Goal: Contribute content: Contribute content

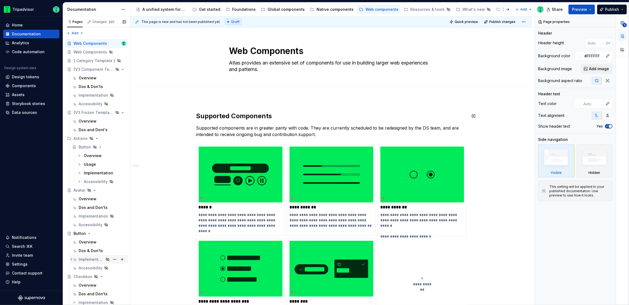
scroll to position [121, 0]
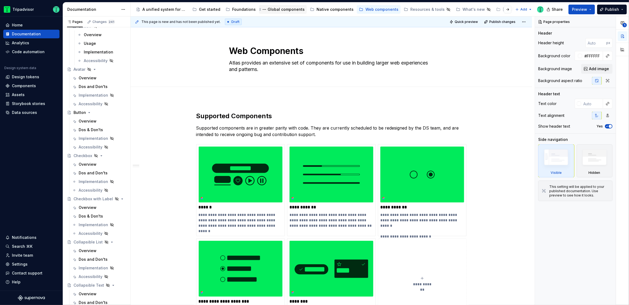
click at [281, 13] on div "Global components" at bounding box center [283, 9] width 48 height 9
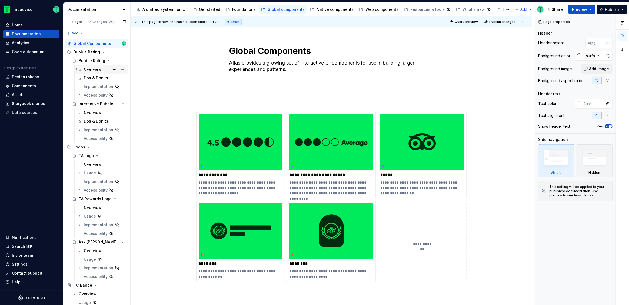
click at [98, 67] on div "Overview" at bounding box center [93, 69] width 18 height 5
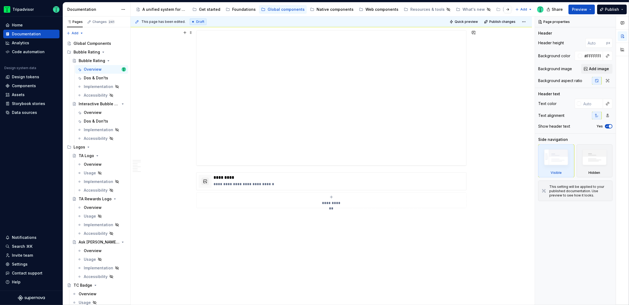
scroll to position [1026, 0]
click at [300, 185] on p "**********" at bounding box center [339, 184] width 250 height 5
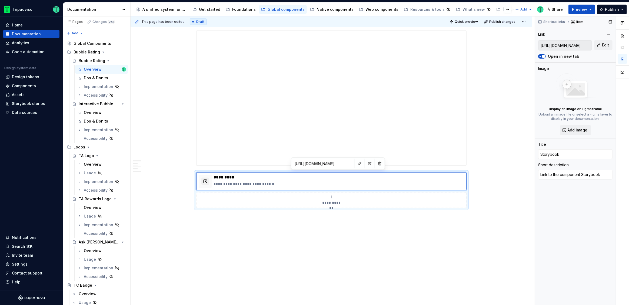
click at [572, 46] on input "[URL][DOMAIN_NAME]" at bounding box center [564, 46] width 53 height 10
click at [356, 164] on button "button" at bounding box center [360, 164] width 8 height 8
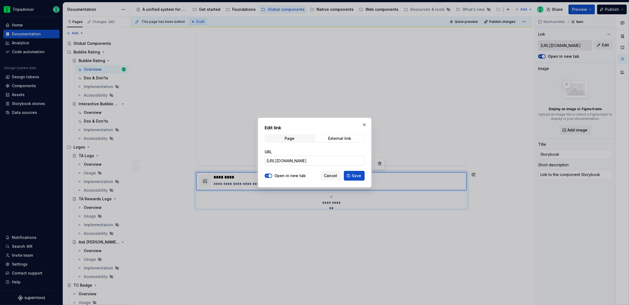
click at [338, 164] on input "[URL][DOMAIN_NAME]" at bounding box center [315, 161] width 100 height 10
click at [340, 160] on input "[URL][DOMAIN_NAME]" at bounding box center [315, 161] width 100 height 10
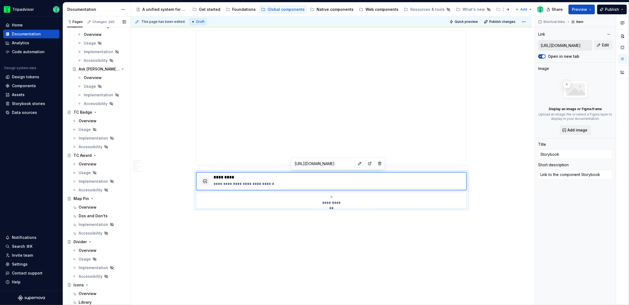
scroll to position [177, 0]
click at [91, 200] on div "Overview" at bounding box center [102, 204] width 47 height 8
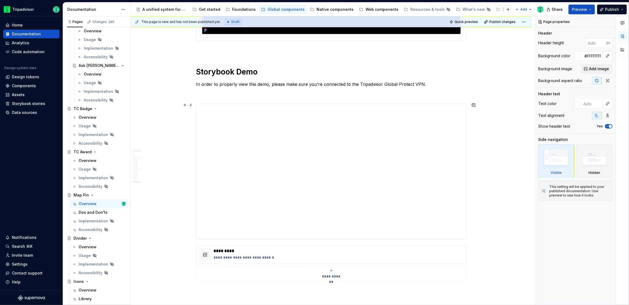
scroll to position [2093, 0]
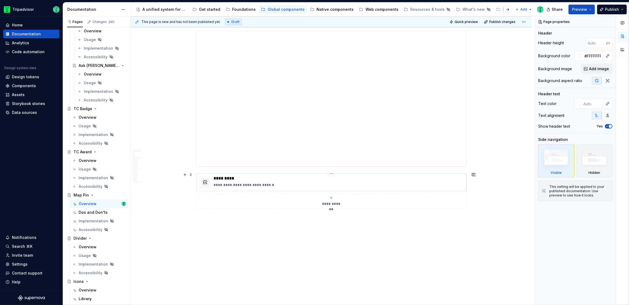
click at [278, 184] on p "**********" at bounding box center [339, 184] width 250 height 5
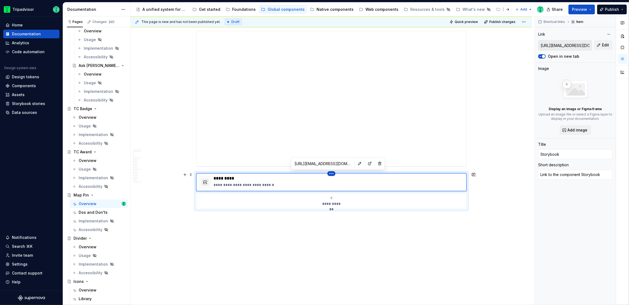
click at [332, 174] on html "Tripadvisor Home Documentation Analytics Code automation Design system data Des…" at bounding box center [314, 152] width 629 height 305
click at [346, 166] on html "Tripadvisor Home Documentation Analytics Code automation Design system data Des…" at bounding box center [314, 152] width 629 height 305
click at [356, 164] on button "button" at bounding box center [360, 164] width 8 height 8
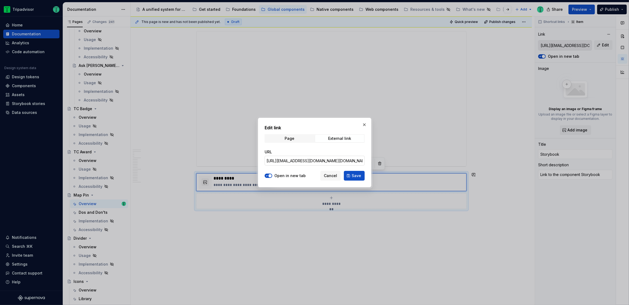
click at [347, 163] on input "[URL][EMAIL_ADDRESS][DOMAIN_NAME][DOMAIN_NAME]" at bounding box center [315, 161] width 100 height 10
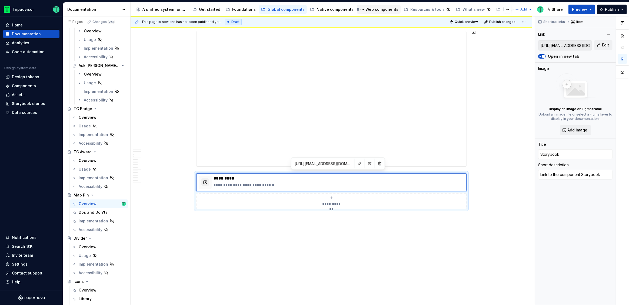
click at [376, 10] on div "Web components" at bounding box center [381, 9] width 33 height 5
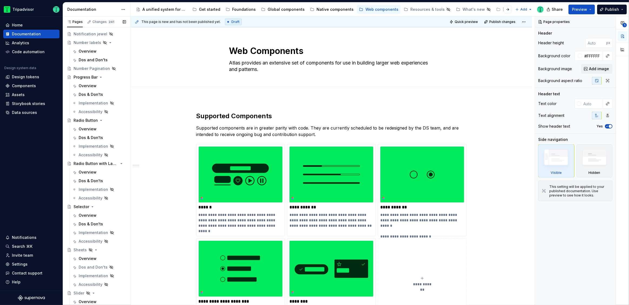
scroll to position [700, 0]
click at [85, 88] on div "Overview" at bounding box center [88, 87] width 18 height 5
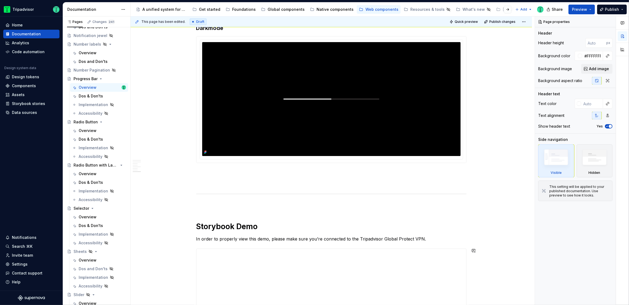
scroll to position [1070, 0]
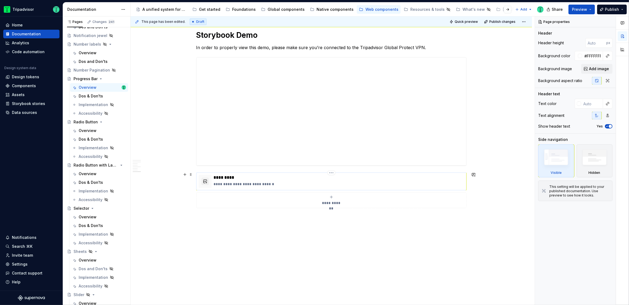
click at [309, 184] on p "**********" at bounding box center [339, 184] width 250 height 5
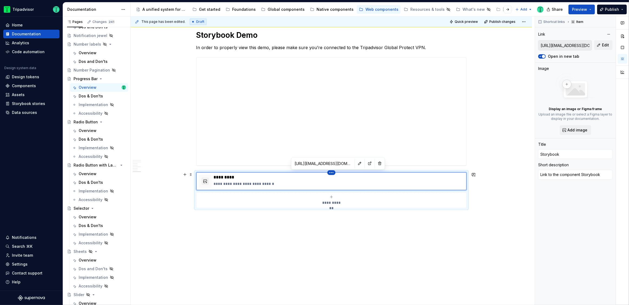
click at [333, 171] on html "Tripadvisor Home Documentation Analytics Code automation Design system data Des…" at bounding box center [314, 152] width 629 height 305
click at [345, 162] on html "Tripadvisor Home Documentation Analytics Code automation Design system data Des…" at bounding box center [314, 152] width 629 height 305
click at [356, 163] on button "button" at bounding box center [360, 164] width 8 height 8
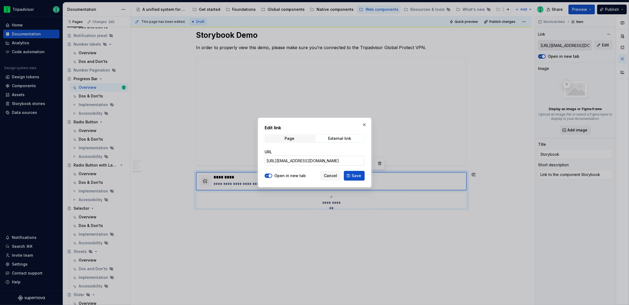
click at [348, 164] on input "[URL][EMAIL_ADDRESS][DOMAIN_NAME]" at bounding box center [315, 161] width 100 height 10
click at [339, 161] on input "[URL][EMAIL_ADDRESS][DOMAIN_NAME]" at bounding box center [315, 161] width 100 height 10
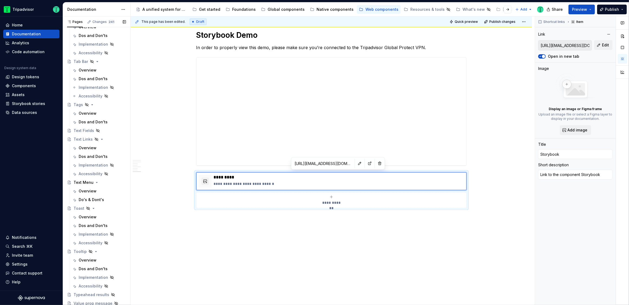
scroll to position [1150, 0]
click at [83, 147] on div "Overview" at bounding box center [88, 146] width 18 height 5
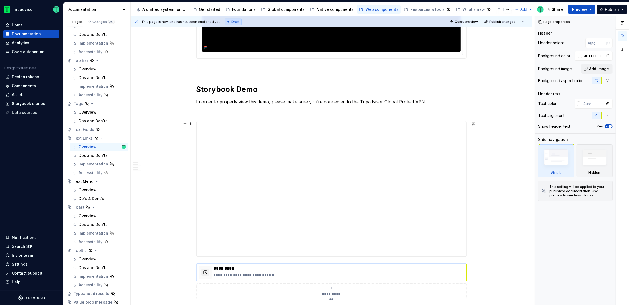
scroll to position [674, 0]
click at [282, 274] on p "**********" at bounding box center [339, 274] width 250 height 5
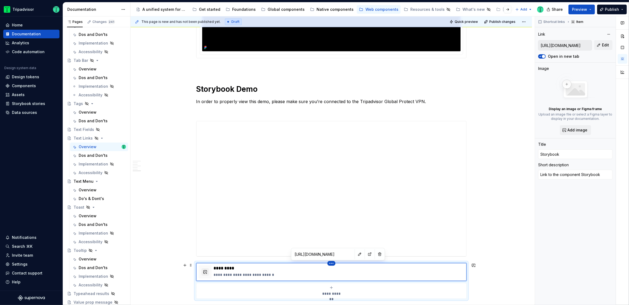
click at [330, 263] on html "Tripadvisor Home Documentation Analytics Code automation Design system data Des…" at bounding box center [314, 152] width 629 height 305
click at [348, 252] on html "Tripadvisor Home Documentation Analytics Code automation Design system data Des…" at bounding box center [314, 152] width 629 height 305
click at [356, 252] on button "button" at bounding box center [360, 255] width 8 height 8
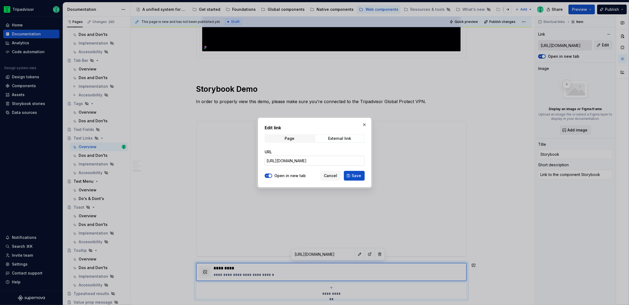
click at [350, 159] on input "[URL][DOMAIN_NAME]" at bounding box center [315, 161] width 100 height 10
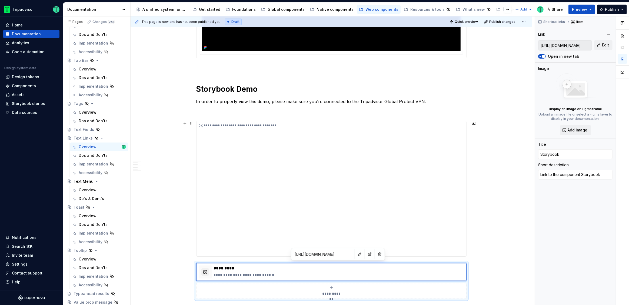
click at [424, 163] on div "**********" at bounding box center [331, 188] width 270 height 135
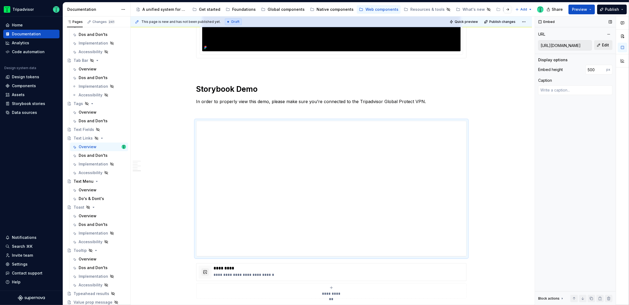
click at [602, 45] on button "Edit" at bounding box center [603, 45] width 18 height 10
click at [607, 43] on span "Edit" at bounding box center [605, 44] width 7 height 5
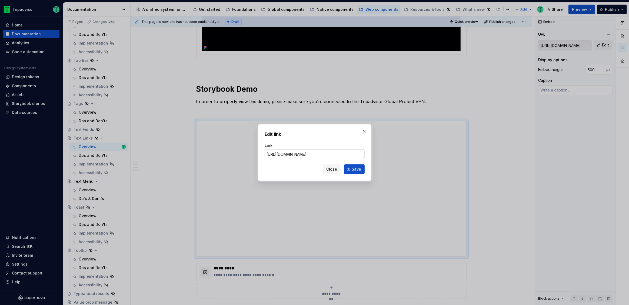
scroll to position [0, 148]
click at [295, 153] on input "[URL][DOMAIN_NAME]" at bounding box center [315, 154] width 100 height 10
type textarea "*"
type input "[URL][DOMAIN_NAME]"
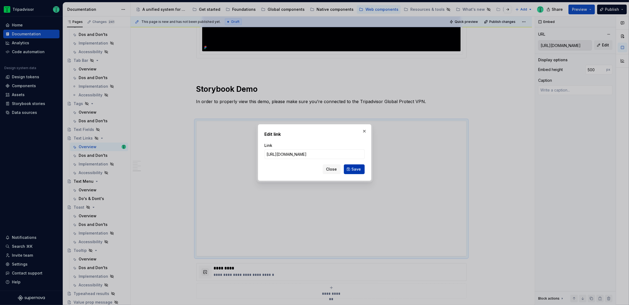
click at [350, 168] on button "Save" at bounding box center [354, 170] width 21 height 10
type textarea "*"
type input "[URL][DOMAIN_NAME]"
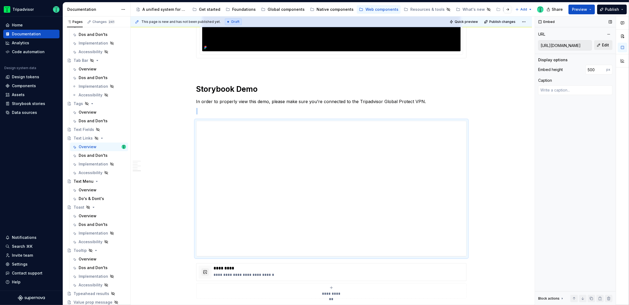
click at [604, 46] on span "Edit" at bounding box center [605, 44] width 7 height 5
type textarea "*"
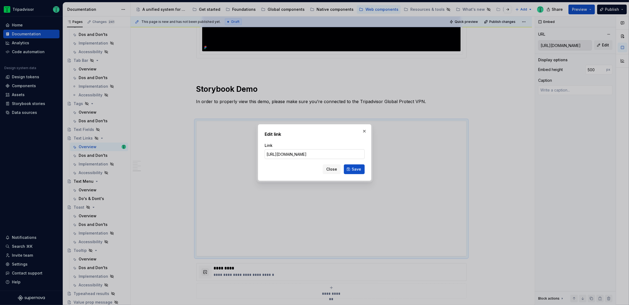
click at [310, 156] on input "[URL][DOMAIN_NAME]" at bounding box center [315, 154] width 100 height 10
click at [339, 154] on input "[URL][DOMAIN_NAME]" at bounding box center [315, 154] width 100 height 10
type input "[URL][DOMAIN_NAME]"
click at [371, 168] on div "Edit link Link [URL][DOMAIN_NAME] Close Save" at bounding box center [314, 152] width 113 height 57
click at [362, 166] on button "Save" at bounding box center [354, 170] width 21 height 10
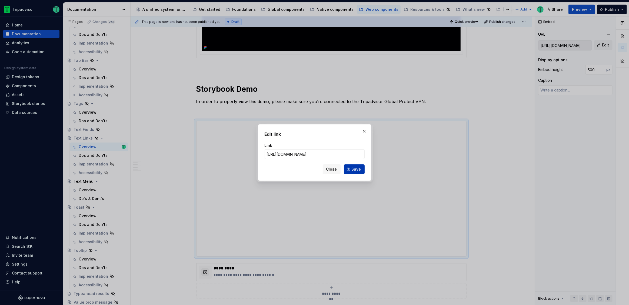
type textarea "*"
type input "[URL][DOMAIN_NAME]"
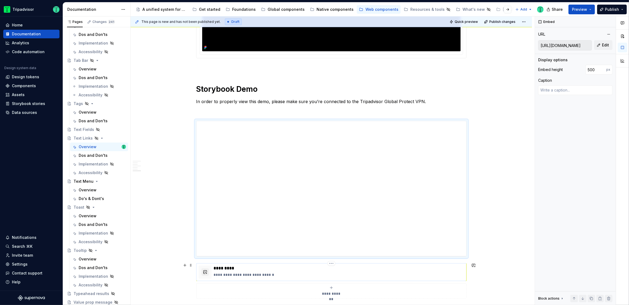
click at [287, 276] on p "**********" at bounding box center [339, 274] width 250 height 5
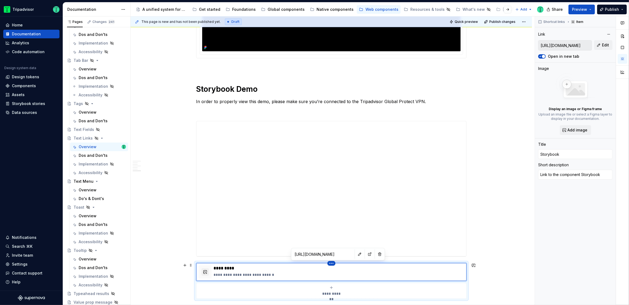
click at [332, 262] on html "Tripadvisor Home Documentation Analytics Code automation Design system data Des…" at bounding box center [314, 152] width 629 height 305
click at [346, 252] on html "Tripadvisor Home Documentation Analytics Code automation Design system data Des…" at bounding box center [314, 152] width 629 height 305
click at [356, 253] on button "button" at bounding box center [360, 255] width 8 height 8
type textarea "*"
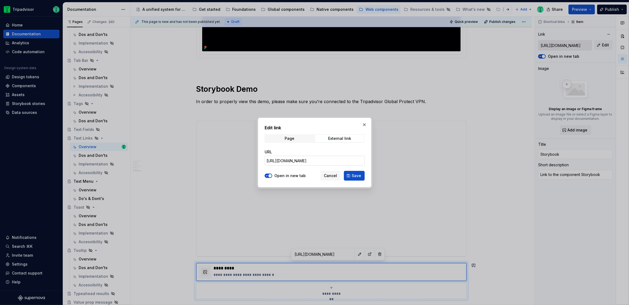
click at [346, 162] on input "[URL][DOMAIN_NAME]" at bounding box center [315, 161] width 100 height 10
paste input "#@ta-atlas-design-system.inline-link_packages_atlas-design-system_inline-link_I…"
type input "[URL][DOMAIN_NAME]"
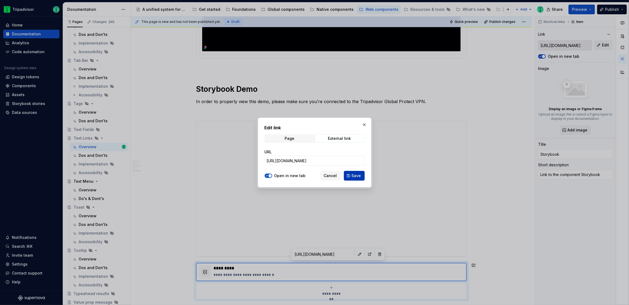
click at [363, 173] on button "Save" at bounding box center [354, 176] width 21 height 10
type textarea "*"
type input "[URL][DOMAIN_NAME]"
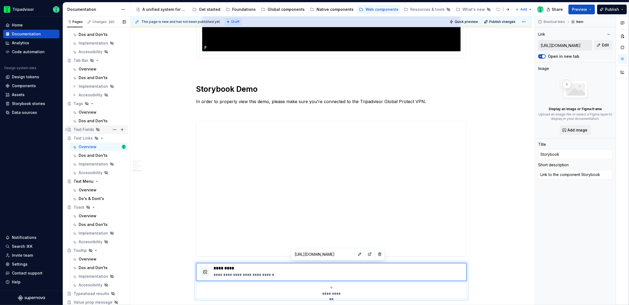
click at [82, 129] on div "Text Fields" at bounding box center [83, 129] width 21 height 5
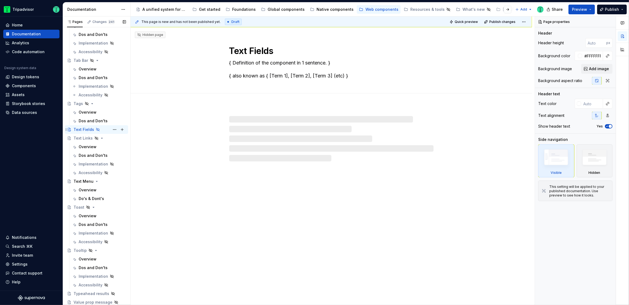
click at [83, 129] on div "Text Fields" at bounding box center [83, 129] width 21 height 5
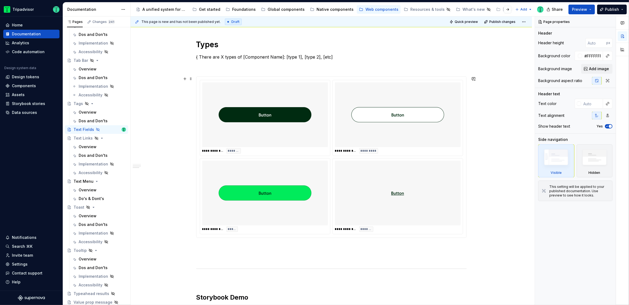
scroll to position [336, 0]
click at [87, 145] on div "Overview" at bounding box center [88, 146] width 18 height 5
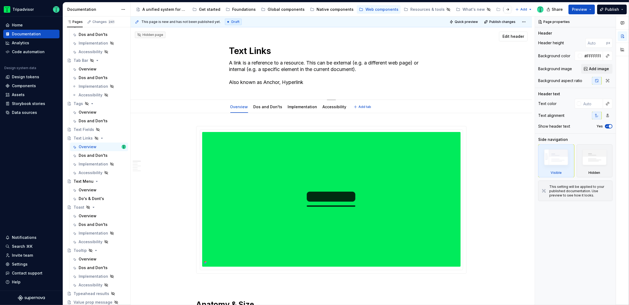
drag, startPoint x: 231, startPoint y: 51, endPoint x: 270, endPoint y: 47, distance: 39.9
click at [270, 47] on textarea "Text Links" at bounding box center [330, 51] width 204 height 13
type textarea "*"
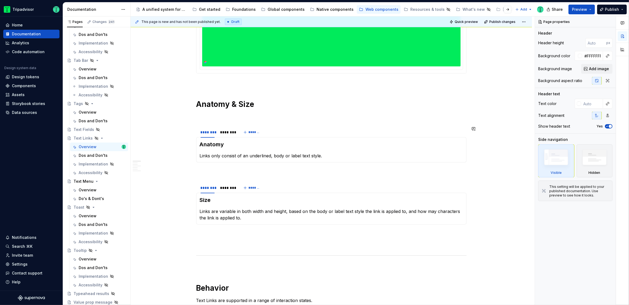
scroll to position [222, 0]
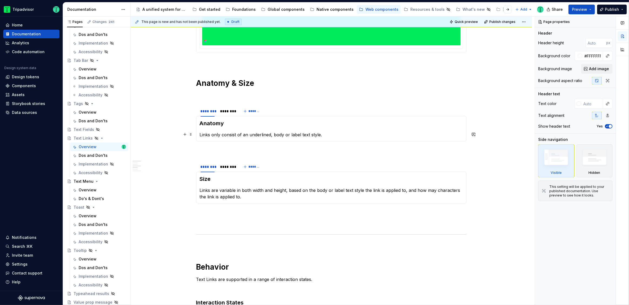
click at [206, 134] on p "Links only consist of an underlined, body or label text style." at bounding box center [331, 135] width 263 height 6
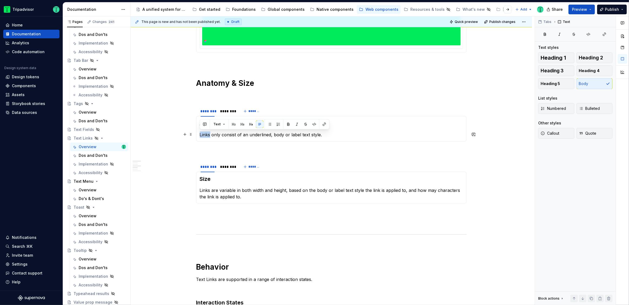
click at [206, 134] on p "Links only consist of an underlined, body or label text style." at bounding box center [331, 135] width 263 height 6
click at [207, 188] on p "Links are variable in both width and height, based on the body or label text st…" at bounding box center [331, 193] width 263 height 13
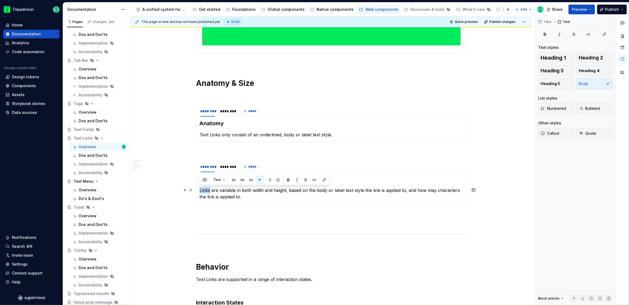
click at [207, 188] on p "Links are variable in both width and height, based on the body or label text st…" at bounding box center [331, 193] width 263 height 13
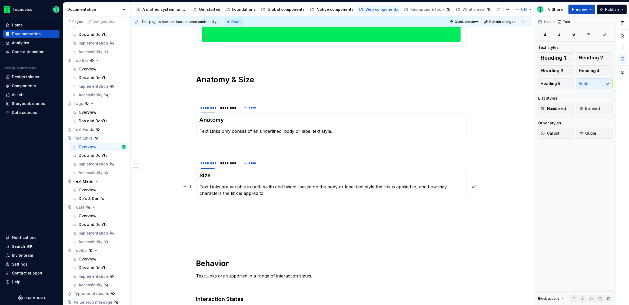
scroll to position [225, 0]
click at [385, 188] on p "Text Links are variable in both width and height, based on the body or label te…" at bounding box center [331, 190] width 263 height 13
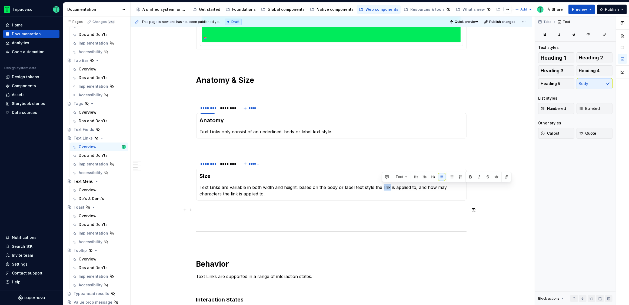
paste div
click at [235, 192] on p "Text Links are variable in both width and height, based on the body or label te…" at bounding box center [331, 190] width 263 height 13
click at [168, 217] on div "**********" at bounding box center [332, 160] width 404 height 289
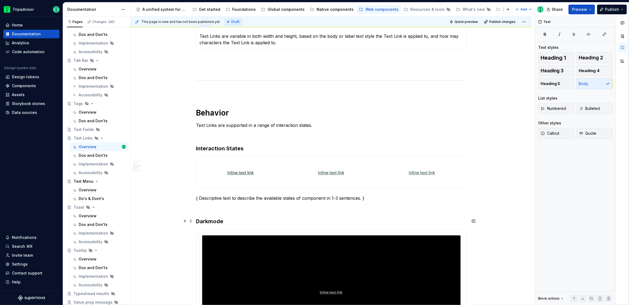
scroll to position [394, 0]
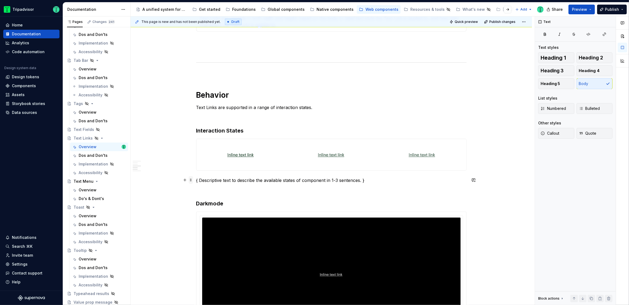
click at [191, 181] on span at bounding box center [191, 180] width 4 height 8
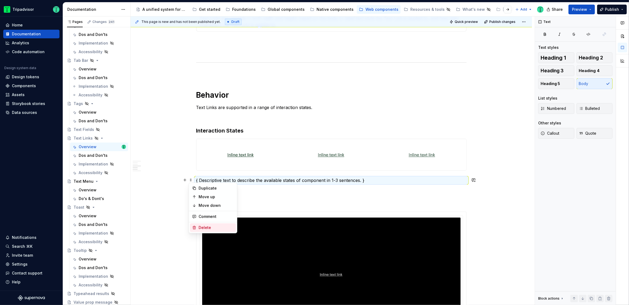
click at [202, 229] on div "Delete" at bounding box center [216, 227] width 35 height 5
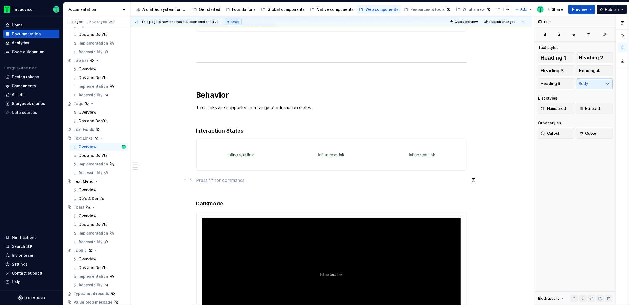
click at [222, 179] on p at bounding box center [331, 180] width 270 height 6
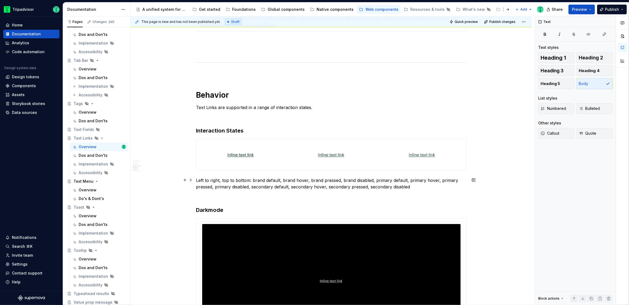
click at [322, 182] on p "Left to right, top to bottom: brand default, brand hover, brand pressed, brand …" at bounding box center [331, 183] width 270 height 13
click at [258, 182] on p "Left to right, top to bottom: brand default, brand hover, brand pressed, brand …" at bounding box center [331, 183] width 270 height 13
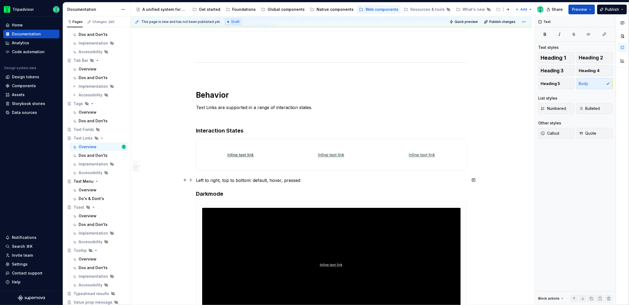
click at [249, 181] on p "Left to right, top to bottom: default, hover, pressed" at bounding box center [331, 180] width 270 height 6
click at [164, 168] on div "**********" at bounding box center [330, 200] width 401 height 961
click at [197, 195] on h3 "Darkmode" at bounding box center [331, 194] width 270 height 8
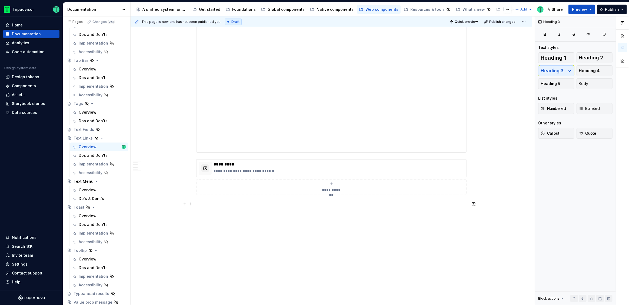
scroll to position [776, 0]
click at [296, 173] on p "**********" at bounding box center [339, 172] width 250 height 5
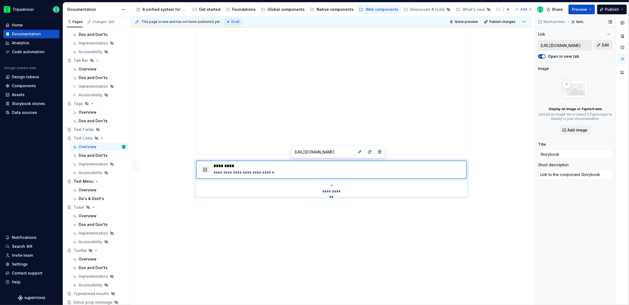
click at [601, 42] on button "Edit" at bounding box center [603, 45] width 18 height 10
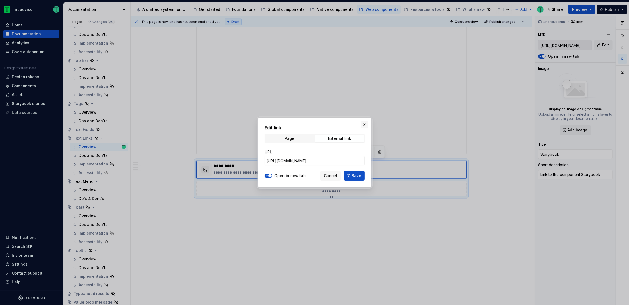
click at [364, 125] on button "button" at bounding box center [364, 125] width 8 height 8
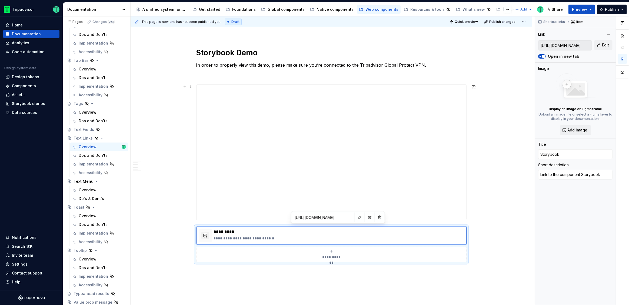
scroll to position [711, 0]
click at [285, 9] on div "Global components" at bounding box center [285, 9] width 37 height 5
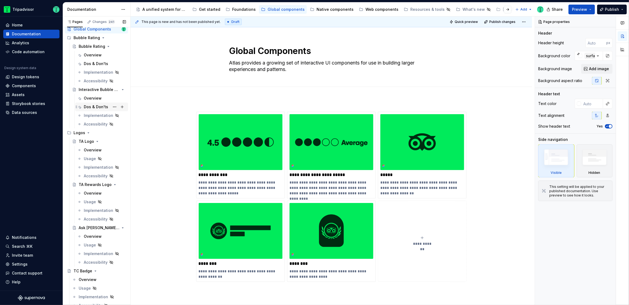
scroll to position [15, 0]
click at [93, 96] on div "Overview" at bounding box center [93, 97] width 18 height 5
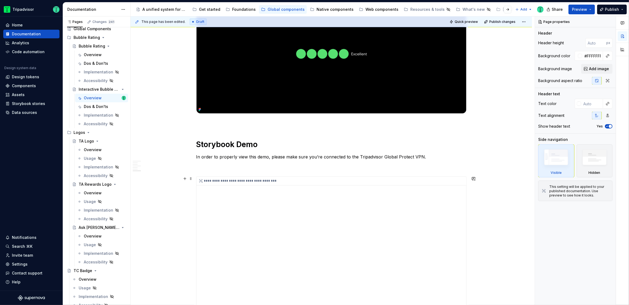
scroll to position [802, 0]
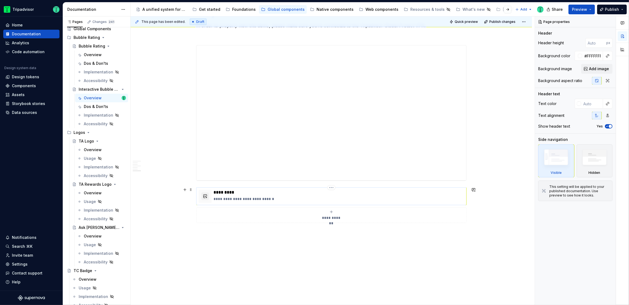
click at [330, 190] on p "*********" at bounding box center [339, 192] width 250 height 5
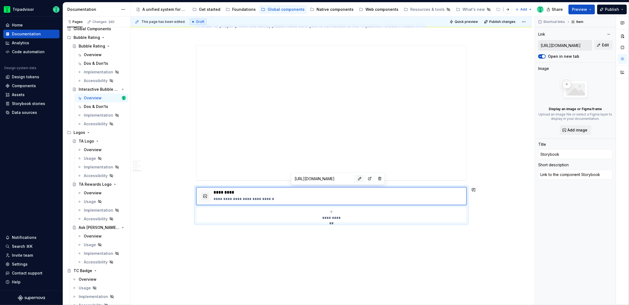
click at [356, 179] on button "button" at bounding box center [360, 179] width 8 height 8
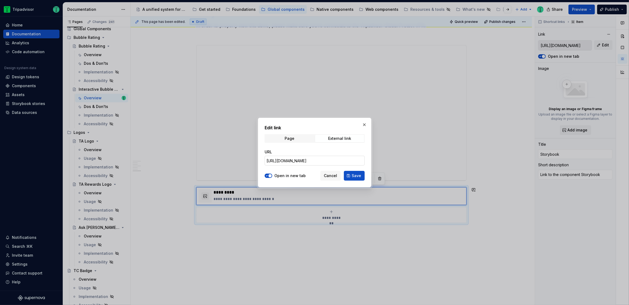
click at [333, 159] on input "[URL][DOMAIN_NAME]" at bounding box center [315, 161] width 100 height 10
click at [365, 123] on button "button" at bounding box center [364, 125] width 8 height 8
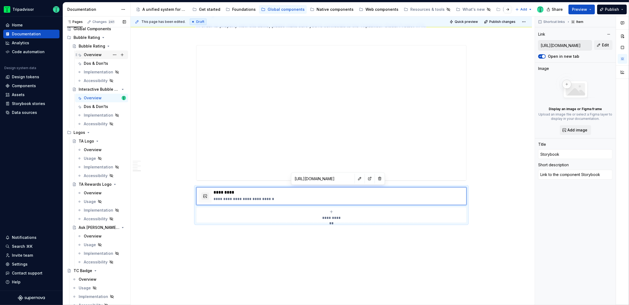
click at [93, 55] on div "Overview" at bounding box center [93, 54] width 18 height 5
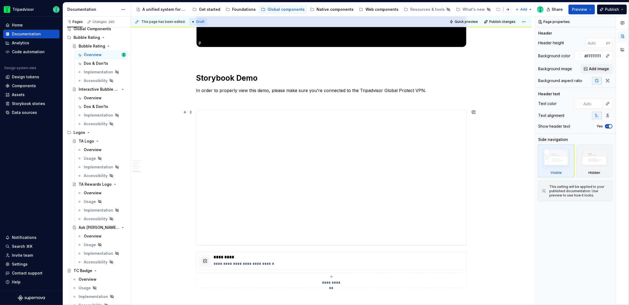
scroll to position [1026, 0]
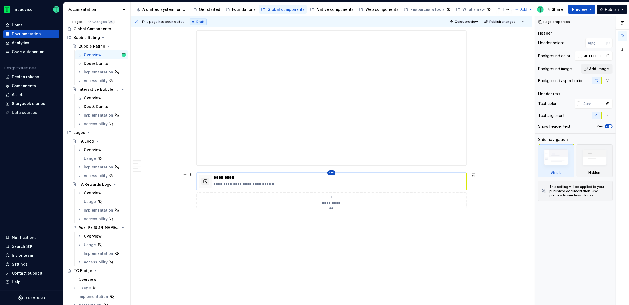
click at [332, 173] on html "Tripadvisor Home Documentation Analytics Code automation Design system data Des…" at bounding box center [314, 152] width 629 height 305
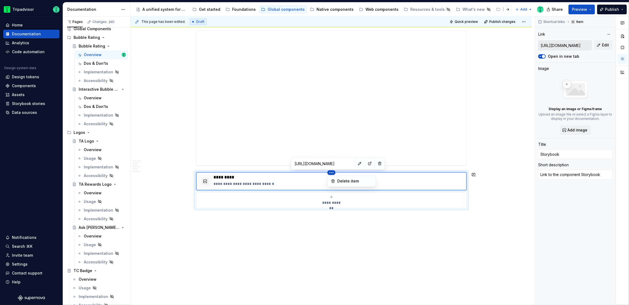
click at [347, 163] on html "Tripadvisor Home Documentation Analytics Code automation Design system data Des…" at bounding box center [314, 152] width 629 height 305
click at [356, 163] on button "button" at bounding box center [360, 164] width 8 height 8
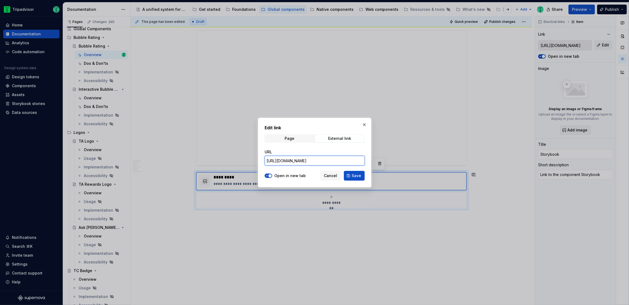
click at [322, 158] on input "[URL][DOMAIN_NAME]" at bounding box center [315, 161] width 100 height 10
click at [366, 125] on button "button" at bounding box center [364, 125] width 8 height 8
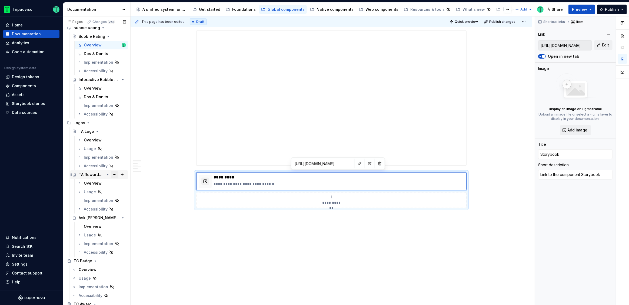
scroll to position [0, 0]
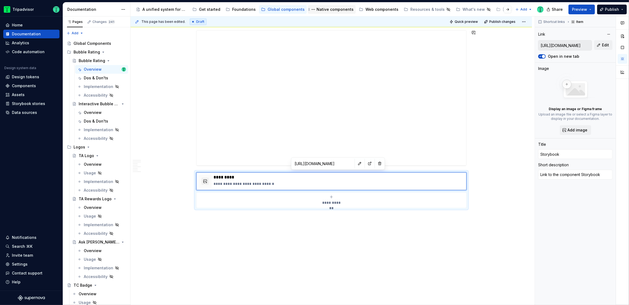
click at [324, 11] on div "Native components" at bounding box center [334, 9] width 37 height 5
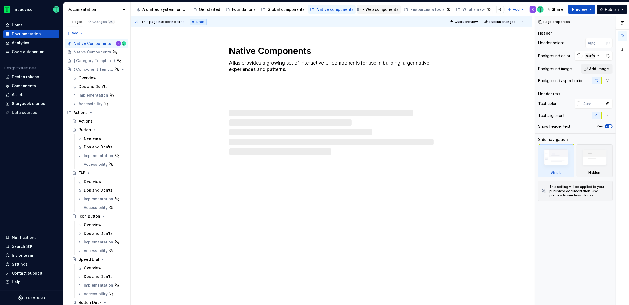
click at [367, 9] on div "Web components" at bounding box center [381, 9] width 33 height 5
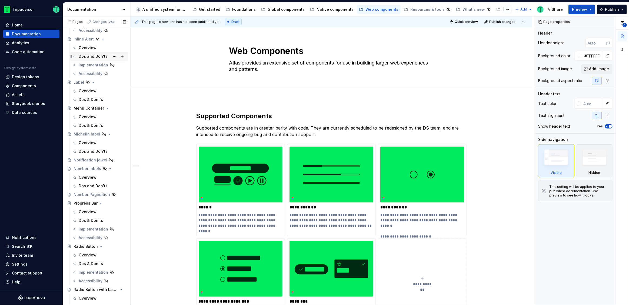
scroll to position [654, 0]
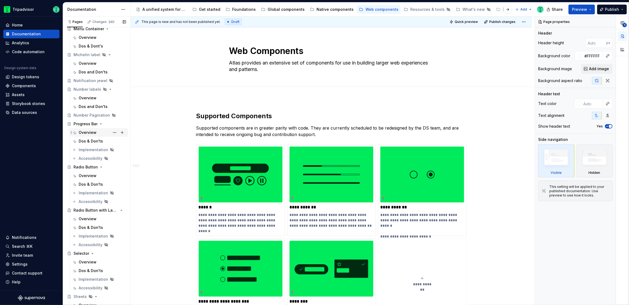
click at [90, 133] on div "Overview" at bounding box center [88, 132] width 18 height 5
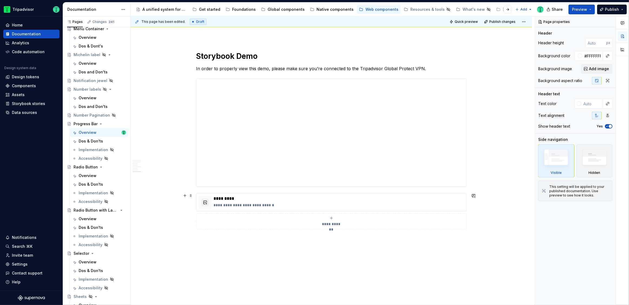
scroll to position [1070, 0]
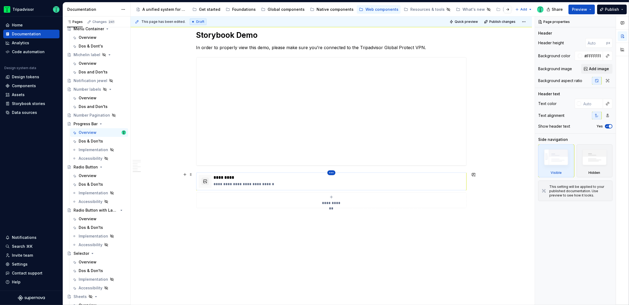
click at [331, 173] on html "Tripadvisor Home Documentation Analytics Code automation Design system data Des…" at bounding box center [314, 152] width 629 height 305
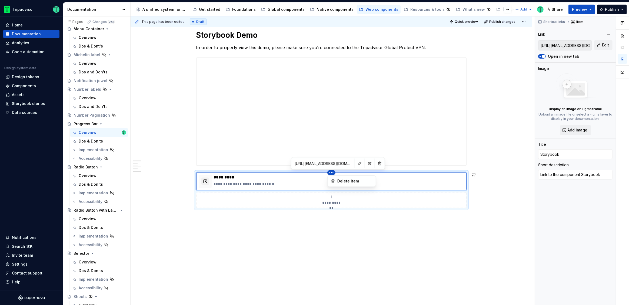
click at [348, 163] on html "Tripadvisor Home Documentation Analytics Code automation Design system data Des…" at bounding box center [314, 152] width 629 height 305
click at [356, 164] on button "button" at bounding box center [360, 164] width 8 height 8
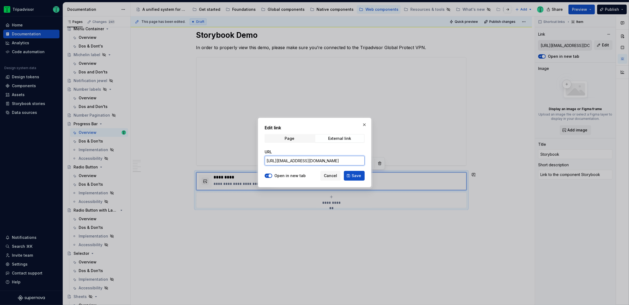
click at [338, 160] on input "[URL][EMAIL_ADDRESS][DOMAIN_NAME]" at bounding box center [315, 161] width 100 height 10
click at [364, 126] on button "button" at bounding box center [364, 125] width 8 height 8
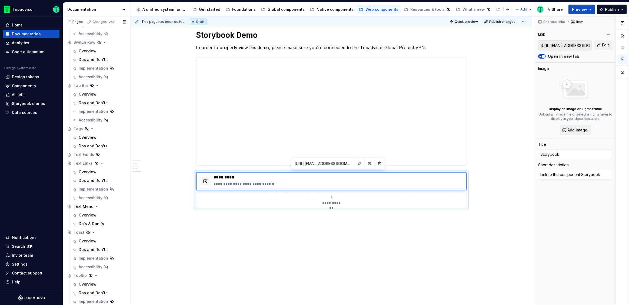
scroll to position [1126, 0]
click at [87, 91] on div "Overview" at bounding box center [88, 93] width 18 height 5
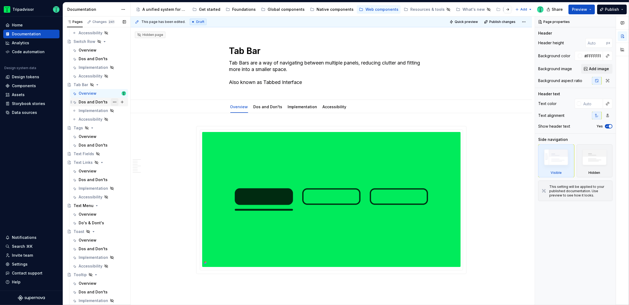
click at [112, 103] on button "Page tree" at bounding box center [115, 102] width 8 height 8
type textarea "*"
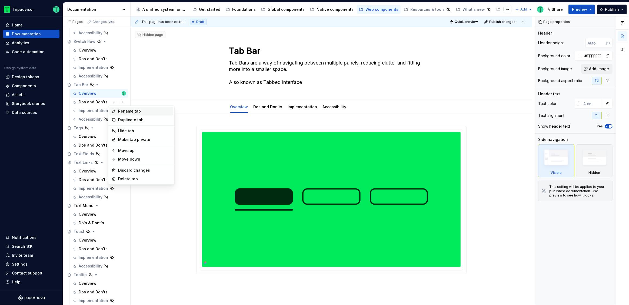
click at [121, 113] on div "Rename tab" at bounding box center [144, 111] width 53 height 5
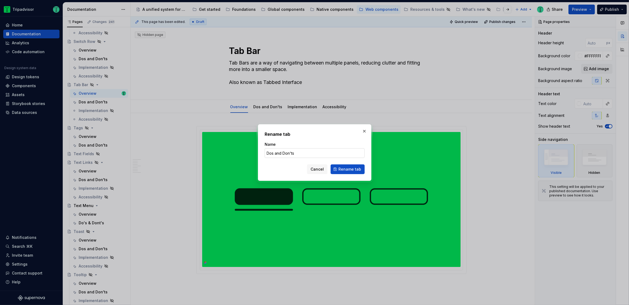
click at [279, 154] on input "Dos and Don'ts" at bounding box center [315, 153] width 100 height 10
type input "Dos & Don'ts"
click at [351, 170] on span "Rename tab" at bounding box center [349, 169] width 23 height 5
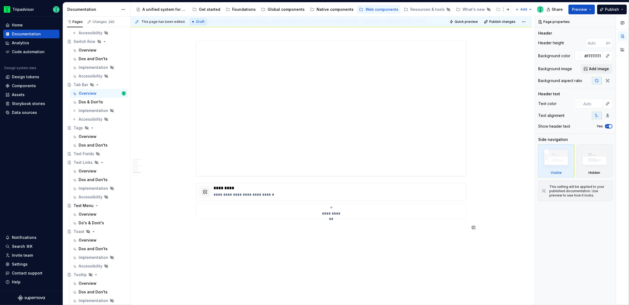
scroll to position [906, 0]
click at [331, 157] on html "Tripadvisor Home Documentation Analytics Code automation Design system data Des…" at bounding box center [314, 152] width 629 height 305
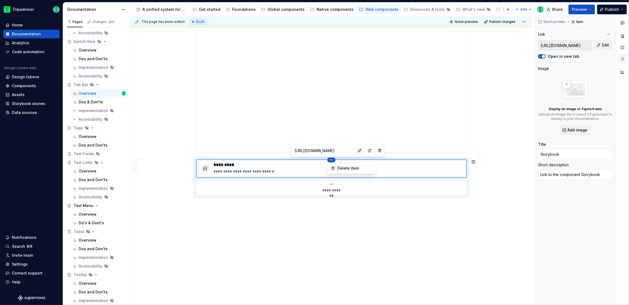
click at [345, 151] on html "Tripadvisor Home Documentation Analytics Code automation Design system data Des…" at bounding box center [314, 152] width 629 height 305
click at [356, 151] on button "button" at bounding box center [360, 151] width 8 height 8
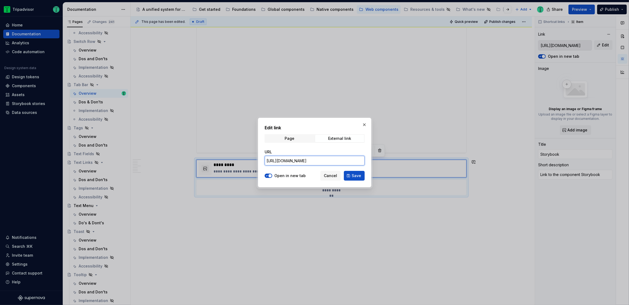
click at [345, 161] on input "[URL][DOMAIN_NAME]" at bounding box center [315, 161] width 100 height 10
click at [329, 177] on span "Cancel" at bounding box center [330, 175] width 13 height 5
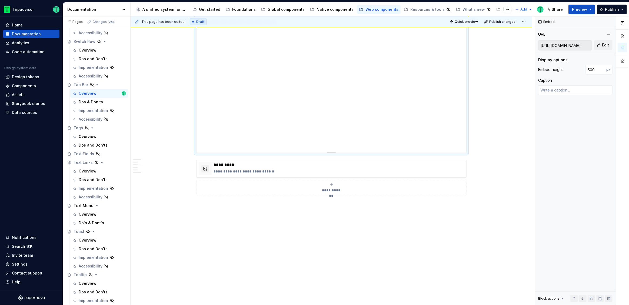
click at [430, 87] on div "**********" at bounding box center [331, 85] width 270 height 135
click at [601, 45] on button "Edit" at bounding box center [603, 45] width 18 height 10
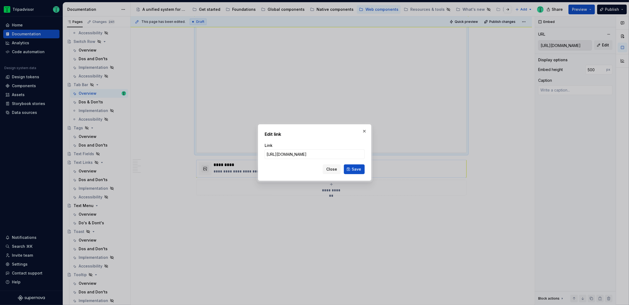
click at [334, 170] on span "Close" at bounding box center [331, 169] width 11 height 5
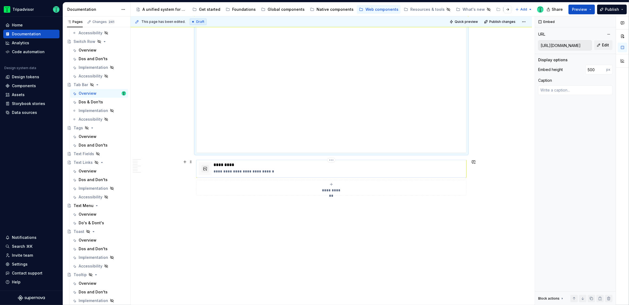
click at [340, 167] on div "**********" at bounding box center [339, 168] width 250 height 13
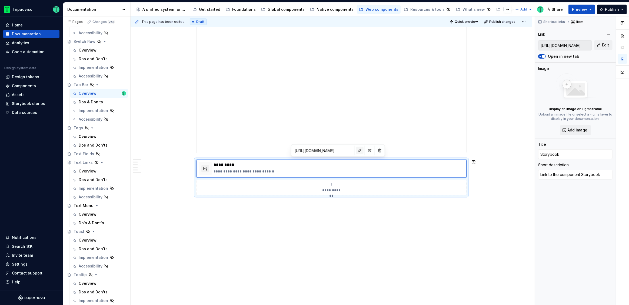
click at [356, 150] on button "button" at bounding box center [360, 151] width 8 height 8
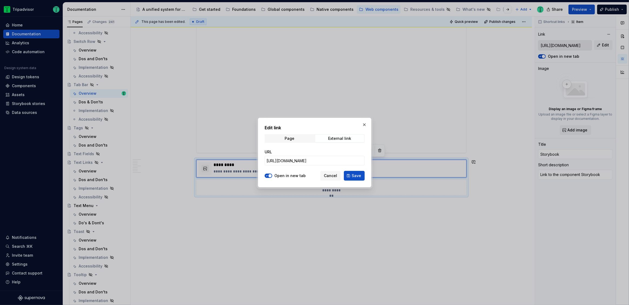
type textarea "*"
click at [344, 159] on input "[URL][DOMAIN_NAME]" at bounding box center [315, 161] width 100 height 10
paste input "#@ta-design-system.tab-bar_packages_design-system_tab-bar_TabBar"
click at [339, 159] on input "[URL][DOMAIN_NAME]" at bounding box center [315, 161] width 100 height 10
type input "[URL][DOMAIN_NAME]"
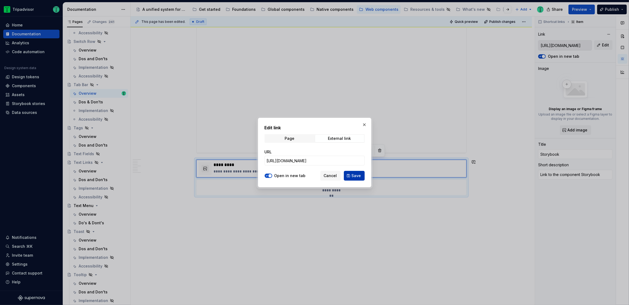
click at [350, 176] on button "Save" at bounding box center [354, 176] width 21 height 10
type textarea "*"
type input "[URL][DOMAIN_NAME]"
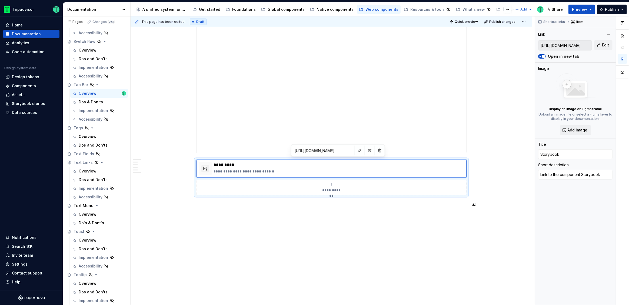
click at [366, 152] on button "button" at bounding box center [370, 151] width 8 height 8
type textarea "*"
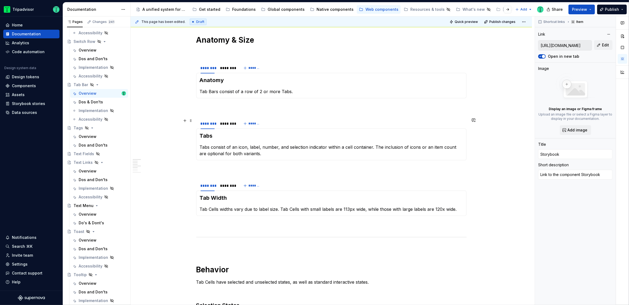
scroll to position [275, 0]
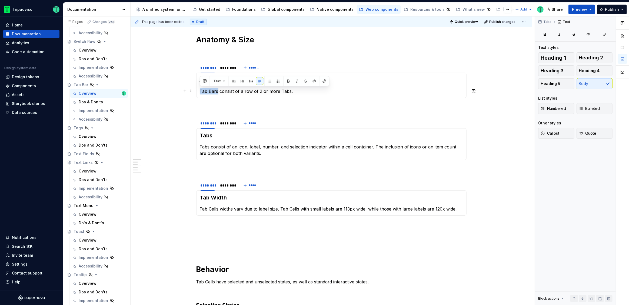
drag, startPoint x: 200, startPoint y: 91, endPoint x: 217, endPoint y: 92, distance: 16.8
click at [217, 92] on p "Tab Bars consist of a row of 2 or more Tabs." at bounding box center [331, 91] width 263 height 6
click at [214, 91] on p "Tab Bars consist of a row of 2 or more Tabs." at bounding box center [331, 91] width 263 height 6
click at [217, 89] on p "Tab Bars consist of a row of 2 or more Tabs." at bounding box center [331, 91] width 263 height 6
drag, startPoint x: 200, startPoint y: 91, endPoint x: 216, endPoint y: 91, distance: 15.4
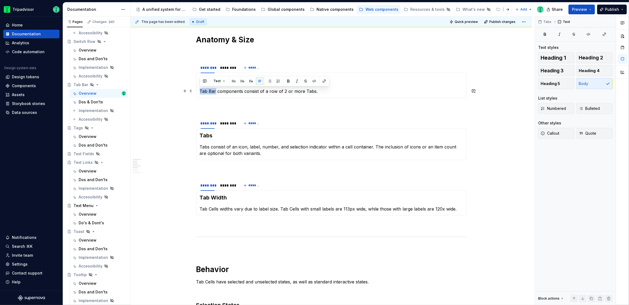
click at [216, 91] on p "Tab Bar components consist of a row of 2 or more Tabs." at bounding box center [331, 91] width 263 height 6
copy p "Tab Bar"
click at [204, 148] on p "Tabs consist of an icon, label, number, and selection indicator within a cell c…" at bounding box center [331, 150] width 263 height 13
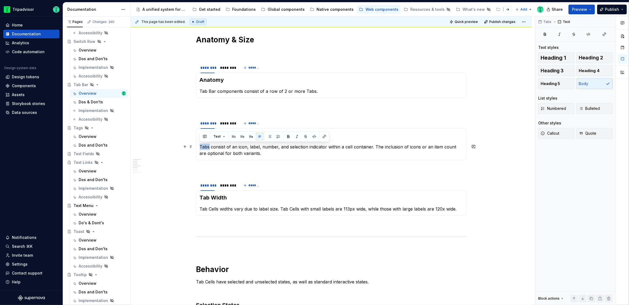
click at [204, 148] on p "Tabs consist of an icon, label, number, and selection indicator within a cell c…" at bounding box center [331, 150] width 263 height 13
click at [182, 166] on button "button" at bounding box center [185, 170] width 8 height 8
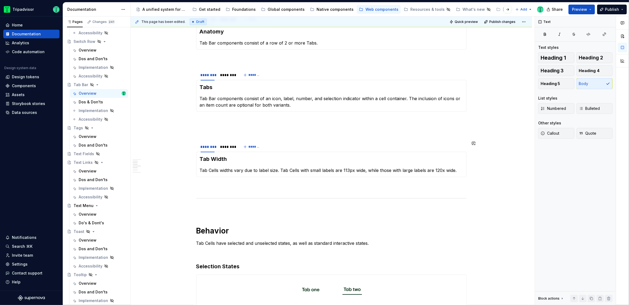
scroll to position [327, 0]
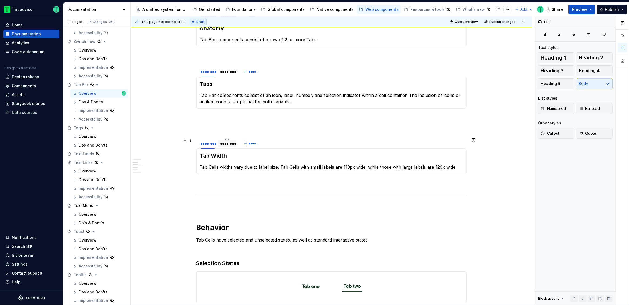
click at [229, 145] on div "********" at bounding box center [227, 143] width 14 height 5
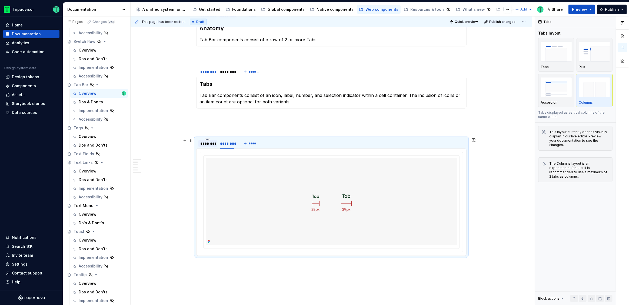
click at [214, 143] on div "********" at bounding box center [207, 143] width 14 height 5
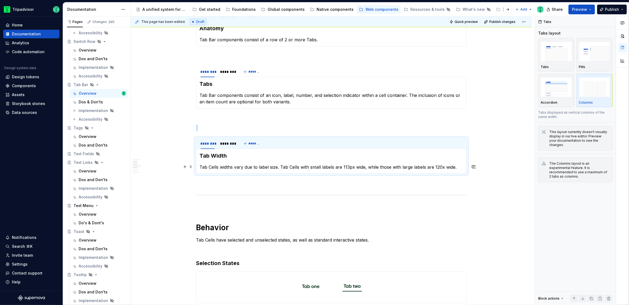
click at [209, 168] on p "Tab Cells widths vary due to label size. Tab Cells with small labels are 113px …" at bounding box center [331, 167] width 263 height 6
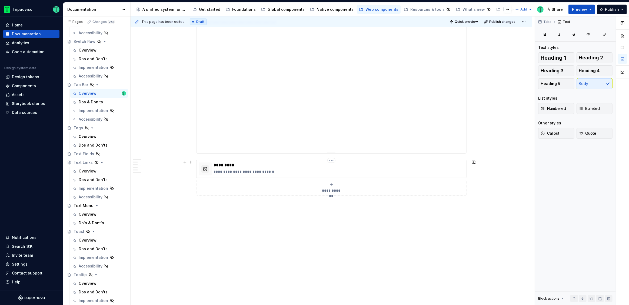
scroll to position [916, 0]
click at [330, 159] on html "Tripadvisor Home Documentation Analytics Code automation Design system data Des…" at bounding box center [314, 152] width 629 height 305
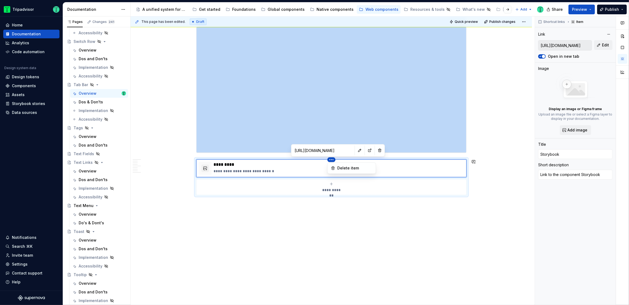
click at [345, 151] on html "Tripadvisor Home Documentation Analytics Code automation Design system data Des…" at bounding box center [314, 152] width 629 height 305
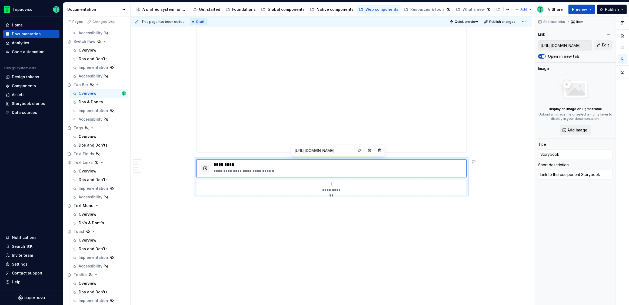
click at [356, 151] on button "button" at bounding box center [360, 151] width 8 height 8
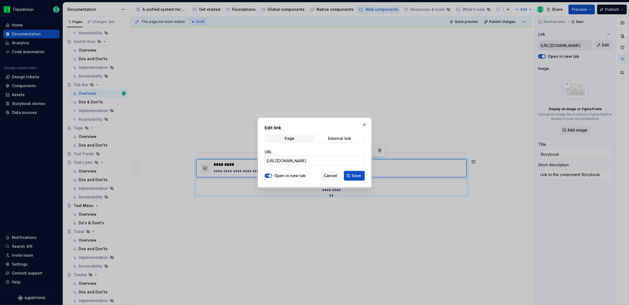
click at [339, 159] on input "[URL][DOMAIN_NAME]" at bounding box center [315, 161] width 100 height 10
click at [335, 175] on span "Cancel" at bounding box center [330, 175] width 13 height 5
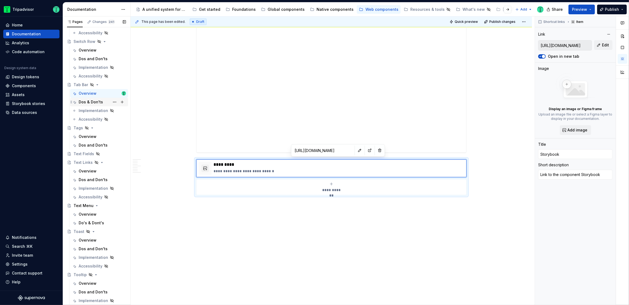
click at [79, 103] on div "Dos & Don'ts" at bounding box center [91, 101] width 24 height 5
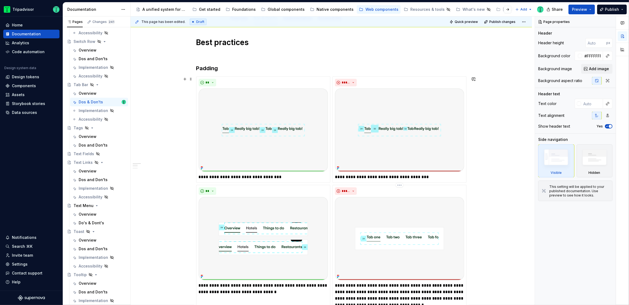
scroll to position [90, 0]
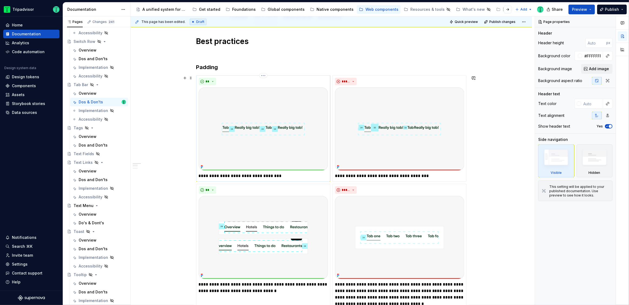
click at [277, 177] on p "**********" at bounding box center [263, 176] width 129 height 6
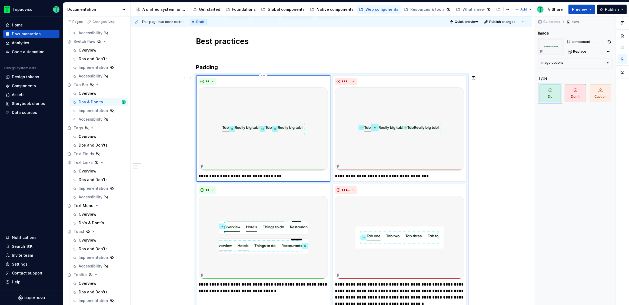
type textarea "*"
drag, startPoint x: 274, startPoint y: 176, endPoint x: 292, endPoint y: 175, distance: 17.8
click at [292, 175] on p "**********" at bounding box center [263, 176] width 129 height 6
click at [425, 176] on p "**********" at bounding box center [399, 176] width 129 height 6
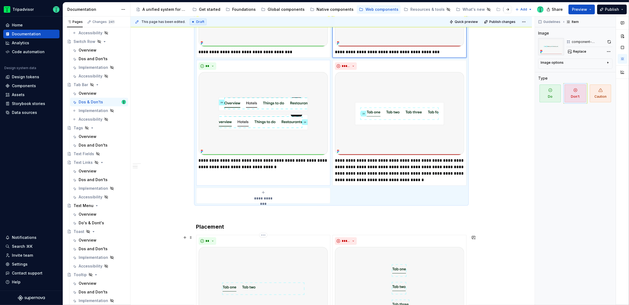
scroll to position [222, 0]
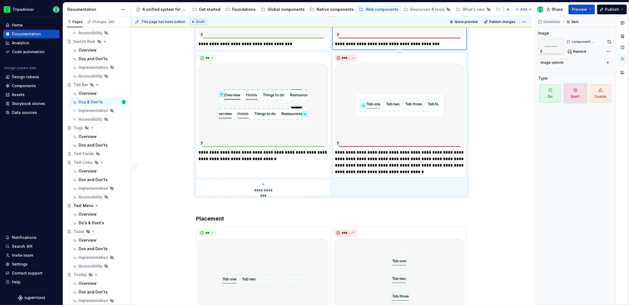
click at [337, 158] on p "**********" at bounding box center [399, 162] width 129 height 26
paste div
type textarea "*"
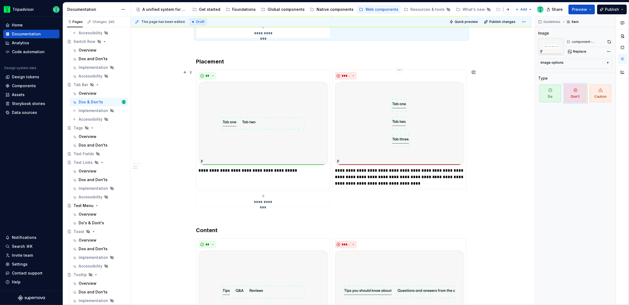
scroll to position [383, 0]
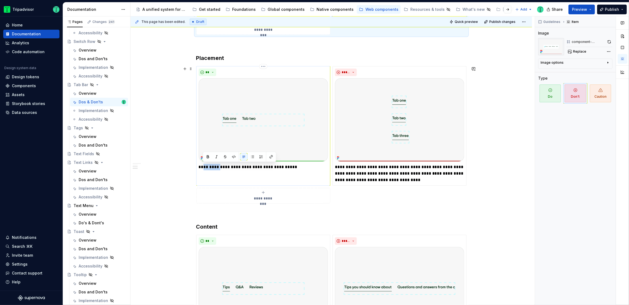
drag, startPoint x: 218, startPoint y: 168, endPoint x: 202, endPoint y: 168, distance: 15.7
click at [202, 168] on p "**********" at bounding box center [263, 167] width 129 height 6
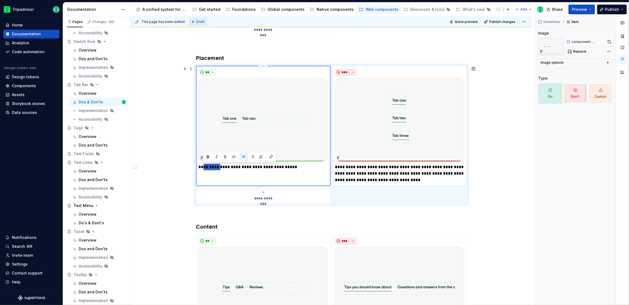
type textarea "*"
click at [290, 166] on p "**********" at bounding box center [263, 167] width 129 height 6
click at [359, 165] on p "**********" at bounding box center [399, 173] width 129 height 19
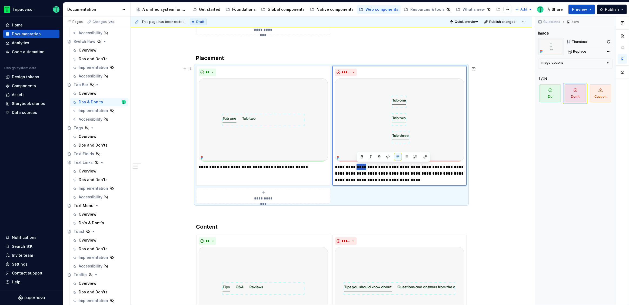
type textarea "*"
drag, startPoint x: 357, startPoint y: 167, endPoint x: 375, endPoint y: 167, distance: 18.4
click at [375, 167] on p "**********" at bounding box center [399, 173] width 129 height 19
click at [408, 168] on p "**********" at bounding box center [399, 173] width 129 height 19
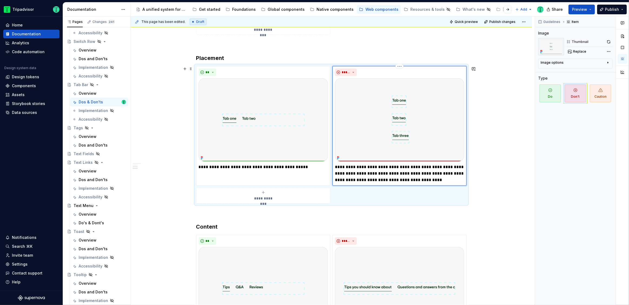
click at [388, 172] on p "**********" at bounding box center [399, 173] width 129 height 19
click at [508, 195] on div "**********" at bounding box center [330, 114] width 401 height 766
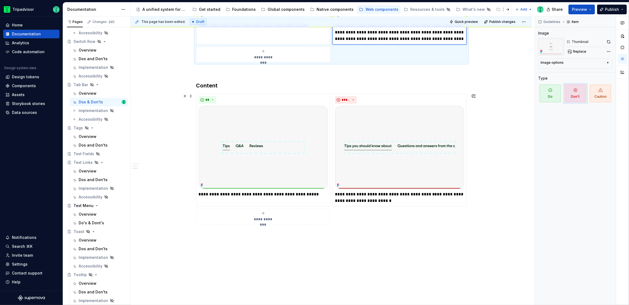
scroll to position [530, 0]
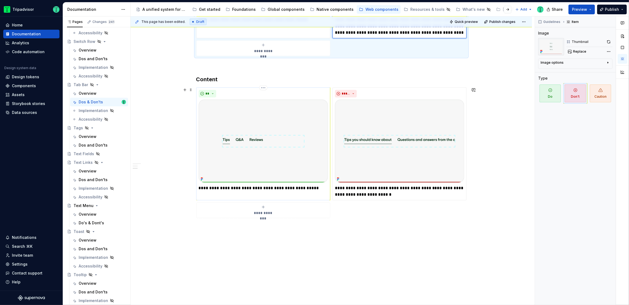
click at [250, 187] on p "**********" at bounding box center [263, 188] width 129 height 6
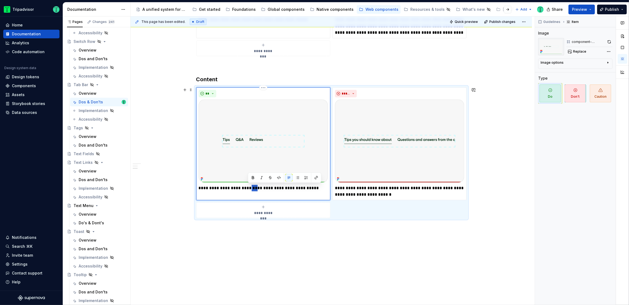
click at [250, 187] on p "**********" at bounding box center [263, 188] width 129 height 6
type textarea "*"
drag, startPoint x: 390, startPoint y: 188, endPoint x: 395, endPoint y: 188, distance: 4.9
click at [395, 188] on p "**********" at bounding box center [399, 191] width 129 height 13
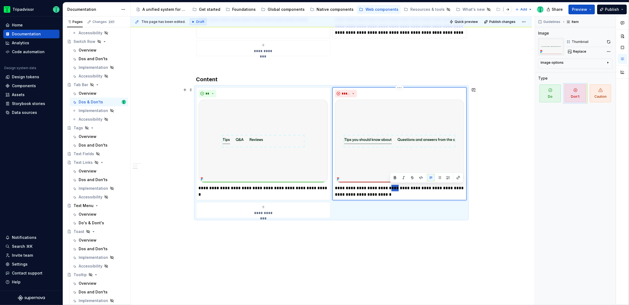
click at [396, 188] on p "**********" at bounding box center [399, 191] width 129 height 13
type textarea "*"
click at [395, 246] on p at bounding box center [331, 247] width 270 height 6
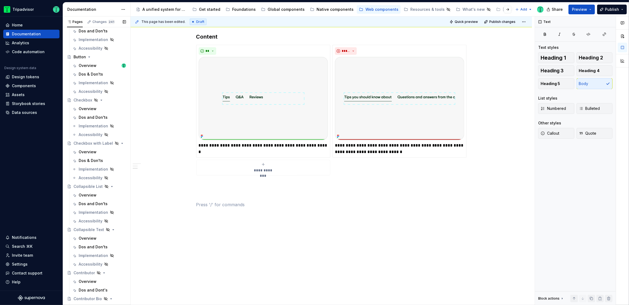
scroll to position [193, 0]
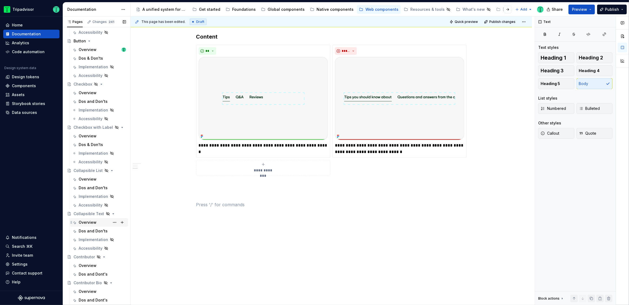
click at [83, 223] on div "Overview" at bounding box center [88, 222] width 18 height 5
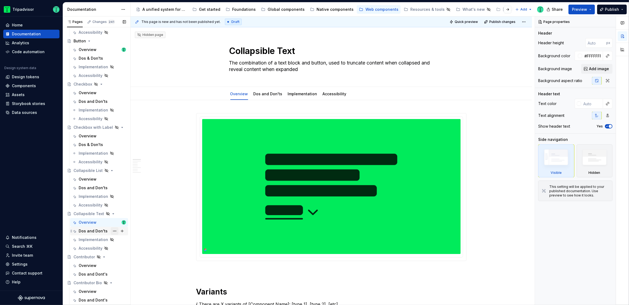
click at [111, 230] on button "Page tree" at bounding box center [115, 231] width 8 height 8
type textarea "*"
click at [124, 239] on div "Rename tab" at bounding box center [144, 237] width 53 height 5
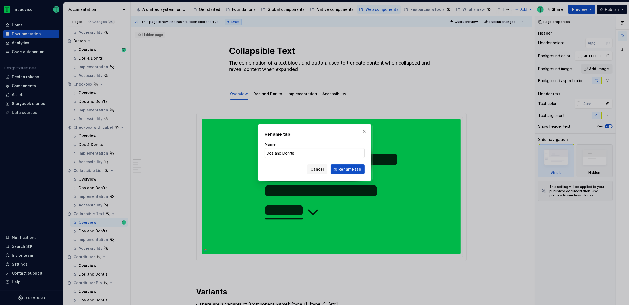
click at [279, 154] on input "Dos and Don'ts" at bounding box center [315, 153] width 100 height 10
type input "Dos & Don'ts"
click at [349, 169] on span "Rename tab" at bounding box center [349, 169] width 23 height 5
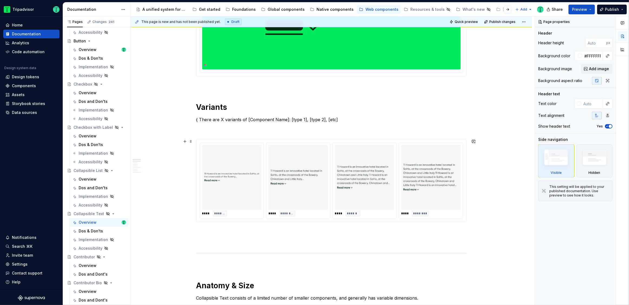
scroll to position [182, 0]
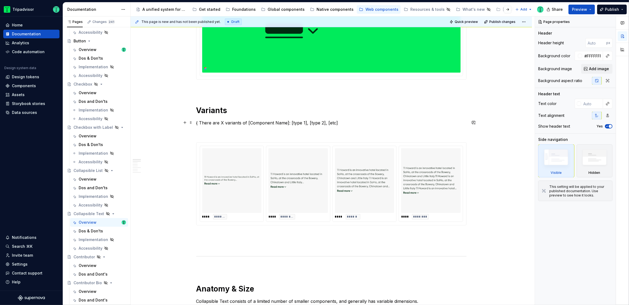
click at [204, 121] on p "{ There are X variants of [Component Name]: [type 1], [type 2], [etc]" at bounding box center [331, 123] width 270 height 6
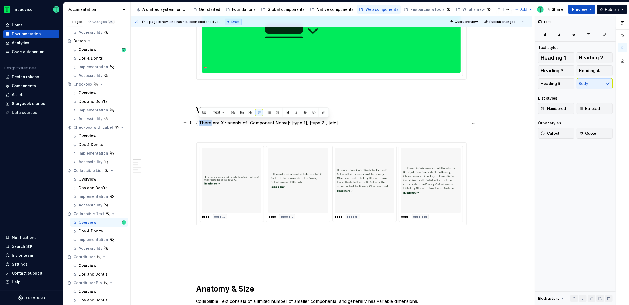
click at [204, 121] on p "{ There are X variants of [Component Name]: [type 1], [type 2], [etc]" at bounding box center [331, 123] width 270 height 6
click at [201, 132] on p at bounding box center [331, 132] width 270 height 6
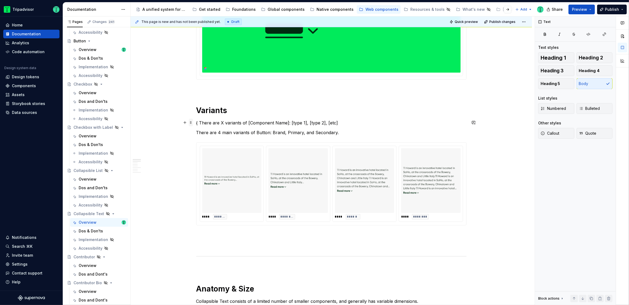
click at [191, 123] on span at bounding box center [191, 123] width 4 height 8
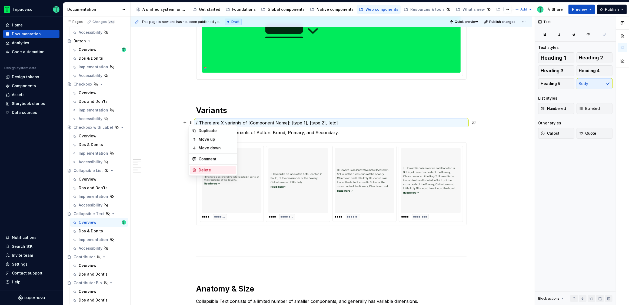
click at [199, 169] on div "Delete" at bounding box center [216, 170] width 35 height 5
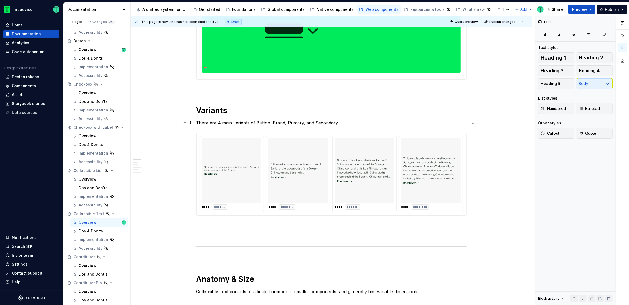
click at [277, 122] on p "There are 4 main variants of Button: Brand, Primary, and Secondary." at bounding box center [331, 123] width 270 height 6
click at [260, 123] on p "There are 4 main variants of Button: Brand, Primary, and Secondary." at bounding box center [331, 123] width 270 height 6
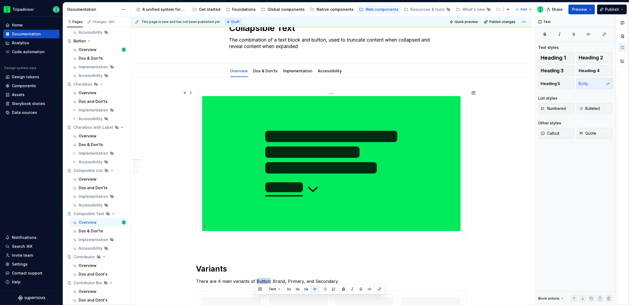
scroll to position [0, 0]
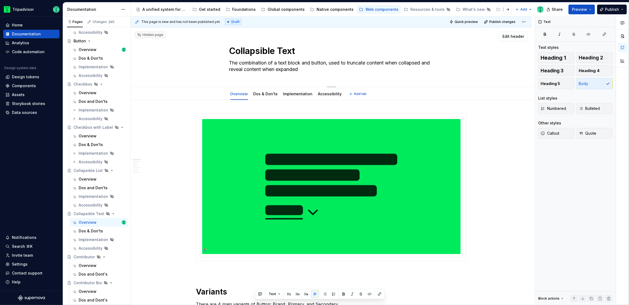
drag, startPoint x: 230, startPoint y: 51, endPoint x: 296, endPoint y: 54, distance: 66.3
click at [296, 54] on textarea "Collapsible Text" at bounding box center [330, 51] width 204 height 13
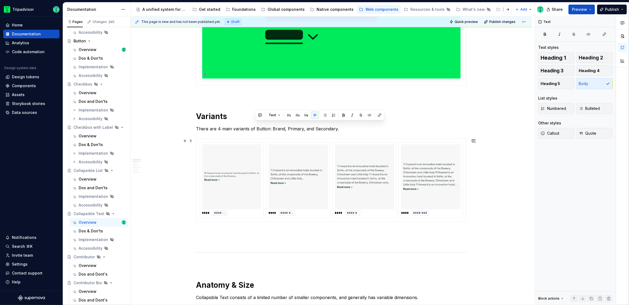
scroll to position [179, 0]
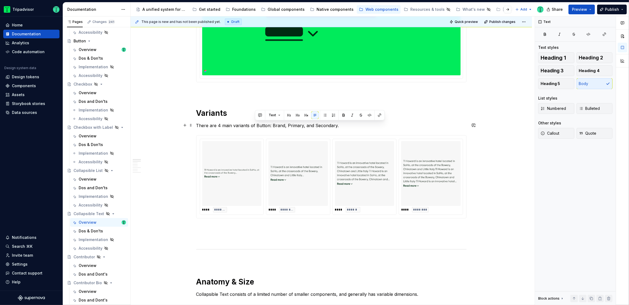
click at [259, 125] on p "There are 4 main variants of Button: Brand, Primary, and Secondary." at bounding box center [331, 125] width 270 height 6
click at [260, 125] on p "There are 4 main variants of Button: Brand, Primary, and Secondary." at bounding box center [331, 125] width 270 height 6
click at [293, 125] on p "There are 4 main variants of Collapsible Text: Brand, Primary, and Secondary." at bounding box center [331, 125] width 270 height 6
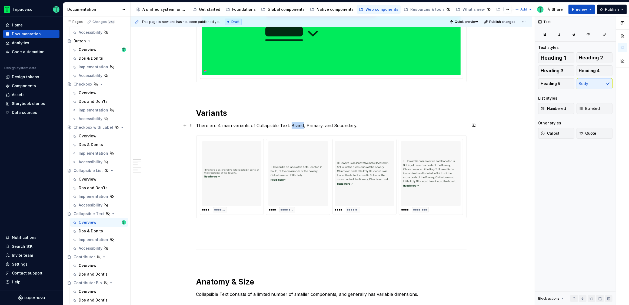
click at [293, 125] on p "There are 4 main variants of Collapsible Text: Brand, Primary, and Secondary." at bounding box center [331, 125] width 270 height 6
type textarea "*"
drag, startPoint x: 353, startPoint y: 126, endPoint x: 290, endPoint y: 126, distance: 62.7
click at [290, 126] on p "There are 4 main variants of Collapsible Text: Brand, Primary, and Secondary." at bounding box center [331, 125] width 270 height 6
click at [298, 125] on p "There are 4 main variants of Collapsible Text: Brand, Primary, and Secondary." at bounding box center [331, 125] width 270 height 6
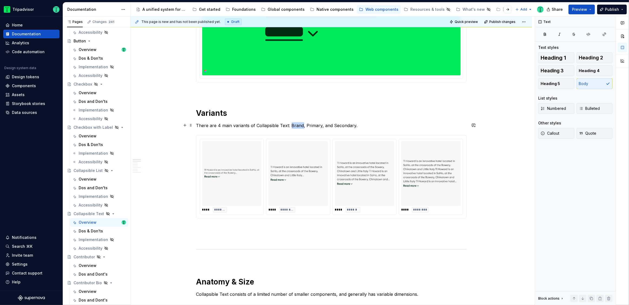
click at [298, 125] on p "There are 4 main variants of Collapsible Text: Brand, Primary, and Secondary." at bounding box center [331, 125] width 270 height 6
drag, startPoint x: 290, startPoint y: 124, endPoint x: 376, endPoint y: 124, distance: 86.2
click at [376, 124] on p "There are 4 main variants of Collapsible Text: Minimal, Standard, Medium, and E…" at bounding box center [331, 125] width 270 height 6
copy p "Minimal, Standard, Medium, and Extended"
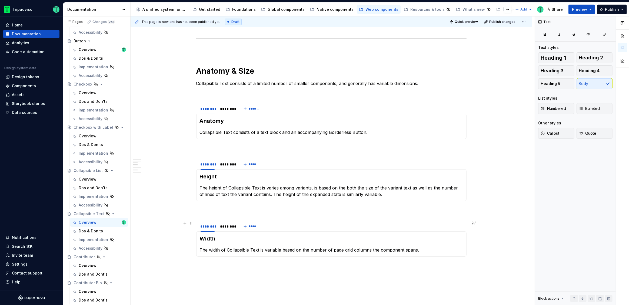
scroll to position [396, 0]
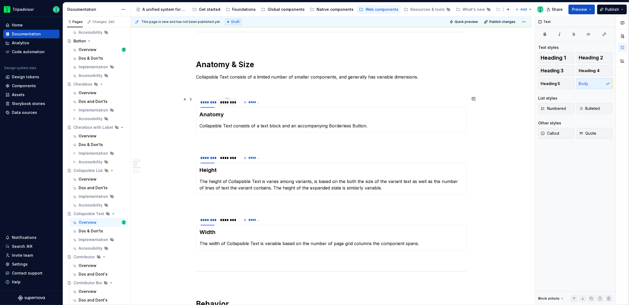
click at [227, 105] on div "********" at bounding box center [227, 103] width 18 height 8
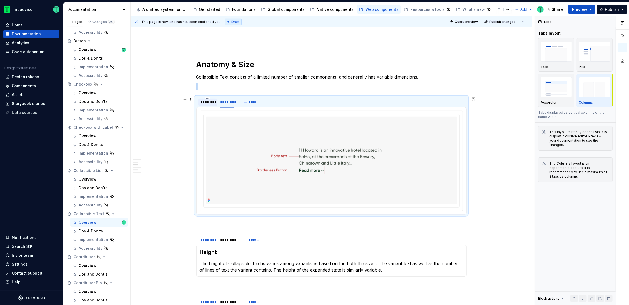
click at [208, 103] on div "********" at bounding box center [207, 102] width 14 height 5
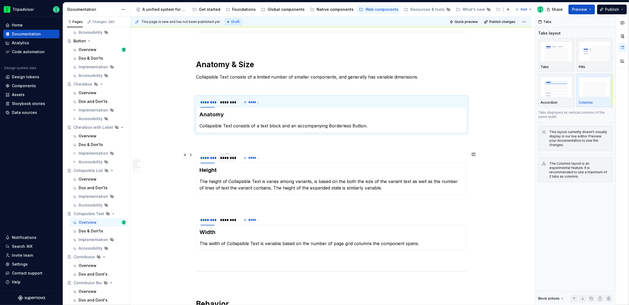
click at [228, 158] on div "********" at bounding box center [227, 157] width 14 height 5
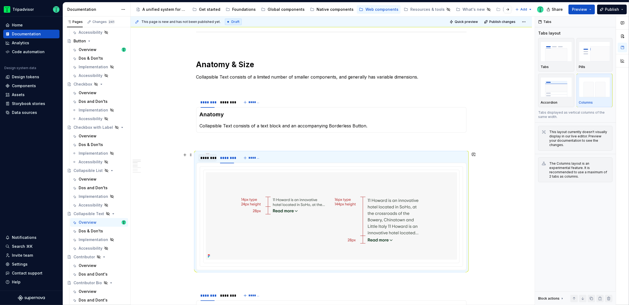
click at [209, 159] on div "********" at bounding box center [207, 157] width 14 height 5
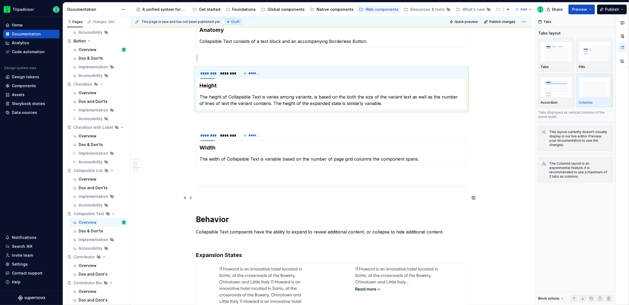
scroll to position [484, 0]
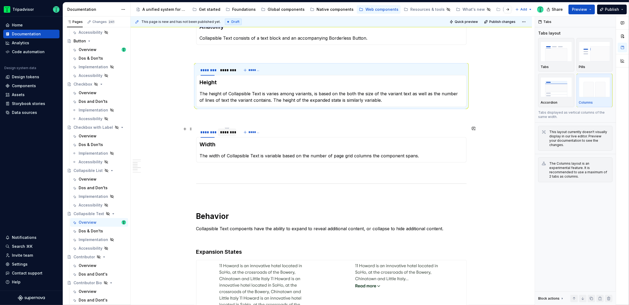
click at [226, 134] on div "********" at bounding box center [227, 132] width 14 height 5
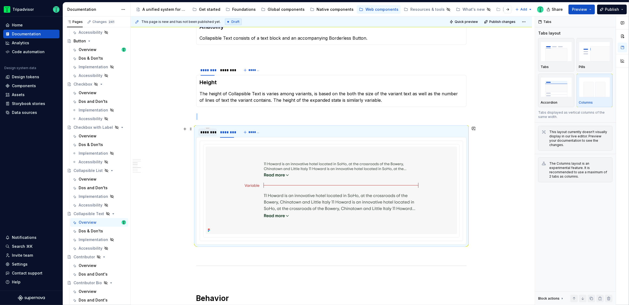
click at [212, 134] on div "********" at bounding box center [207, 132] width 14 height 5
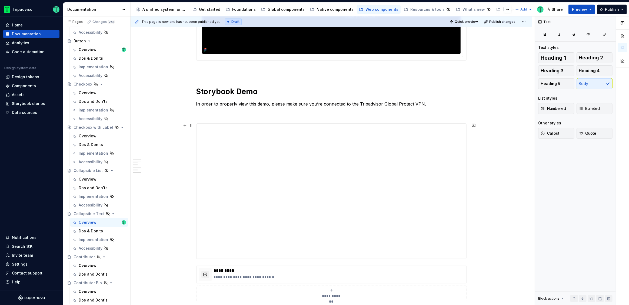
scroll to position [916, 0]
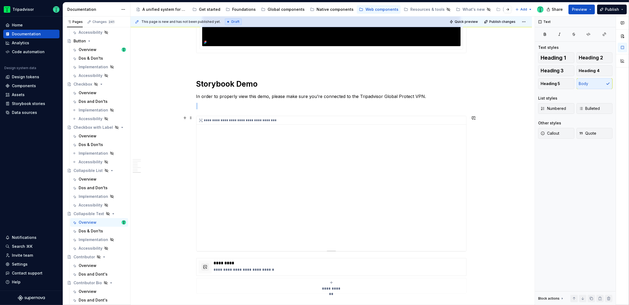
click at [411, 170] on div "**********" at bounding box center [331, 183] width 270 height 135
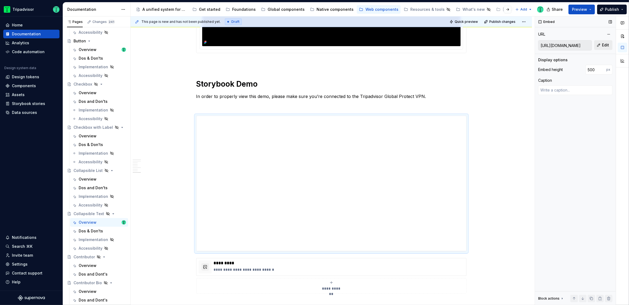
click at [606, 44] on span "Edit" at bounding box center [605, 44] width 7 height 5
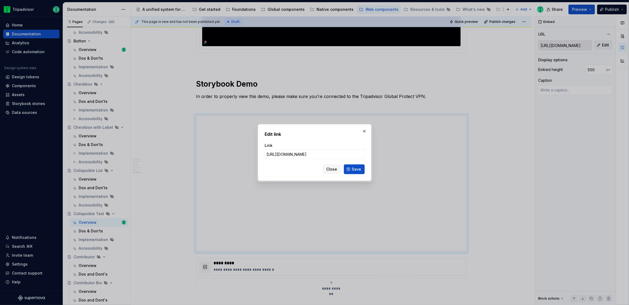
scroll to position [0, 161]
click at [336, 172] on span "Close" at bounding box center [331, 169] width 11 height 5
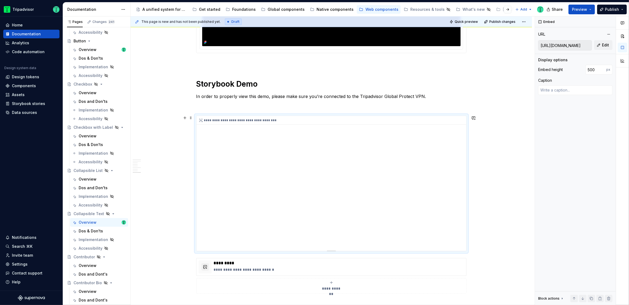
scroll to position [1003, 0]
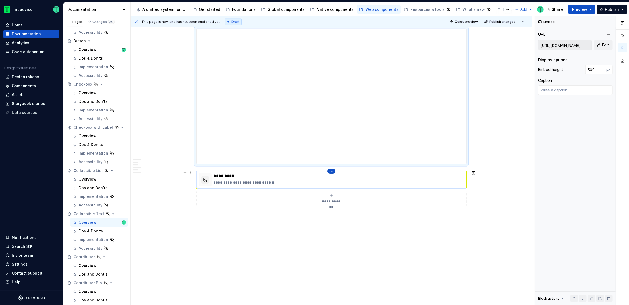
click at [334, 170] on html "Tripadvisor Home Documentation Analytics Code automation Design system data Des…" at bounding box center [314, 152] width 629 height 305
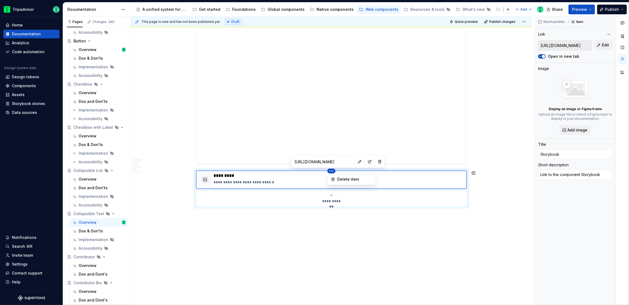
click at [349, 162] on html "Tripadvisor Home Documentation Analytics Code automation Design system data Des…" at bounding box center [314, 152] width 629 height 305
click at [356, 162] on button "button" at bounding box center [360, 162] width 8 height 8
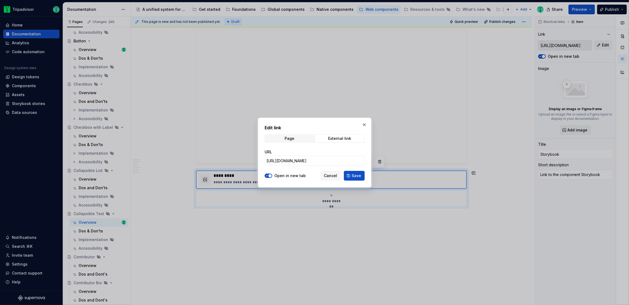
type textarea "*"
click at [336, 159] on input "[URL][DOMAIN_NAME]" at bounding box center [315, 161] width 100 height 10
paste input "#@ta-design-system.collapsable-text_packages_design-system_collapsable-text_Col…"
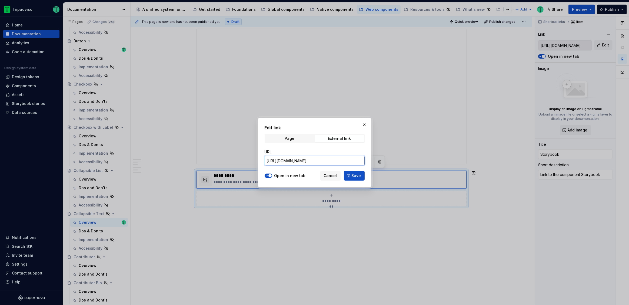
type input "[URL][DOMAIN_NAME]"
click at [354, 177] on span "Save" at bounding box center [356, 175] width 9 height 5
type textarea "*"
type input "[URL][DOMAIN_NAME]"
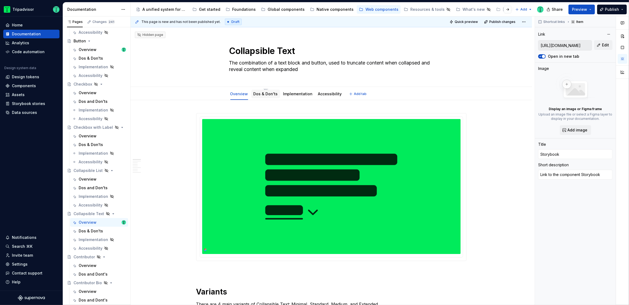
click at [270, 95] on link "Dos & Don'ts" at bounding box center [265, 94] width 24 height 5
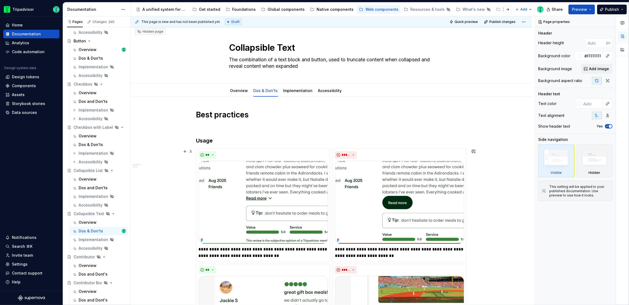
scroll to position [3, 0]
click at [87, 177] on div "Overview" at bounding box center [88, 179] width 18 height 5
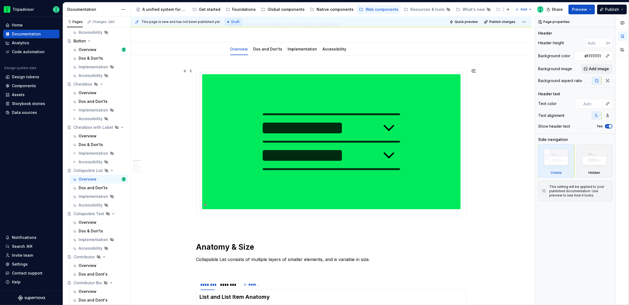
scroll to position [73, 0]
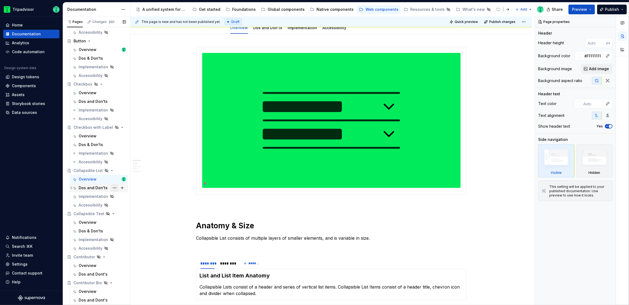
click at [113, 189] on button "Page tree" at bounding box center [115, 188] width 8 height 8
type textarea "*"
click at [127, 197] on div "Rename tab" at bounding box center [144, 197] width 53 height 5
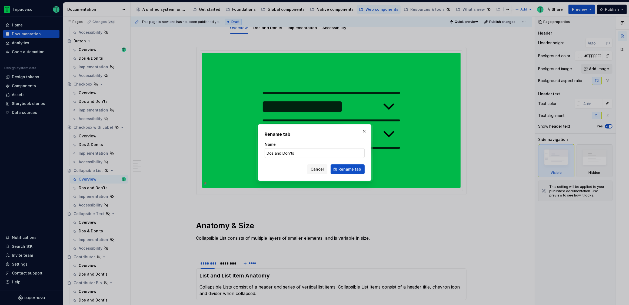
click at [280, 155] on input "Dos and Don'ts" at bounding box center [315, 153] width 100 height 10
type input "Dos & Don'ts"
click at [340, 169] on span "Rename tab" at bounding box center [349, 169] width 23 height 5
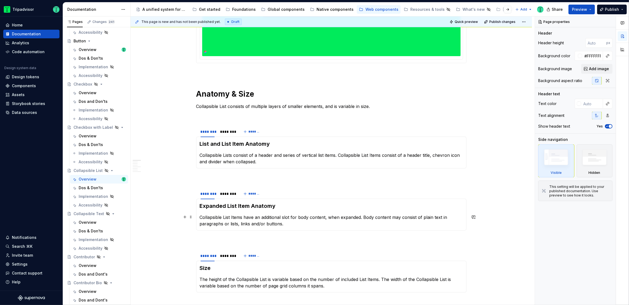
scroll to position [206, 0]
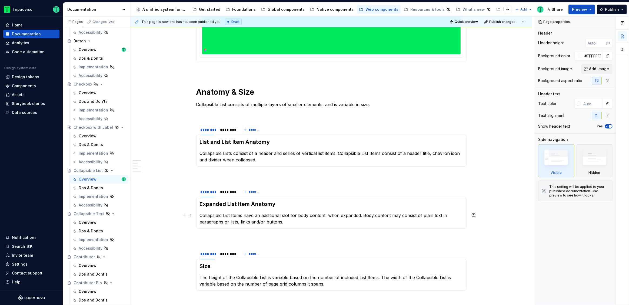
type textarea "*"
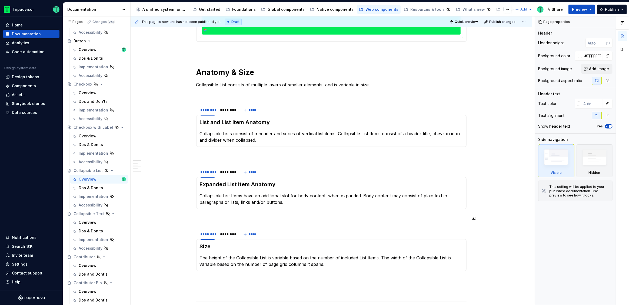
scroll to position [226, 0]
click at [320, 131] on p "Collapsible Lists consist of a header and series of vertical list items. Collap…" at bounding box center [331, 136] width 263 height 13
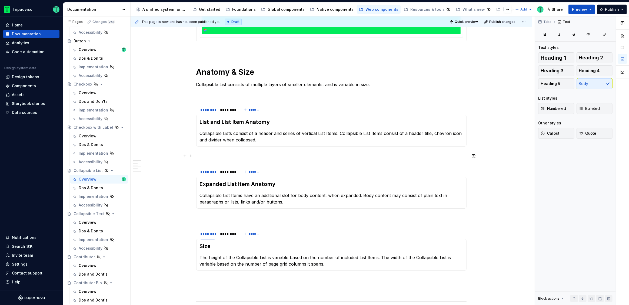
click at [342, 154] on p at bounding box center [331, 156] width 270 height 6
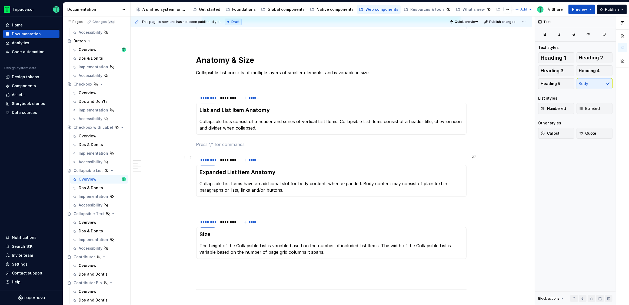
scroll to position [238, 0]
click at [231, 99] on div "********" at bounding box center [227, 98] width 14 height 5
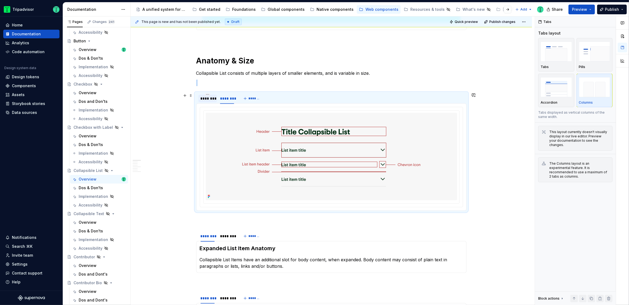
click at [207, 98] on div "********" at bounding box center [207, 98] width 14 height 5
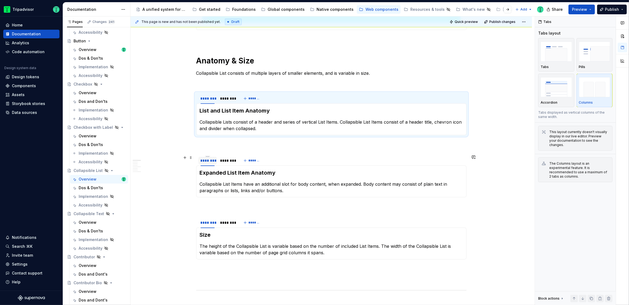
click at [212, 163] on div "********" at bounding box center [207, 160] width 14 height 5
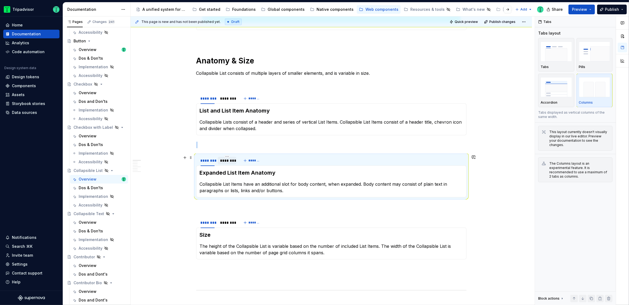
click at [225, 161] on div "********" at bounding box center [227, 160] width 14 height 5
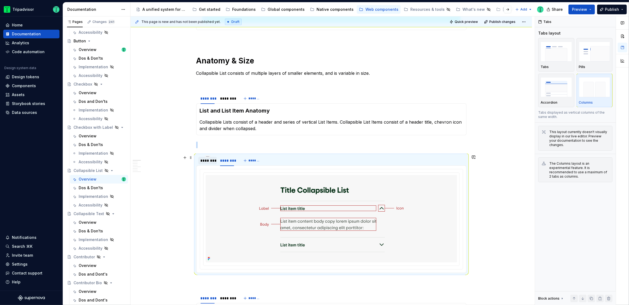
click at [207, 161] on div "********" at bounding box center [207, 160] width 14 height 5
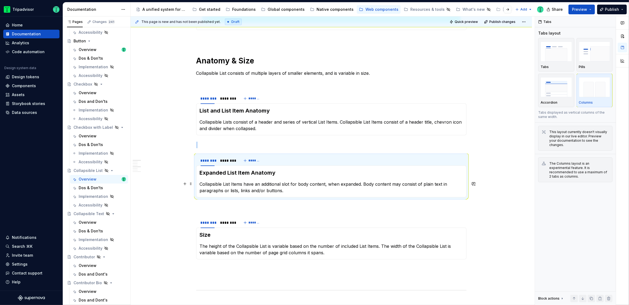
scroll to position [339, 0]
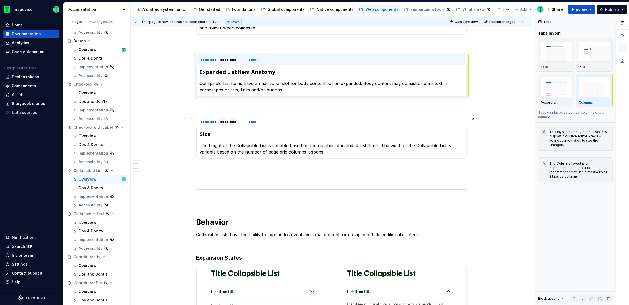
click at [227, 125] on div "********" at bounding box center [227, 122] width 18 height 8
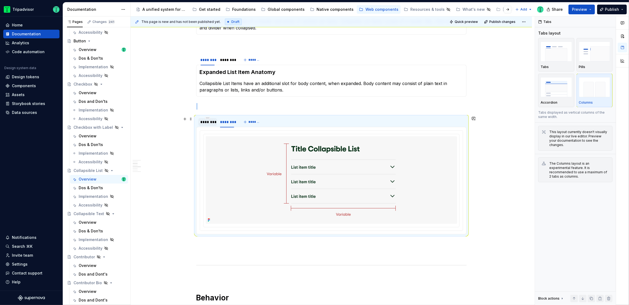
click at [206, 123] on div "********" at bounding box center [207, 121] width 14 height 5
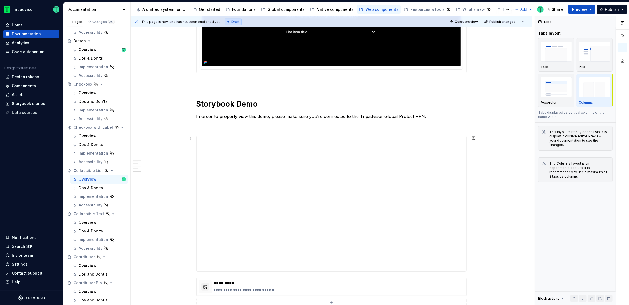
scroll to position [771, 0]
click at [398, 176] on div "**********" at bounding box center [331, 204] width 270 height 135
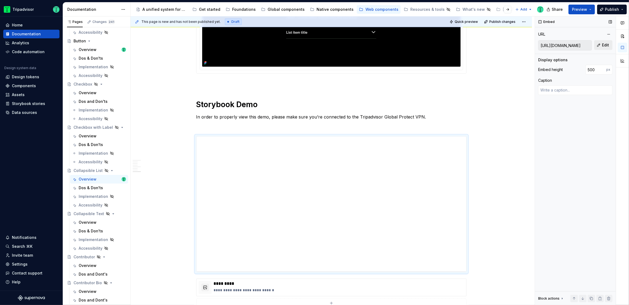
click at [605, 43] on span "Edit" at bounding box center [605, 44] width 7 height 5
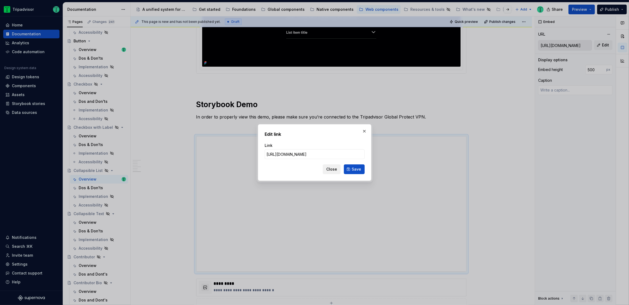
click at [327, 170] on span "Close" at bounding box center [331, 169] width 11 height 5
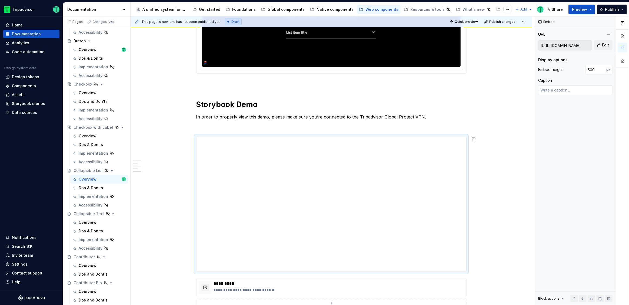
scroll to position [869, 0]
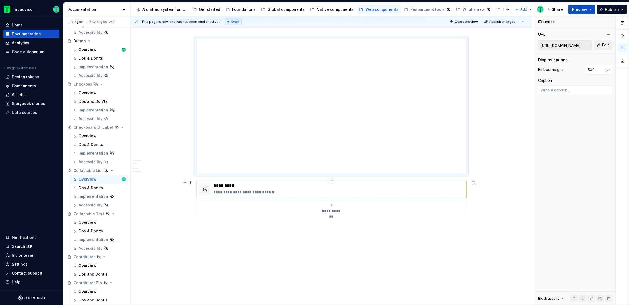
click at [310, 188] on div "**********" at bounding box center [339, 189] width 250 height 13
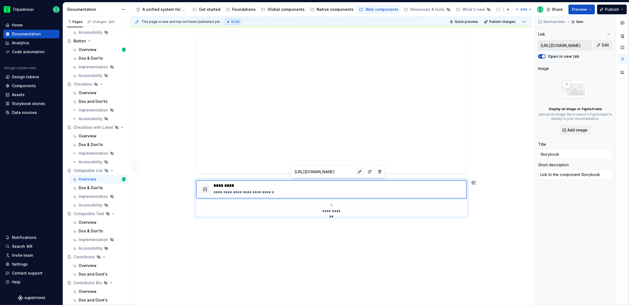
click at [356, 172] on button "button" at bounding box center [360, 172] width 8 height 8
type textarea "*"
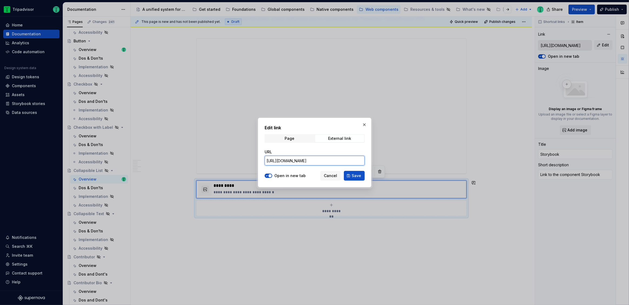
click at [297, 159] on input "[URL][DOMAIN_NAME]" at bounding box center [315, 161] width 100 height 10
paste input "#@ta-design-system.collapsible-list_packages_design-system_collapsible-list_Col…"
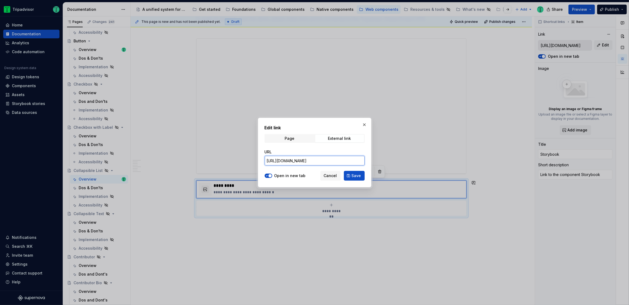
scroll to position [0, 0]
type input "[URL][DOMAIN_NAME]"
click at [356, 174] on span "Save" at bounding box center [356, 175] width 9 height 5
type textarea "*"
type input "[URL][DOMAIN_NAME]"
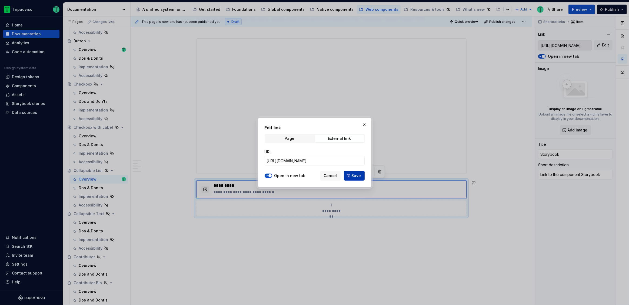
type input "[URL][DOMAIN_NAME]"
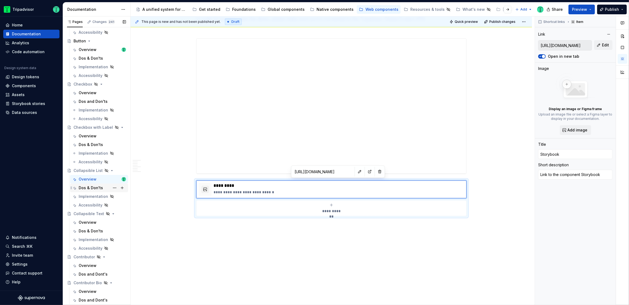
click at [94, 188] on div "Dos & Don'ts" at bounding box center [91, 187] width 24 height 5
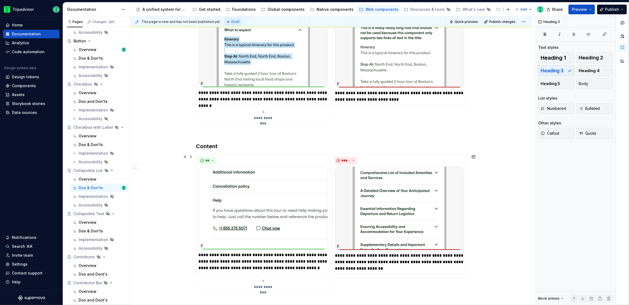
scroll to position [650, 0]
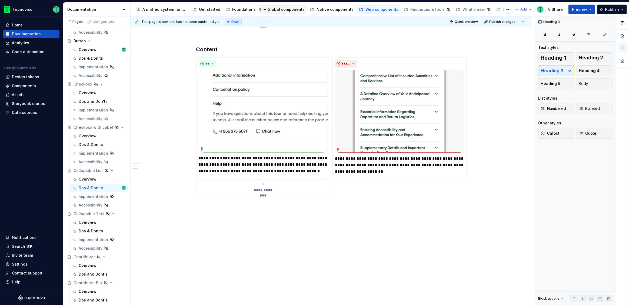
click at [284, 10] on div "Global components" at bounding box center [285, 9] width 37 height 5
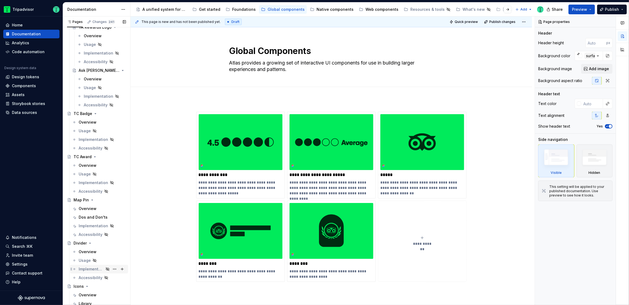
scroll to position [190, 0]
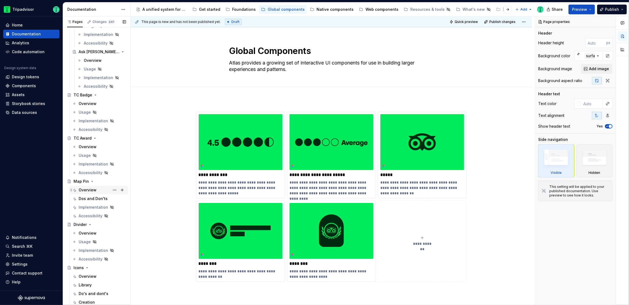
click at [84, 189] on div "Overview" at bounding box center [88, 190] width 18 height 5
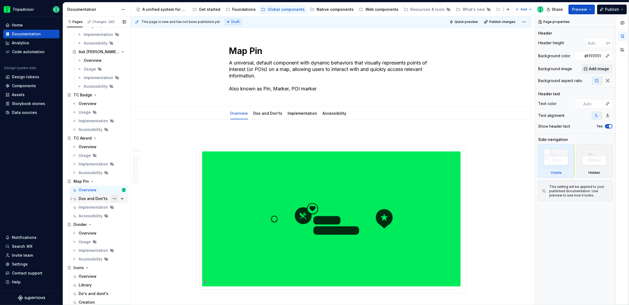
click at [111, 198] on button "Page tree" at bounding box center [115, 199] width 8 height 8
click at [119, 208] on div "Rename tab" at bounding box center [144, 207] width 53 height 5
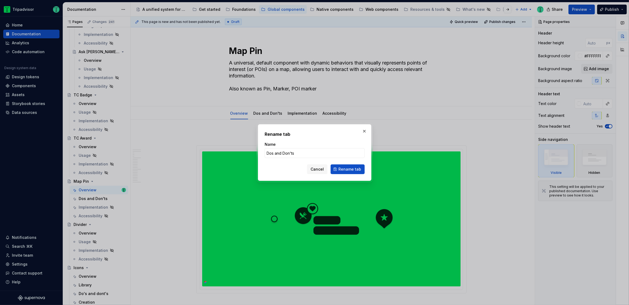
type textarea "*"
click at [280, 152] on input "Dos and Don'ts" at bounding box center [315, 153] width 100 height 10
type input "Dos & Don'ts"
click at [349, 169] on span "Rename tab" at bounding box center [349, 169] width 23 height 5
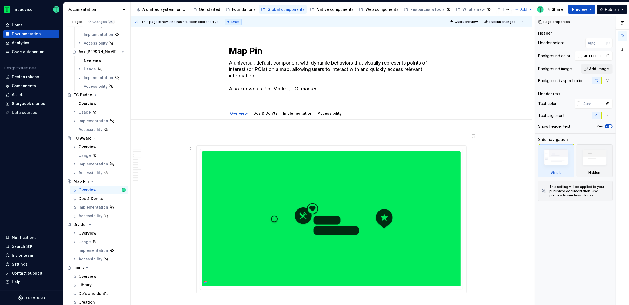
type textarea "*"
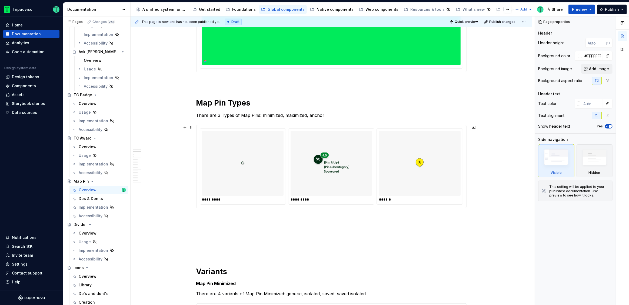
scroll to position [222, 0]
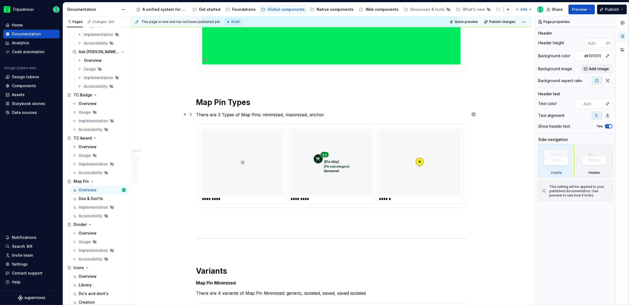
click at [270, 115] on p "There are 3 Types of Map Pins: minimized, maximized, anchor" at bounding box center [331, 115] width 270 height 6
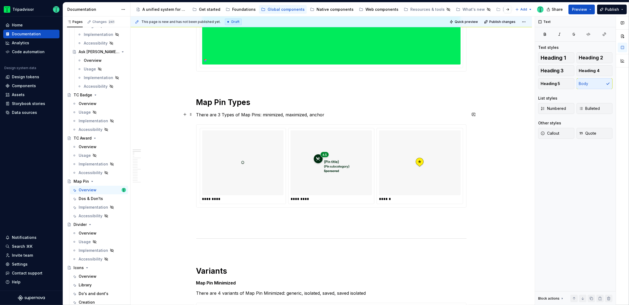
click at [264, 115] on p "There are 3 Types of Map Pins: minimized, maximized, anchor" at bounding box center [331, 115] width 270 height 6
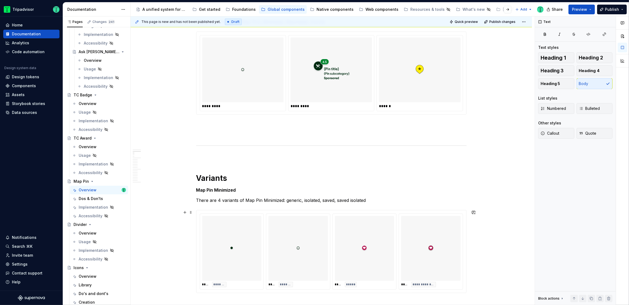
scroll to position [315, 0]
click at [286, 198] on p "There are 4 variants of Map Pin Minimized: generic, isolated, saved, saved isol…" at bounding box center [331, 200] width 270 height 6
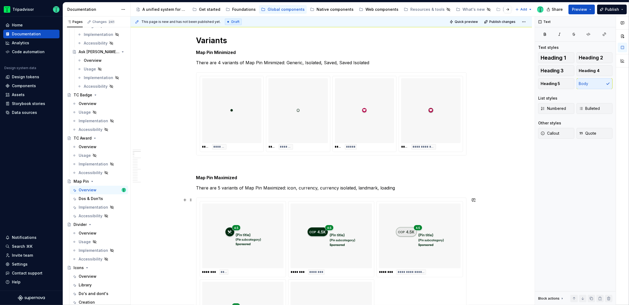
scroll to position [453, 0]
click at [289, 186] on p "There are 5 variants of Map Pin Maximized: icon, currency, currency isolated, l…" at bounding box center [331, 188] width 270 height 6
click at [287, 186] on p "There are 5 variants of Map Pin Maximized: icon, currency, currency isolated, l…" at bounding box center [331, 188] width 270 height 6
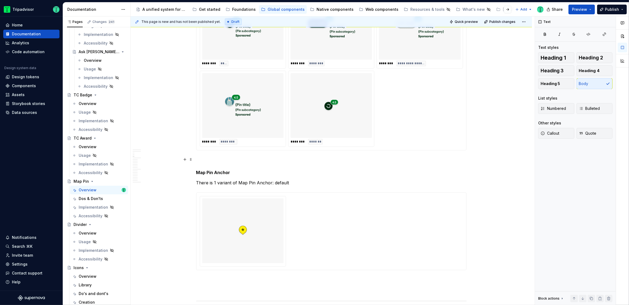
scroll to position [691, 0]
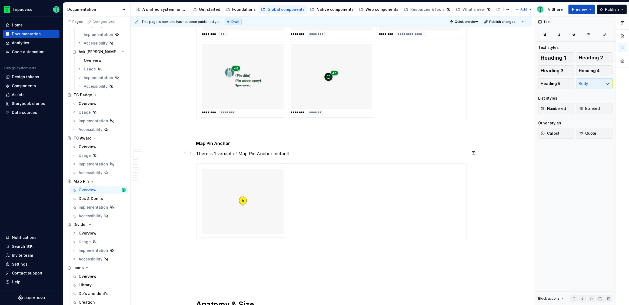
click at [276, 152] on p "There is 1 variant of Map Pin Anchor: default" at bounding box center [331, 153] width 270 height 6
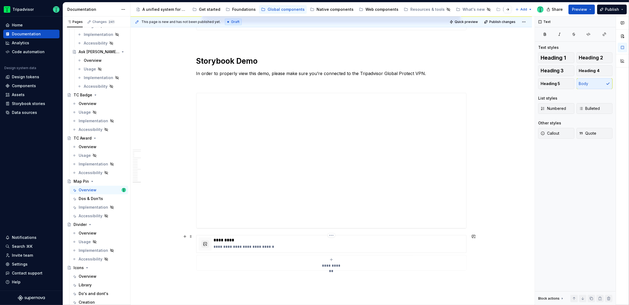
scroll to position [2070, 0]
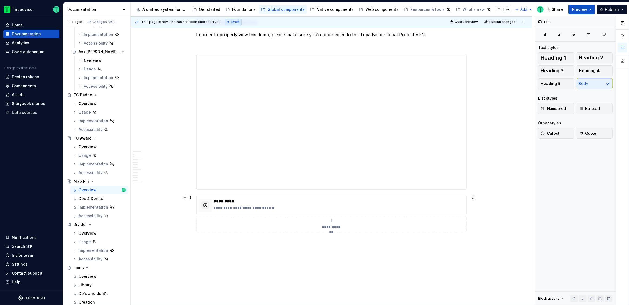
click at [329, 196] on div "**********" at bounding box center [331, 214] width 270 height 36
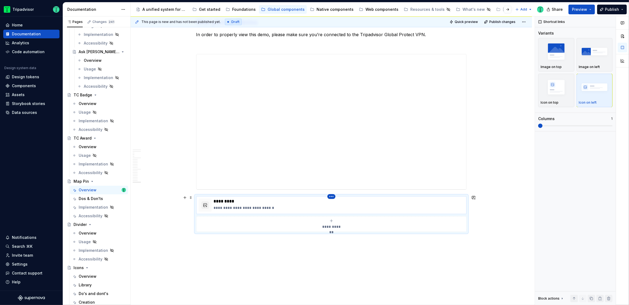
click at [332, 196] on html "Tripadvisor Home Documentation Analytics Code automation Design system data Des…" at bounding box center [314, 152] width 629 height 305
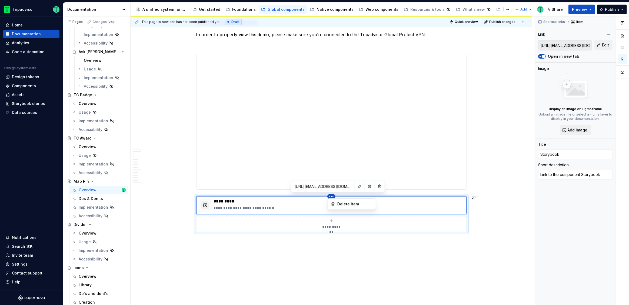
click at [344, 187] on html "Tripadvisor Home Documentation Analytics Code automation Design system data Des…" at bounding box center [314, 152] width 629 height 305
click at [356, 187] on button "button" at bounding box center [360, 187] width 8 height 8
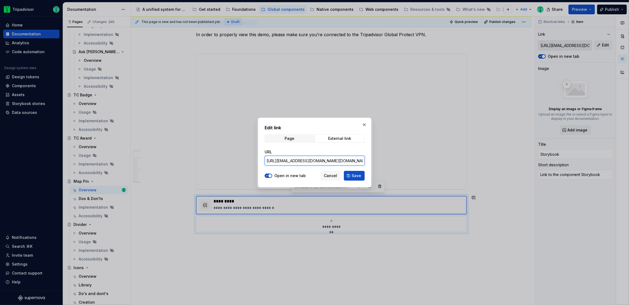
click at [339, 163] on input "[URL][EMAIL_ADDRESS][DOMAIN_NAME][DOMAIN_NAME]" at bounding box center [315, 161] width 100 height 10
click at [330, 177] on span "Cancel" at bounding box center [330, 175] width 13 height 5
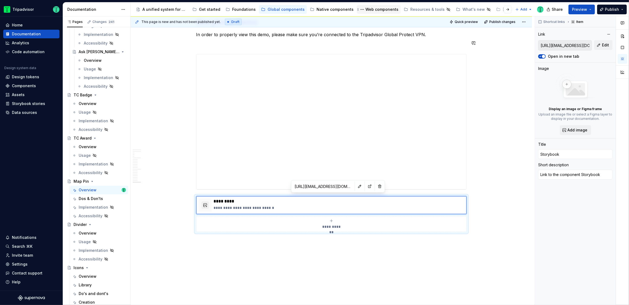
click at [375, 10] on div "Web components" at bounding box center [381, 9] width 33 height 5
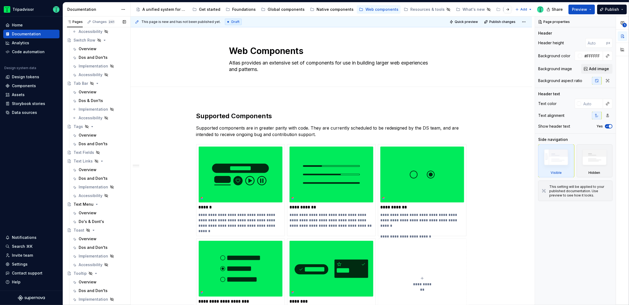
scroll to position [1150, 0]
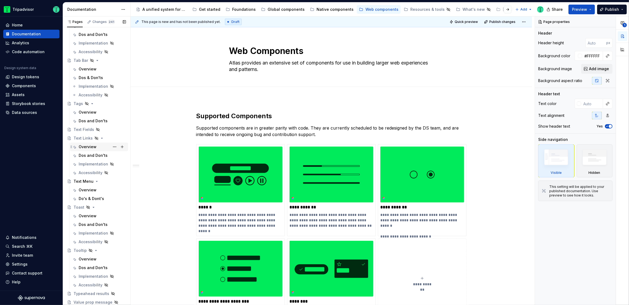
click at [85, 149] on div "Overview" at bounding box center [88, 146] width 18 height 5
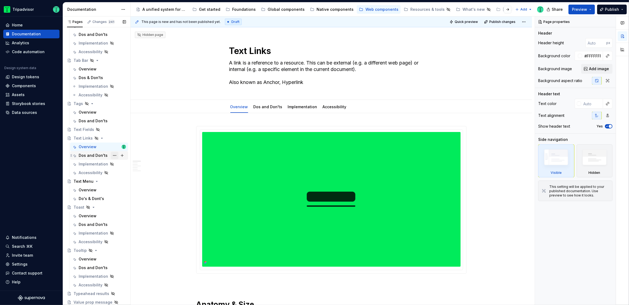
click at [114, 155] on button "Page tree" at bounding box center [115, 156] width 8 height 8
type textarea "*"
click at [130, 164] on div "Rename tab" at bounding box center [144, 164] width 53 height 5
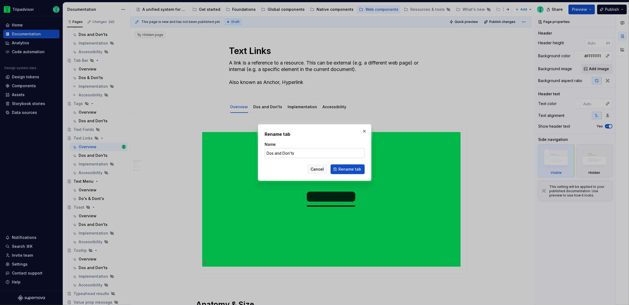
click at [278, 155] on input "Dos and Don'ts" at bounding box center [315, 153] width 100 height 10
click at [280, 152] on input "Dos and Don'ts" at bounding box center [315, 153] width 100 height 10
type input "Dos & Don'ts"
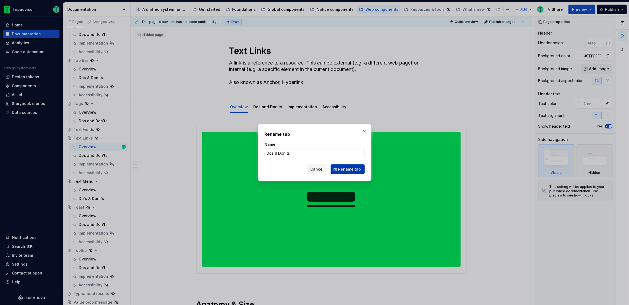
click at [342, 170] on span "Rename tab" at bounding box center [349, 169] width 23 height 5
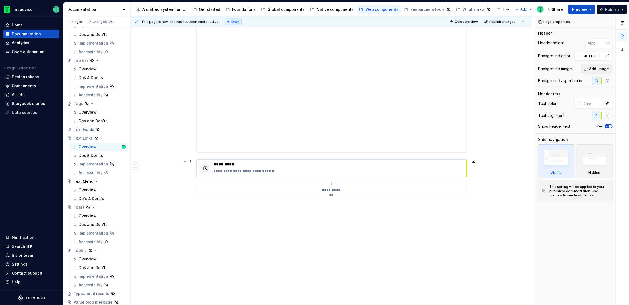
scroll to position [778, 0]
click at [333, 159] on html "Tripadvisor Home Documentation Analytics Code automation Design system data Des…" at bounding box center [314, 152] width 629 height 305
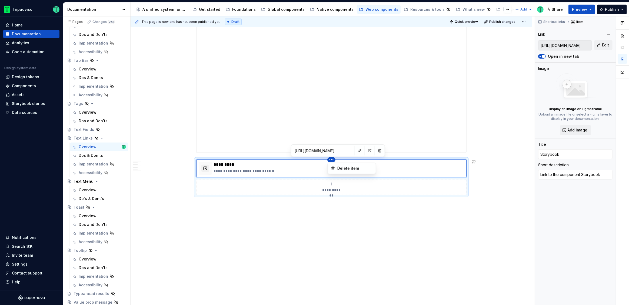
click at [348, 153] on html "Tripadvisor Home Documentation Analytics Code automation Design system data Des…" at bounding box center [314, 152] width 629 height 305
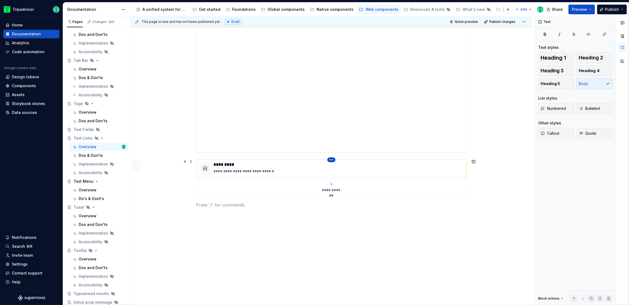
click at [332, 159] on html "Tripadvisor Home Documentation Analytics Code automation Design system data Des…" at bounding box center [314, 152] width 629 height 305
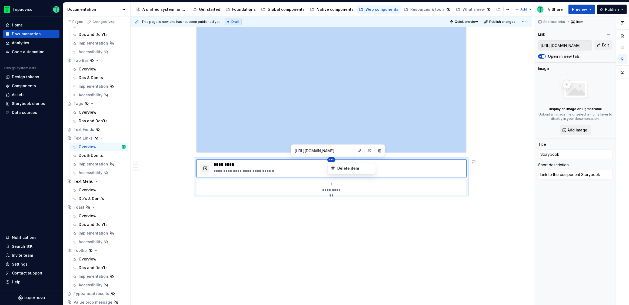
click at [346, 149] on html "Tripadvisor Home Documentation Analytics Code automation Design system data Des…" at bounding box center [314, 152] width 629 height 305
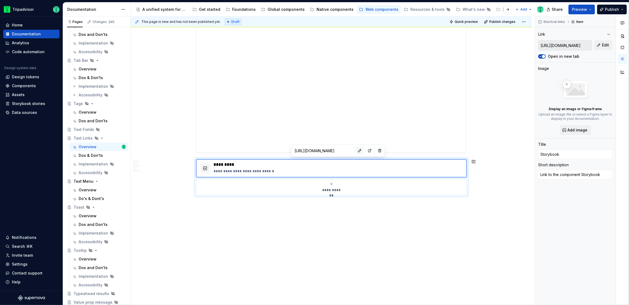
click at [356, 151] on button "button" at bounding box center [360, 151] width 8 height 8
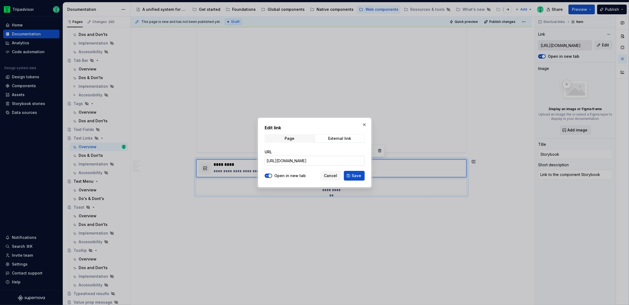
click at [343, 162] on input "[URL][DOMAIN_NAME]" at bounding box center [315, 161] width 100 height 10
click at [335, 177] on span "Cancel" at bounding box center [330, 175] width 13 height 5
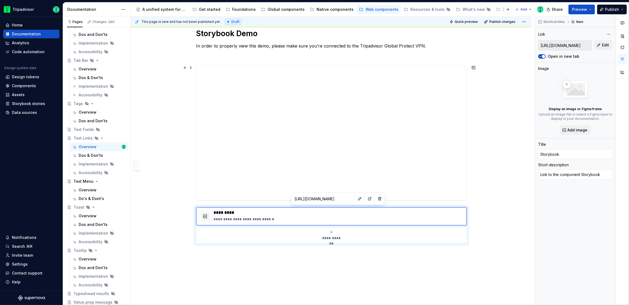
scroll to position [729, 0]
click at [280, 11] on div "Global components" at bounding box center [285, 9] width 37 height 5
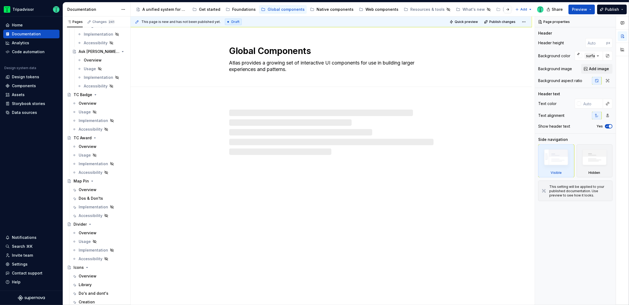
scroll to position [190, 0]
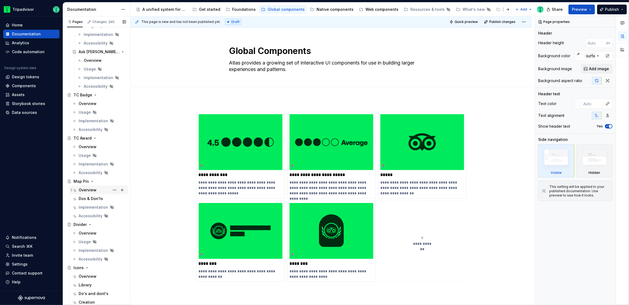
click at [88, 191] on div "Overview" at bounding box center [88, 190] width 18 height 5
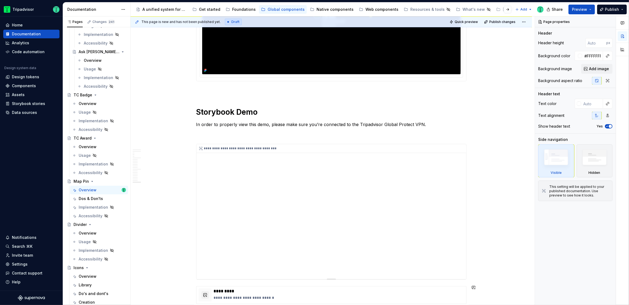
scroll to position [2093, 0]
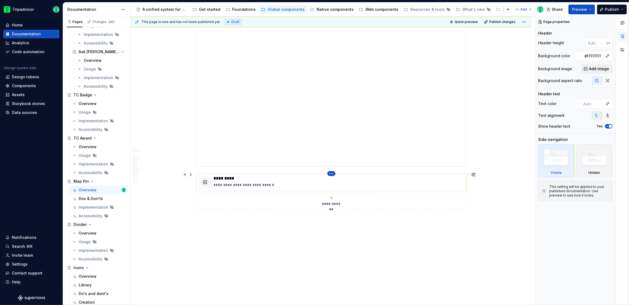
click at [333, 173] on html "Tripadvisor Home Documentation Analytics Code automation Design system data Des…" at bounding box center [314, 152] width 629 height 305
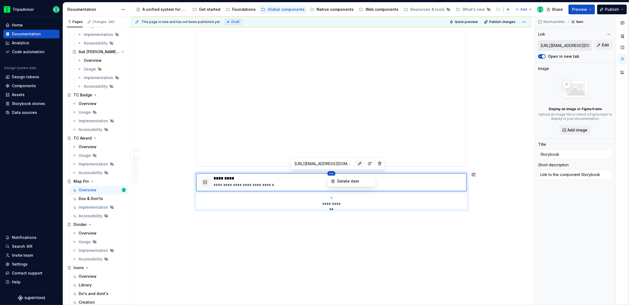
click at [343, 165] on html "Tripadvisor Home Documentation Analytics Code automation Design system data Des…" at bounding box center [314, 152] width 629 height 305
click at [356, 164] on button "button" at bounding box center [360, 164] width 8 height 8
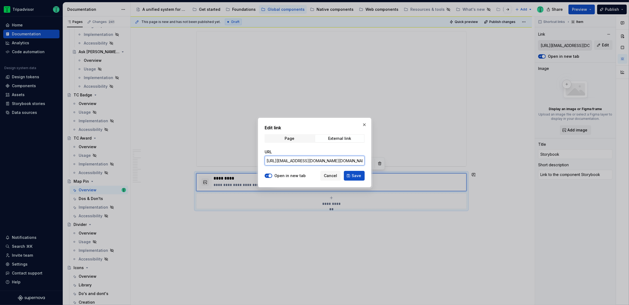
click at [342, 162] on input "[URL][EMAIL_ADDRESS][DOMAIN_NAME][DOMAIN_NAME]" at bounding box center [315, 161] width 100 height 10
click at [330, 174] on span "Cancel" at bounding box center [330, 175] width 13 height 5
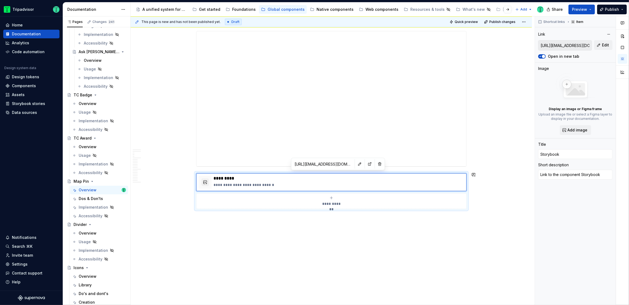
scroll to position [2093, 0]
click at [89, 232] on div "Overview" at bounding box center [88, 233] width 18 height 5
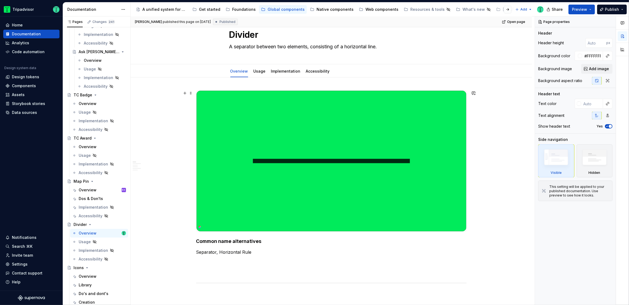
scroll to position [19, 0]
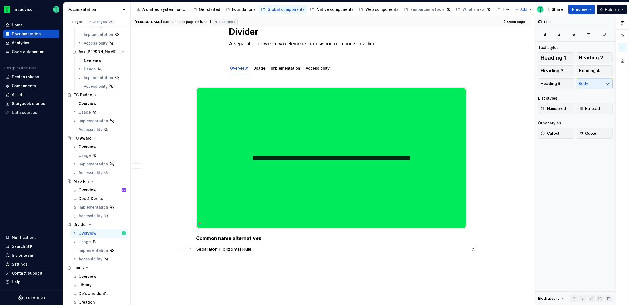
click at [225, 250] on p "Separator, Horizontal Rule" at bounding box center [331, 249] width 270 height 6
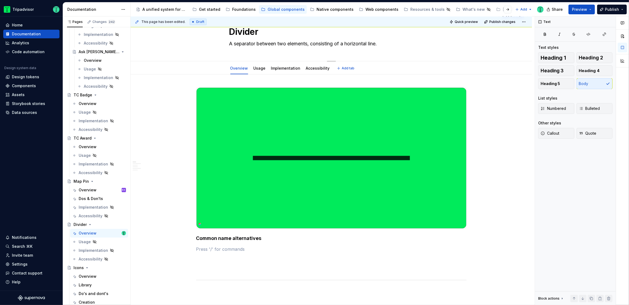
click at [389, 44] on textarea "A separator between two elements, consisting of a horizontal line." at bounding box center [330, 43] width 204 height 9
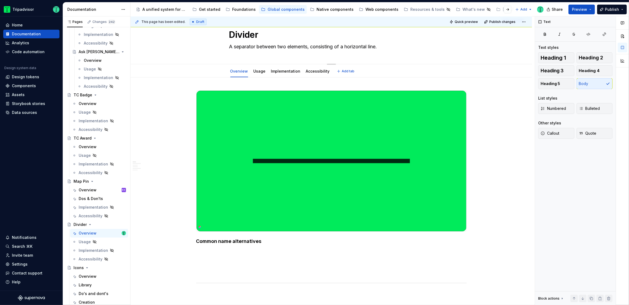
type textarea "*"
type textarea "A separator between two elements, consisting of a horizontal line."
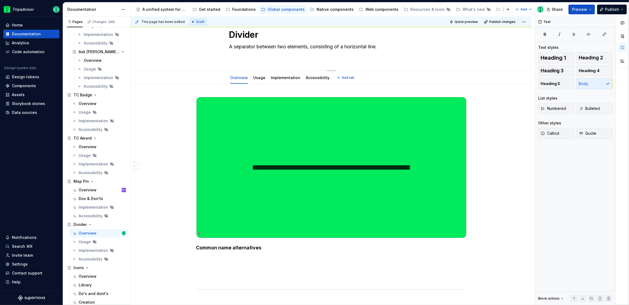
type textarea "*"
type textarea "A separator between two elements, consisting of a horizontal line."
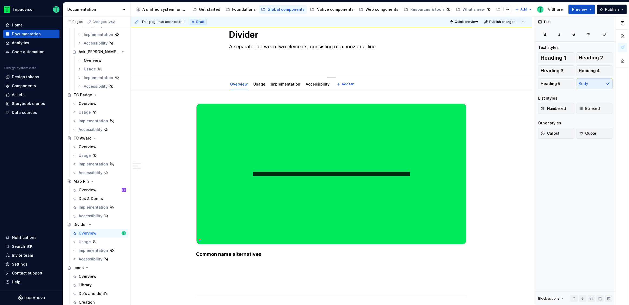
type textarea "*"
type textarea "A separator between two elements, consisting of a horizontal line. Al"
type textarea "*"
type textarea "A separator between two elements, consisting of a horizontal line. Als"
type textarea "*"
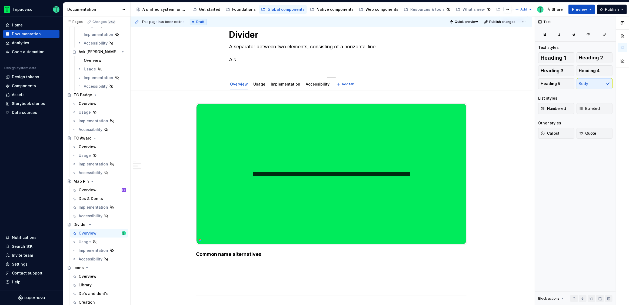
type textarea "A separator between two elements, consisting of a horizontal line. Also"
type textarea "*"
type textarea "A separator between two elements, consisting of a horizontal line. Also"
type textarea "*"
type textarea "A separator between two elements, consisting of a horizontal line. Also k"
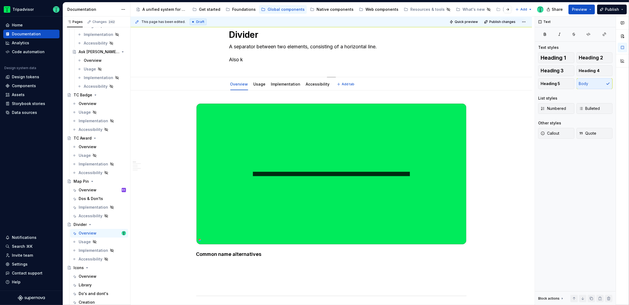
type textarea "*"
type textarea "A separator between two elements, consisting of a horizontal line. Also kn"
type textarea "*"
type textarea "A separator between two elements, consisting of a horizontal line. Also kno"
type textarea "*"
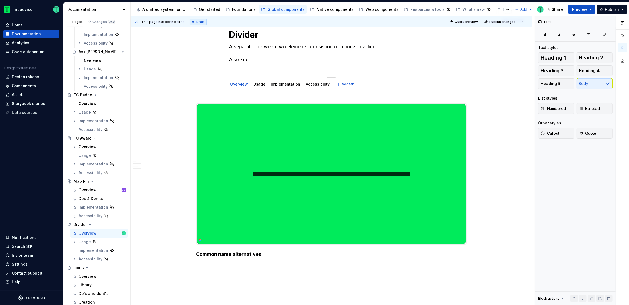
type textarea "A separator between two elements, consisting of a horizontal line. Also know"
type textarea "*"
type textarea "A separator between two elements, consisting of a horizontal line. Also known"
type textarea "*"
type textarea "A separator between two elements, consisting of a horizontal line. Also knowns"
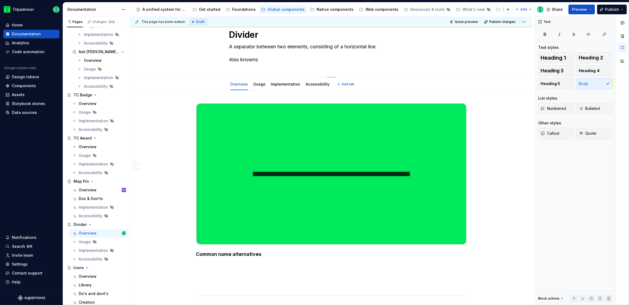
type textarea "*"
type textarea "A separator between two elements, consisting of a horizontal line. Also knowns"
type textarea "*"
type textarea "A separator between two elements, consisting of a horizontal line. Also knowns a"
type textarea "*"
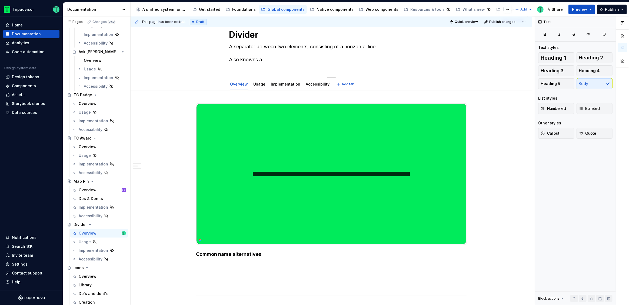
type textarea "A separator between two elements, consisting of a horizontal line. Also knowns …"
type textarea "*"
type textarea "A separator between two elements, consisting of a horizontal line. Also knowns …"
paste textarea "Separator, Horizontal Rule"
type textarea "*"
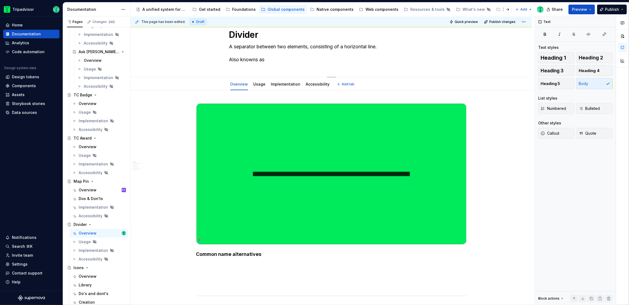
type textarea "A separator between two elements, consisting of a horizontal line. Also knowns …"
click at [258, 58] on textarea "A separator between two elements, consisting of a horizontal line. Also knowns …" at bounding box center [330, 53] width 204 height 22
type textarea "*"
type textarea "A separator between two elements, consisting of a horizontal line. Also known a…"
type textarea "*"
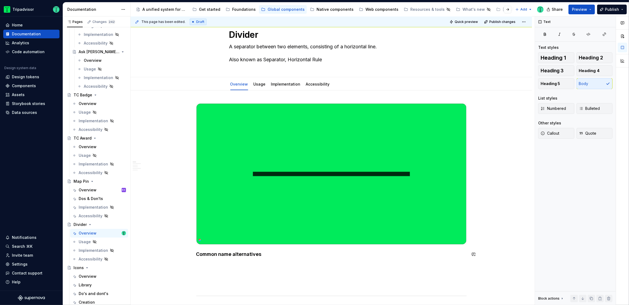
type textarea "A separator between two elements, consisting of a horizontal line. Also known a…"
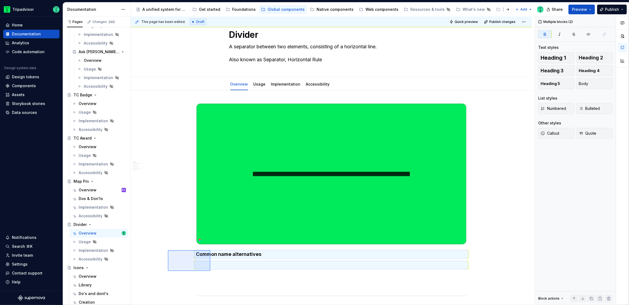
drag, startPoint x: 168, startPoint y: 250, endPoint x: 210, endPoint y: 271, distance: 47.2
click at [210, 271] on div "**********" at bounding box center [332, 160] width 404 height 289
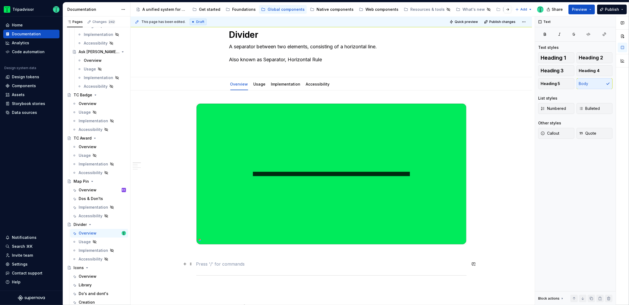
click at [209, 265] on p at bounding box center [331, 264] width 270 height 6
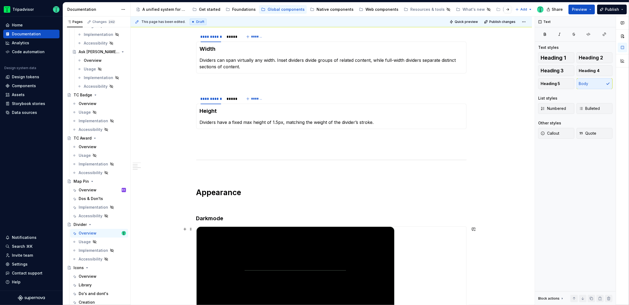
scroll to position [433, 0]
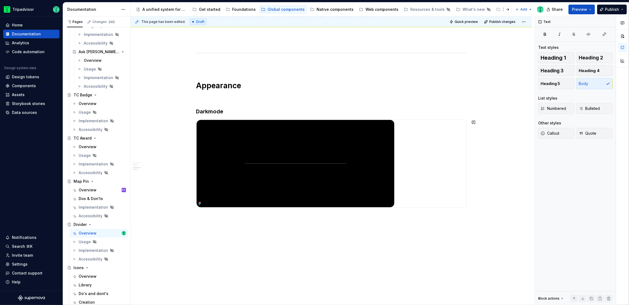
type textarea "*"
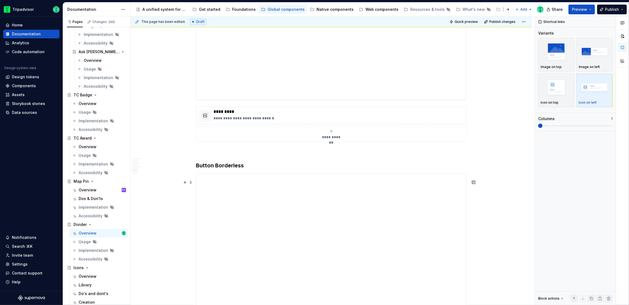
scroll to position [760, 0]
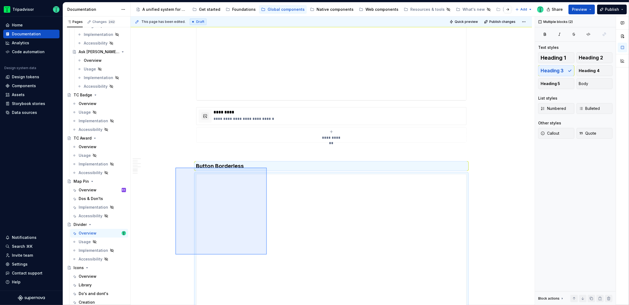
drag, startPoint x: 175, startPoint y: 168, endPoint x: 266, endPoint y: 255, distance: 125.7
click at [266, 255] on div "**********" at bounding box center [332, 160] width 404 height 289
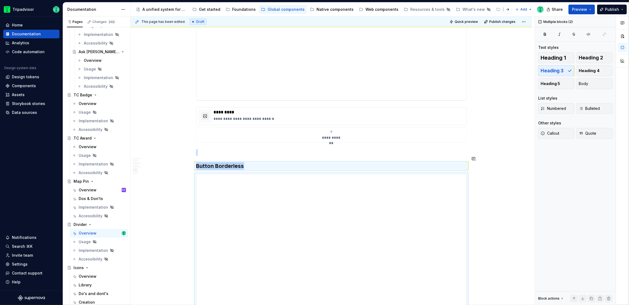
scroll to position [770, 0]
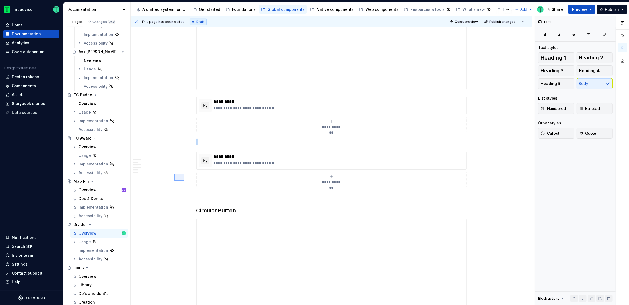
drag, startPoint x: 180, startPoint y: 178, endPoint x: 214, endPoint y: 200, distance: 40.1
click at [214, 200] on div "**********" at bounding box center [332, 160] width 404 height 289
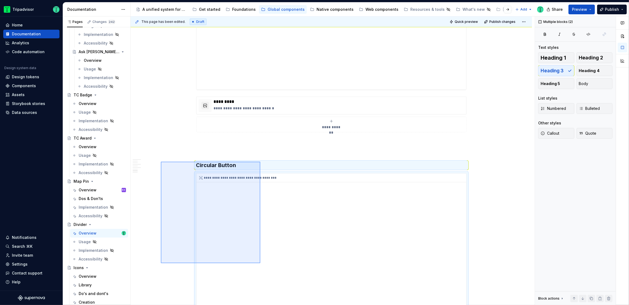
drag, startPoint x: 161, startPoint y: 162, endPoint x: 260, endPoint y: 263, distance: 142.1
click at [260, 264] on div "**********" at bounding box center [332, 160] width 404 height 289
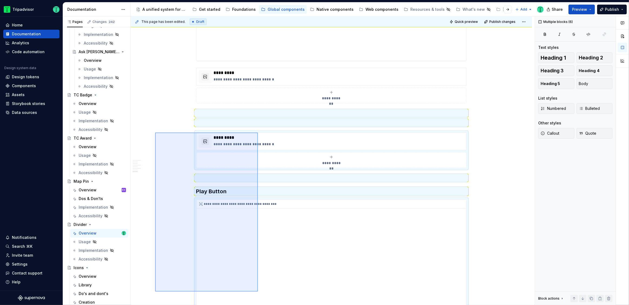
drag, startPoint x: 155, startPoint y: 135, endPoint x: 258, endPoint y: 292, distance: 187.9
click at [258, 294] on div "**********" at bounding box center [332, 160] width 404 height 289
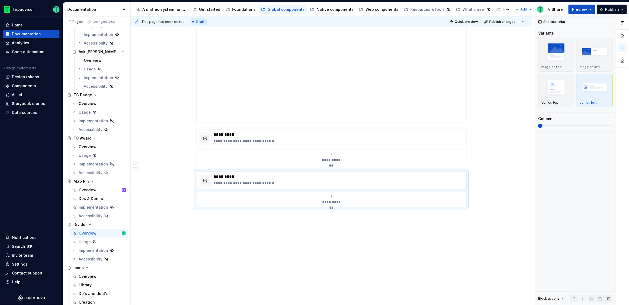
scroll to position [743, 0]
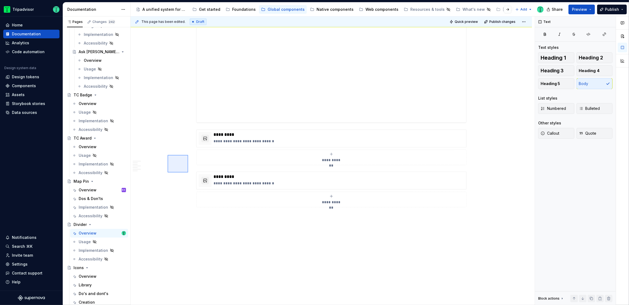
drag, startPoint x: 168, startPoint y: 155, endPoint x: 185, endPoint y: 173, distance: 25.0
click at [187, 173] on div "**********" at bounding box center [332, 160] width 404 height 289
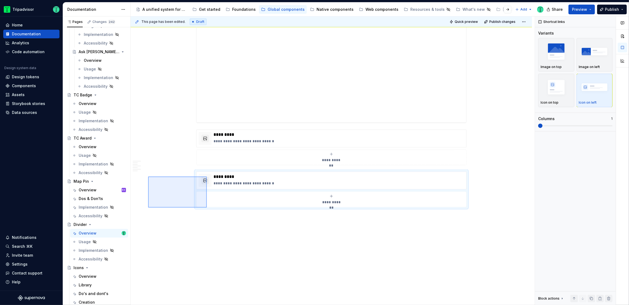
drag, startPoint x: 148, startPoint y: 177, endPoint x: 227, endPoint y: 225, distance: 92.3
click at [227, 225] on div "**********" at bounding box center [332, 160] width 404 height 289
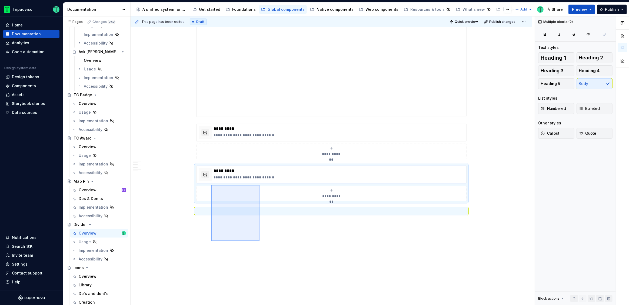
drag, startPoint x: 249, startPoint y: 228, endPoint x: 211, endPoint y: 185, distance: 57.2
click at [211, 185] on div "**********" at bounding box center [332, 160] width 404 height 289
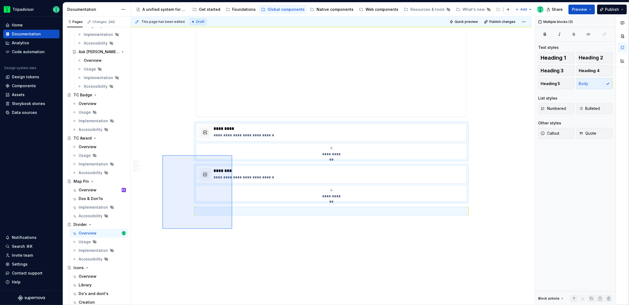
drag, startPoint x: 232, startPoint y: 229, endPoint x: 163, endPoint y: 157, distance: 100.3
click at [163, 157] on div "**********" at bounding box center [332, 160] width 404 height 289
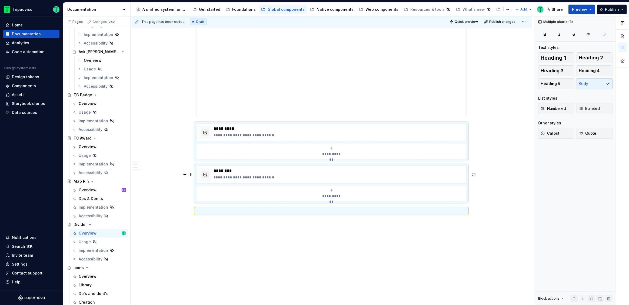
click at [176, 202] on div "**********" at bounding box center [332, 160] width 404 height 289
drag, startPoint x: 200, startPoint y: 198, endPoint x: 210, endPoint y: 231, distance: 35.1
click at [210, 231] on div "**********" at bounding box center [332, 160] width 404 height 289
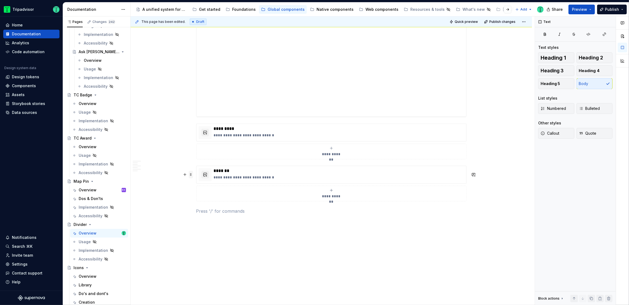
click at [192, 176] on span at bounding box center [191, 175] width 4 height 8
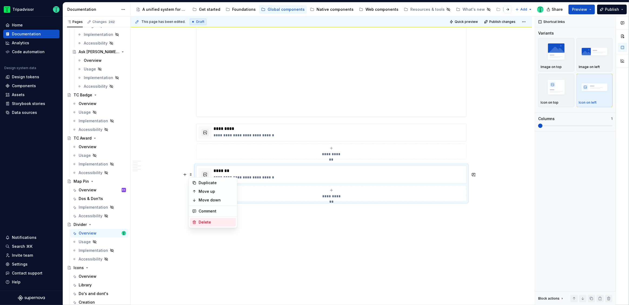
click at [195, 225] on icon at bounding box center [194, 222] width 4 height 4
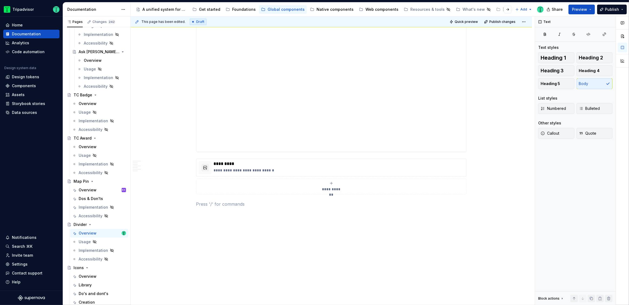
scroll to position [714, 0]
click at [191, 207] on span at bounding box center [191, 211] width 4 height 8
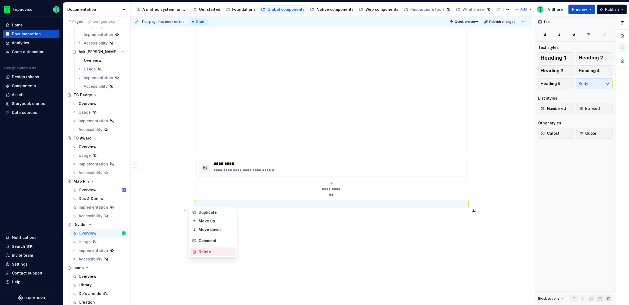
click at [198, 252] on div "Delete" at bounding box center [213, 252] width 46 height 9
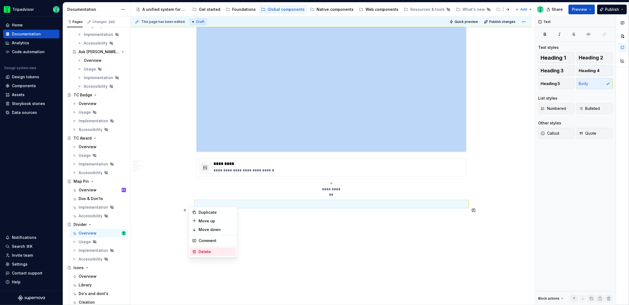
scroll to position [701, 0]
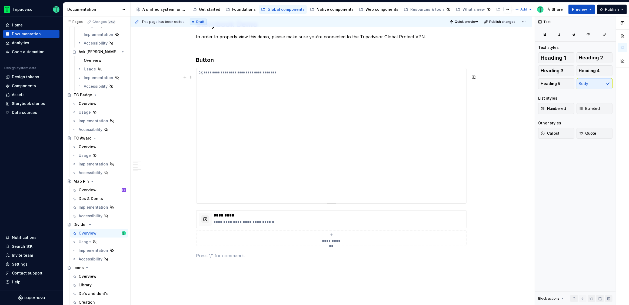
scroll to position [593, 0]
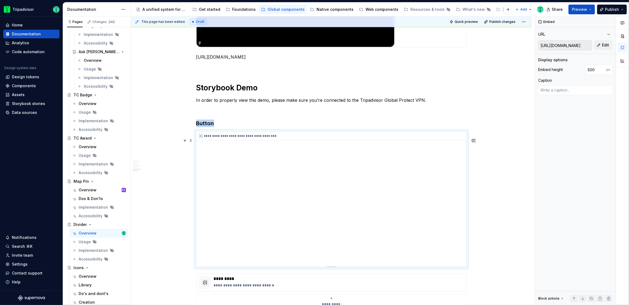
click at [457, 159] on div "**********" at bounding box center [331, 199] width 270 height 135
click at [601, 46] on button "Edit" at bounding box center [603, 45] width 18 height 10
type textarea "*"
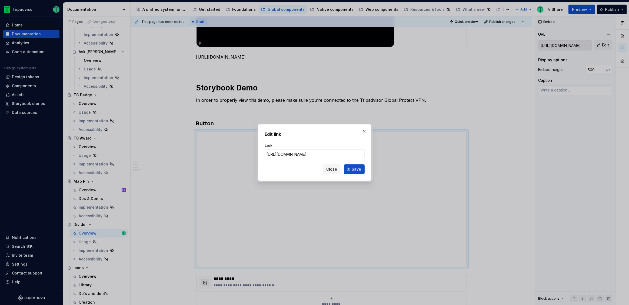
type input "Storybook Demo In order to properly view this demo, please make sure you’re con…"
type textarea "*"
type input "[URL][DOMAIN_NAME]"
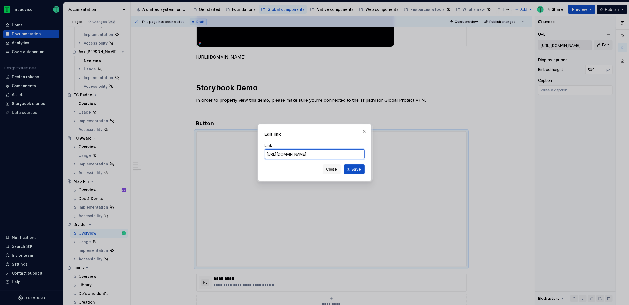
type textarea "*"
paste input "book#@ta-atlas-design-system.divider_packages_atlas-design-system_divider_Divid…"
click at [332, 155] on input "[URL][DOMAIN_NAME]" at bounding box center [315, 154] width 100 height 10
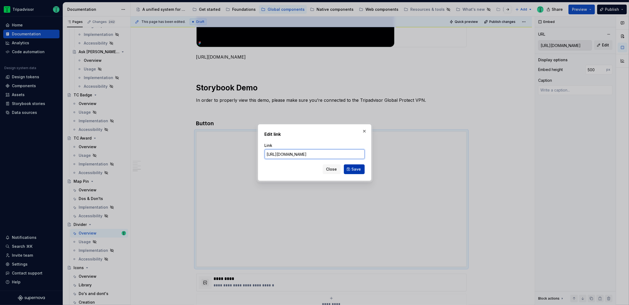
type input "[URL][DOMAIN_NAME]"
click at [351, 171] on button "Save" at bounding box center [354, 170] width 21 height 10
type textarea "*"
type input "[URL][DOMAIN_NAME]"
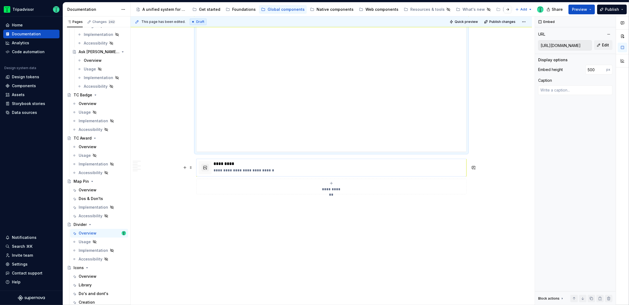
scroll to position [713, 0]
click at [331, 159] on html "Tripadvisor Home Documentation Analytics Code automation Design system data Des…" at bounding box center [314, 152] width 629 height 305
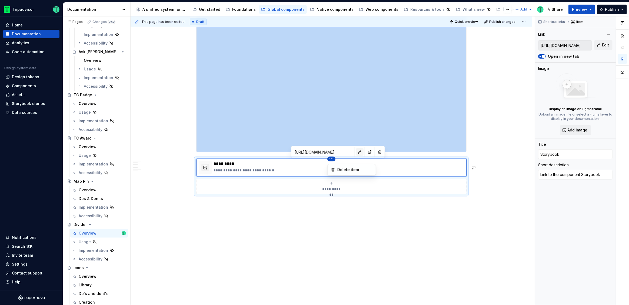
click at [345, 153] on html "Tripadvisor Home Documentation Analytics Code automation Design system data Des…" at bounding box center [314, 152] width 629 height 305
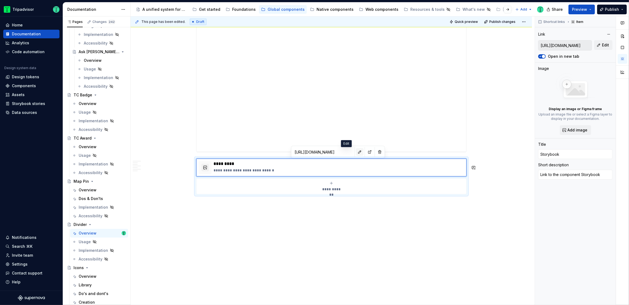
click at [356, 152] on button "button" at bounding box center [360, 152] width 8 height 8
type textarea "*"
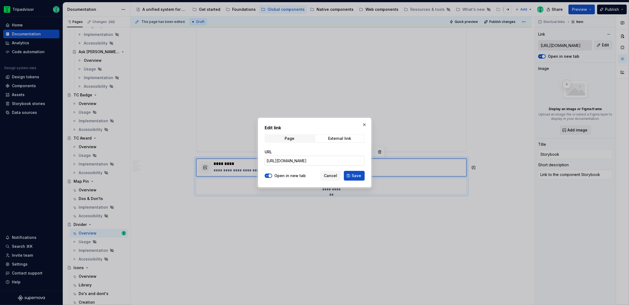
click at [340, 159] on input "[URL][DOMAIN_NAME]" at bounding box center [315, 161] width 100 height 10
paste input "atlas-design-system.divider_packages_atlas-design-system_divider_Divider"
type input "[URL][DOMAIN_NAME]"
click at [356, 175] on span "Save" at bounding box center [356, 175] width 9 height 5
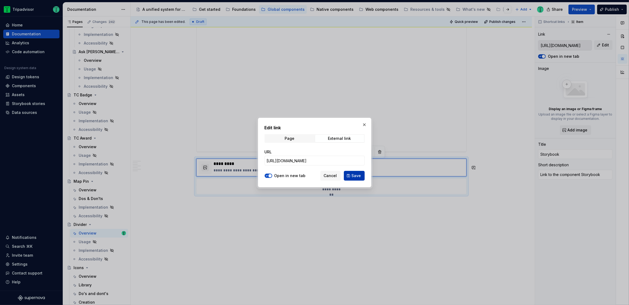
type textarea "*"
type input "[URL][DOMAIN_NAME]"
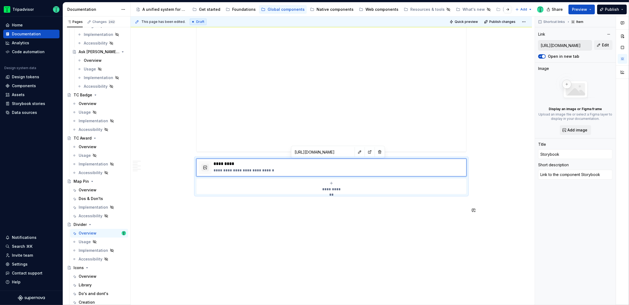
click at [380, 246] on div "**********" at bounding box center [332, 160] width 404 height 289
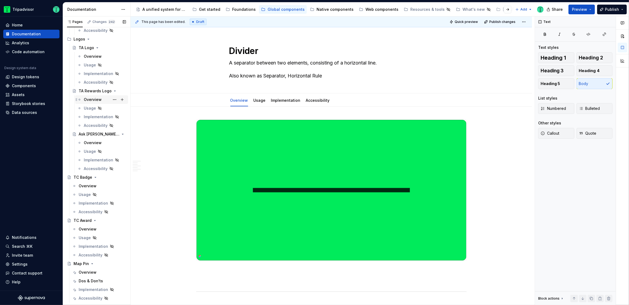
scroll to position [81, 0]
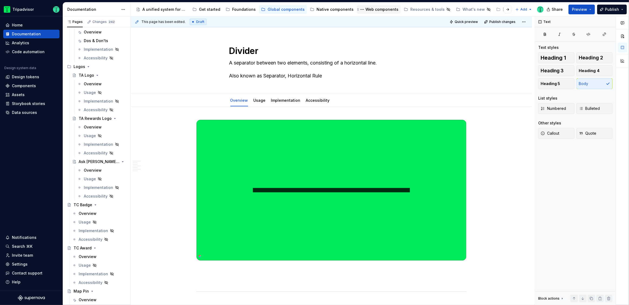
click at [381, 7] on div "Web components" at bounding box center [381, 9] width 33 height 5
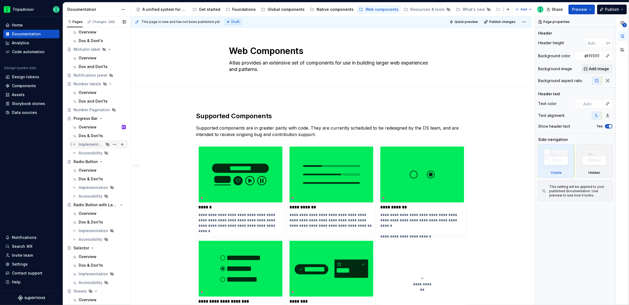
scroll to position [658, 0]
click at [92, 129] on div "Overview" at bounding box center [88, 129] width 18 height 5
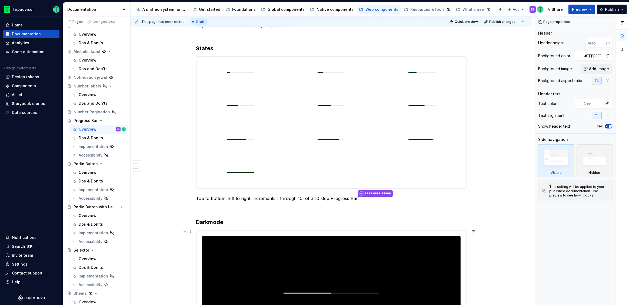
scroll to position [685, 0]
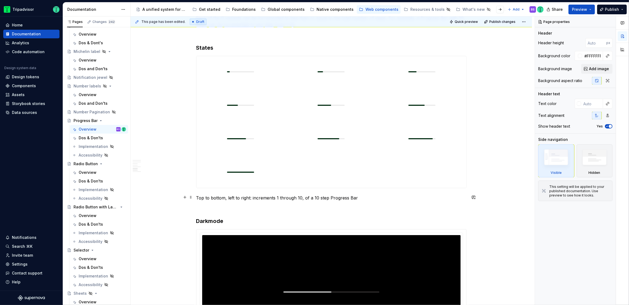
click at [227, 198] on p "Top to bottom, left to right: increments 1 through 10, of a 10 step Progress Bar" at bounding box center [331, 198] width 270 height 6
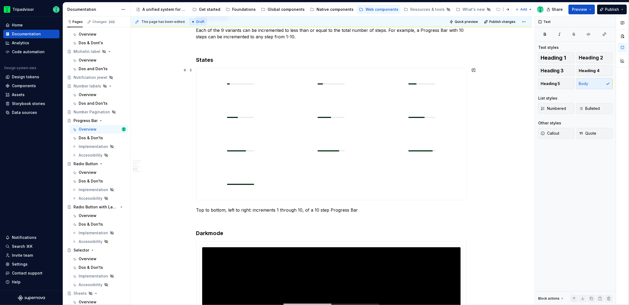
scroll to position [672, 0]
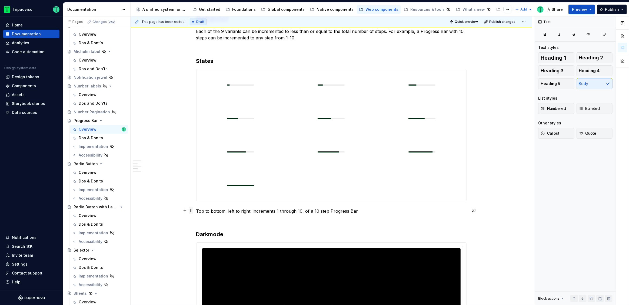
click at [190, 211] on span at bounding box center [191, 211] width 4 height 8
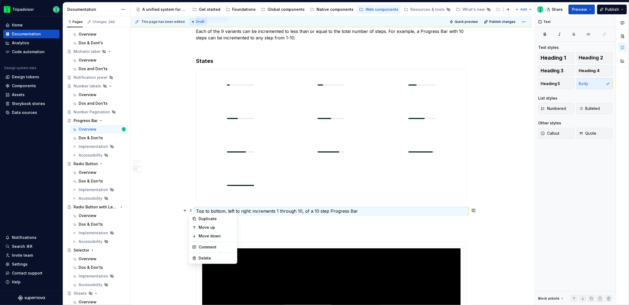
click at [391, 209] on p "Top to bottom, left to right: increments 1 through 10, of a 10 step Progress Bar" at bounding box center [331, 211] width 270 height 6
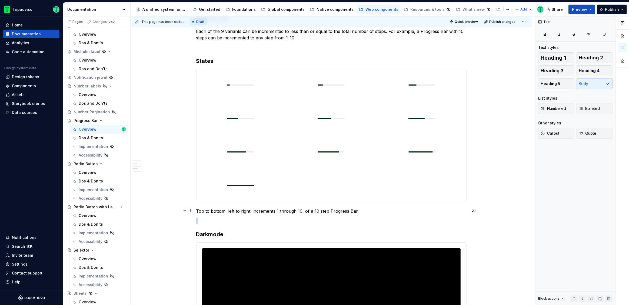
click at [390, 209] on p "Top to bottom, left to right: increments 1 through 10, of a 10 step Progress Bar" at bounding box center [331, 211] width 270 height 6
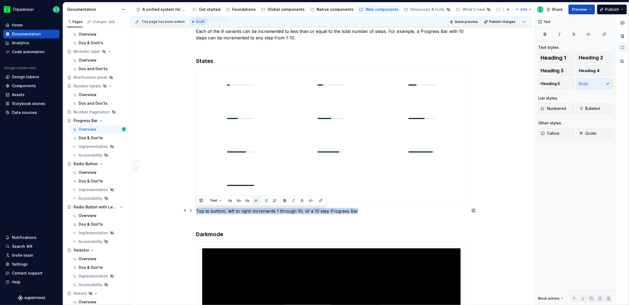
click at [390, 209] on p "Top to bottom, left to right: increments 1 through 10, of a 10 step Progress Bar" at bounding box center [331, 211] width 270 height 6
click at [211, 202] on span "Text" at bounding box center [213, 201] width 7 height 4
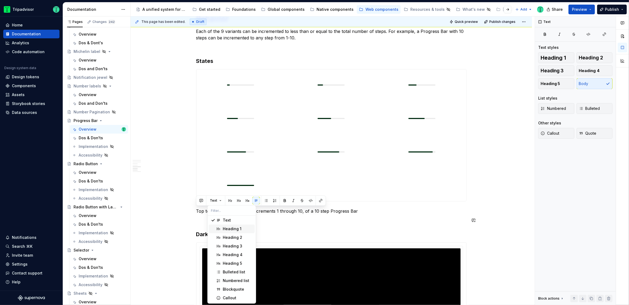
scroll to position [0, 0]
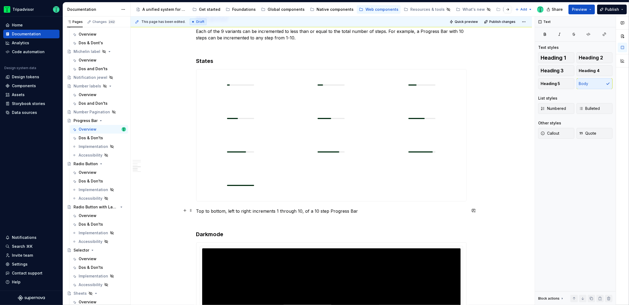
click at [339, 211] on p "Top to bottom, left to right: increments 1 through 10, of a 10 step Progress Bar" at bounding box center [331, 211] width 270 height 6
click at [217, 210] on p "Top to bottom, left to right: increments 1 through 10, of a 10 step Progress Bar" at bounding box center [331, 211] width 270 height 6
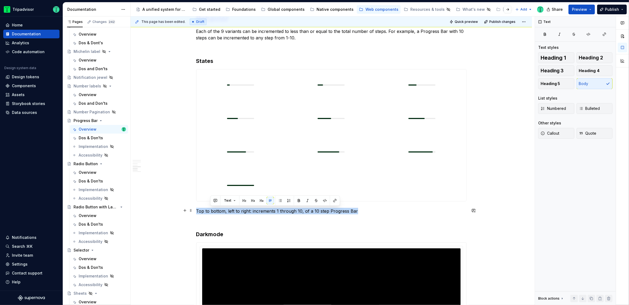
click at [217, 210] on p "Top to bottom, left to right: increments 1 through 10, of a 10 step Progress Bar" at bounding box center [331, 211] width 270 height 6
click at [292, 200] on button "button" at bounding box center [293, 201] width 8 height 8
click at [386, 216] on div "**********" at bounding box center [331, 27] width 270 height 1158
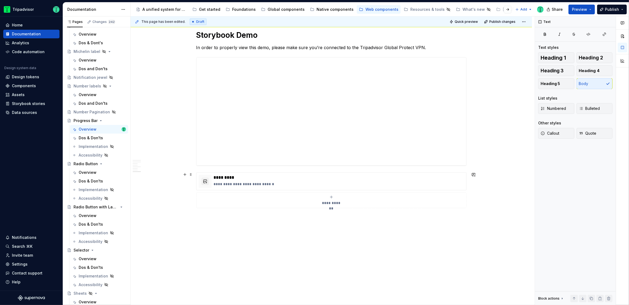
scroll to position [1069, 0]
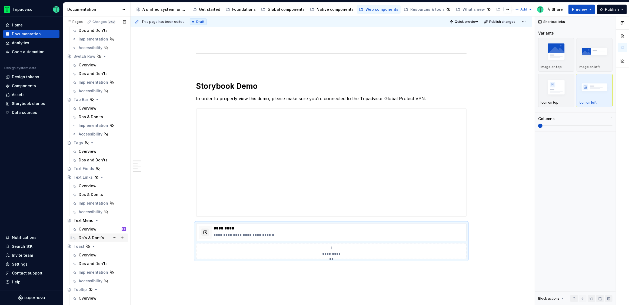
scroll to position [1150, 0]
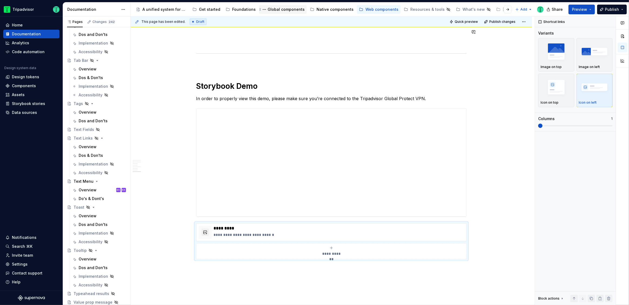
click at [269, 6] on div "Global components" at bounding box center [282, 9] width 43 height 6
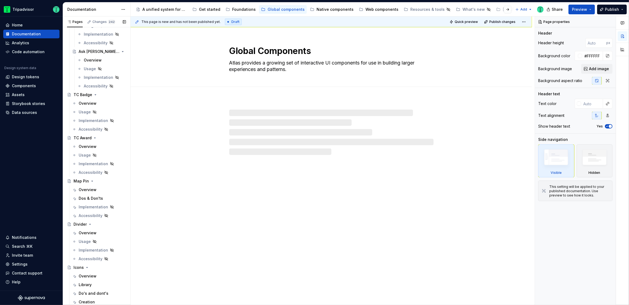
scroll to position [190, 0]
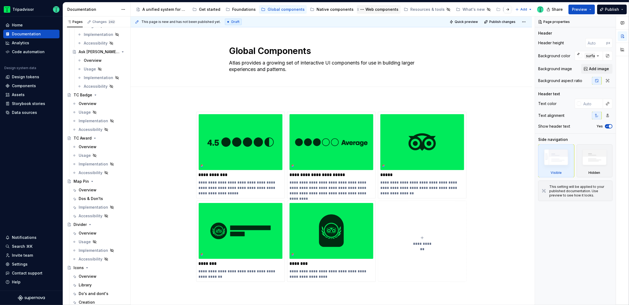
click at [374, 11] on div "Web components" at bounding box center [381, 9] width 33 height 5
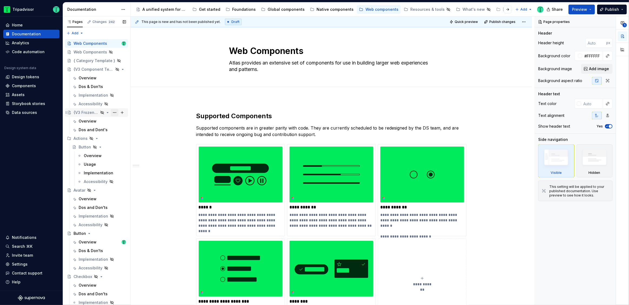
click at [113, 113] on button "Page tree" at bounding box center [115, 113] width 8 height 8
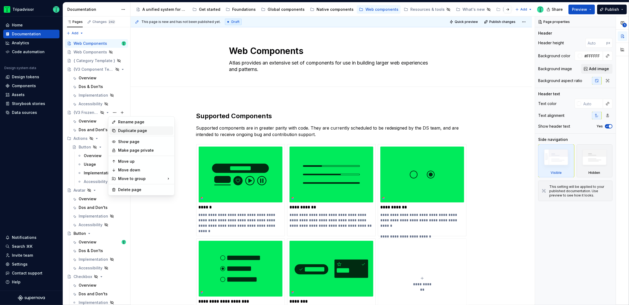
click at [123, 131] on div "Duplicate page" at bounding box center [144, 130] width 53 height 5
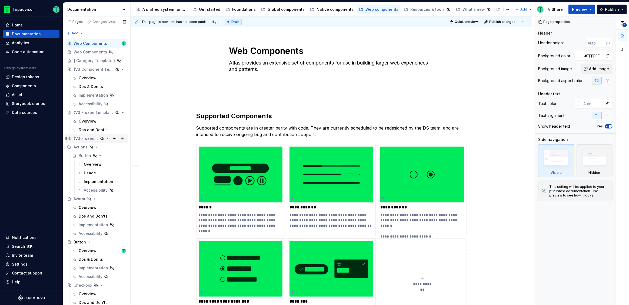
click at [92, 138] on div "{V3 Frozen Template}" at bounding box center [85, 138] width 25 height 5
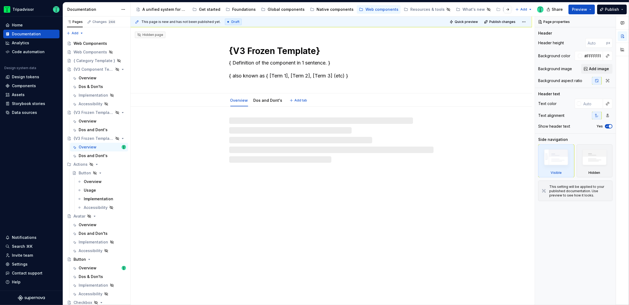
click at [277, 49] on textarea "{V3 Frozen Template}" at bounding box center [330, 51] width 204 height 13
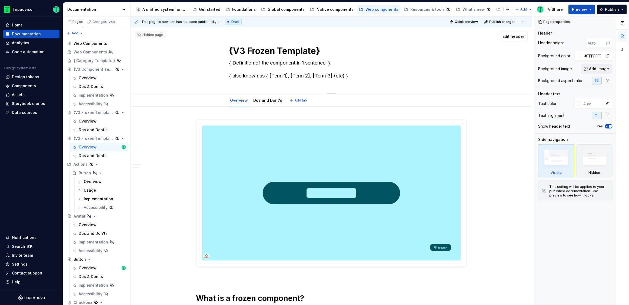
click at [277, 49] on textarea "{V3 Frozen Template}" at bounding box center [330, 51] width 204 height 13
paste textarea "Value Prop Message"
type textarea "*"
type textarea "Value Prop Message"
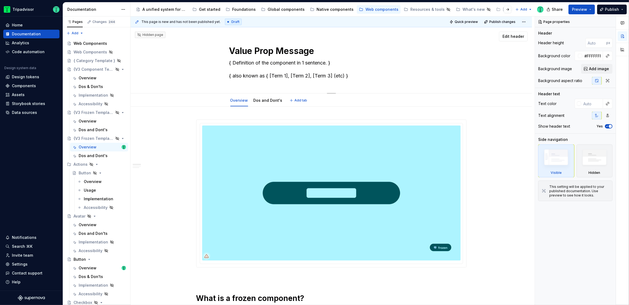
type textarea "*"
type textarea "Value Prop Message"
click at [276, 63] on textarea "{ Definition of the component in 1 sentence. } { also known as { [Term 1], [Ter…" at bounding box center [330, 70] width 204 height 22
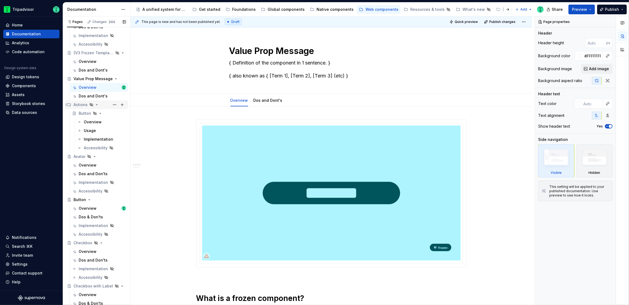
scroll to position [52, 0]
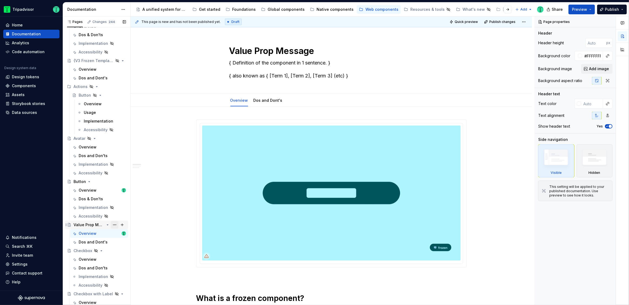
click at [112, 223] on button "Page tree" at bounding box center [115, 225] width 8 height 8
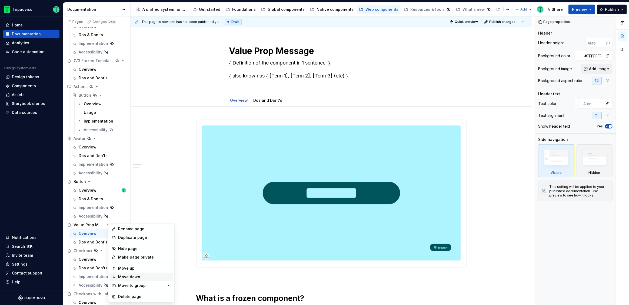
click at [146, 277] on div "Move down" at bounding box center [144, 277] width 53 height 5
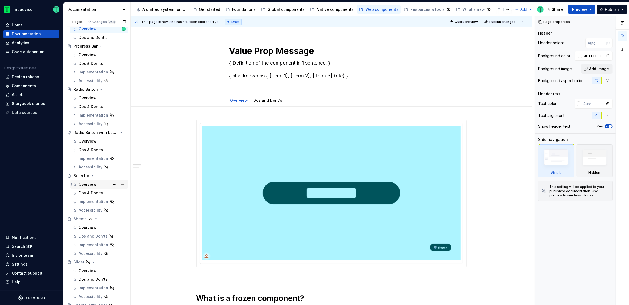
scroll to position [735, 0]
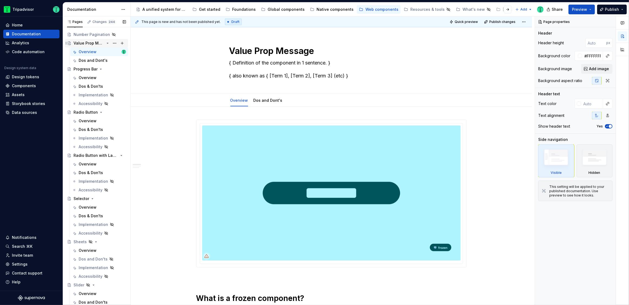
type textarea "*"
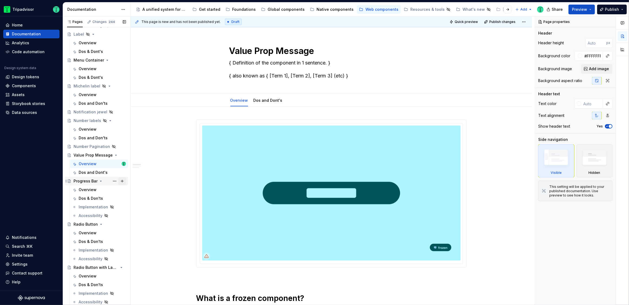
scroll to position [658, 0]
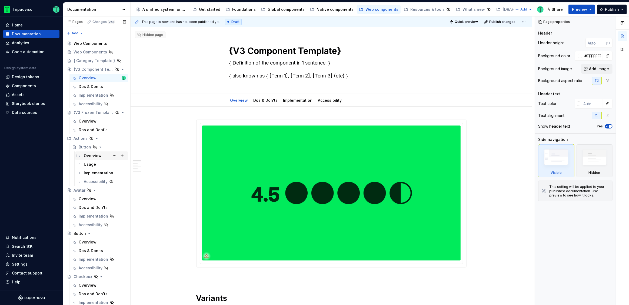
click at [84, 157] on div "Overview" at bounding box center [93, 155] width 18 height 5
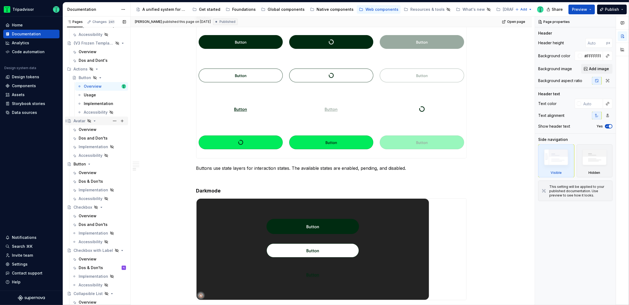
scroll to position [70, 0]
click at [89, 174] on div "Overview" at bounding box center [88, 172] width 18 height 5
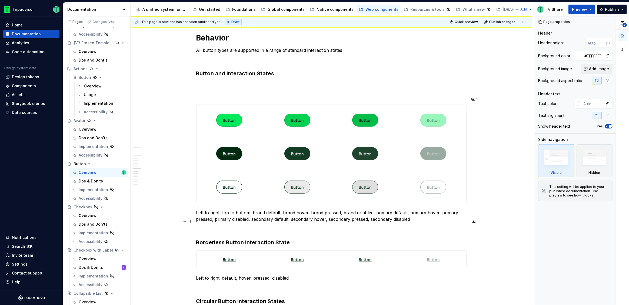
scroll to position [1357, 0]
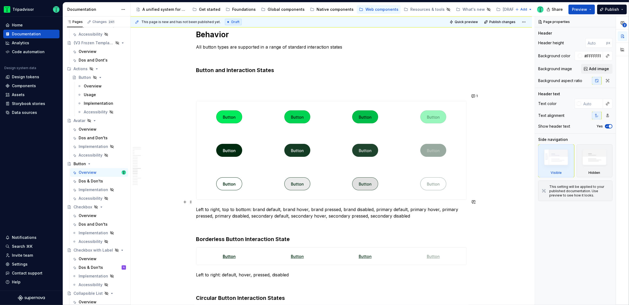
click at [207, 206] on p "Left to right, top to bottom: brand default, brand hover, brand pressed, brand …" at bounding box center [331, 212] width 270 height 13
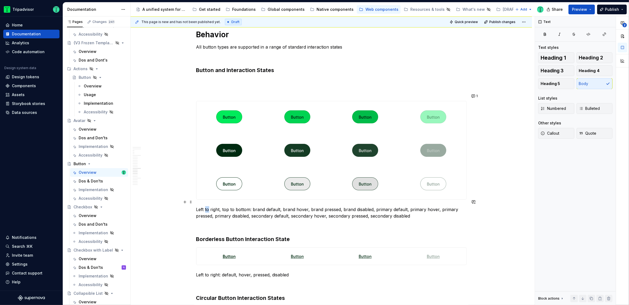
click at [207, 206] on p "Left to right, top to bottom: brand default, brand hover, brand pressed, brand …" at bounding box center [331, 212] width 270 height 13
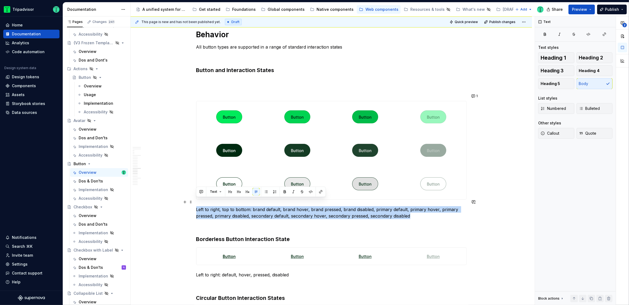
click at [207, 206] on p "Left to right, top to bottom: brand default, brand hover, brand pressed, brand …" at bounding box center [331, 212] width 270 height 13
copy p "Left to right, top to bottom: brand default, brand hover, brand pressed, brand …"
click at [162, 190] on div "**********" at bounding box center [330, 194] width 401 height 2903
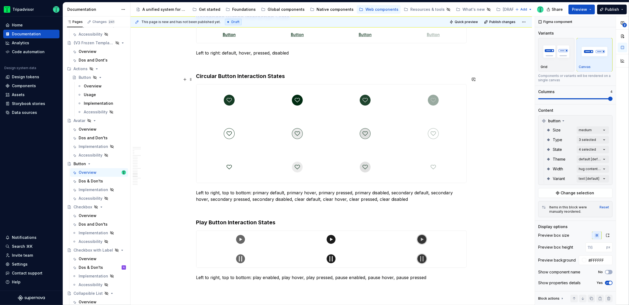
scroll to position [1789, 0]
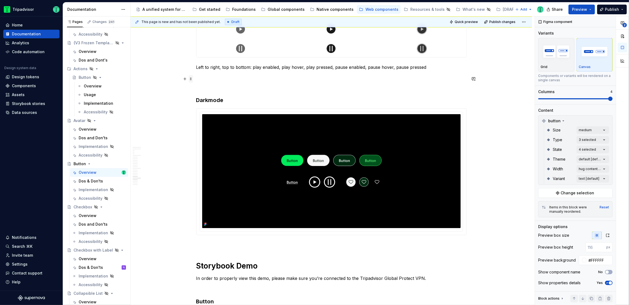
click at [191, 81] on span at bounding box center [191, 79] width 4 height 8
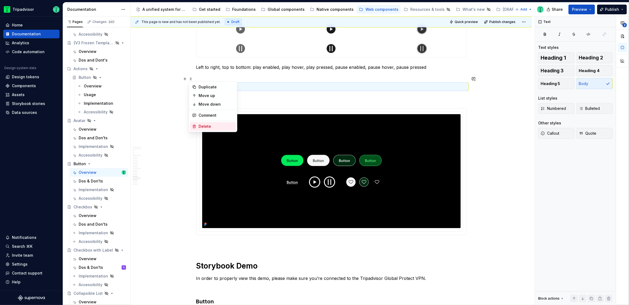
click at [194, 125] on icon at bounding box center [194, 126] width 4 height 4
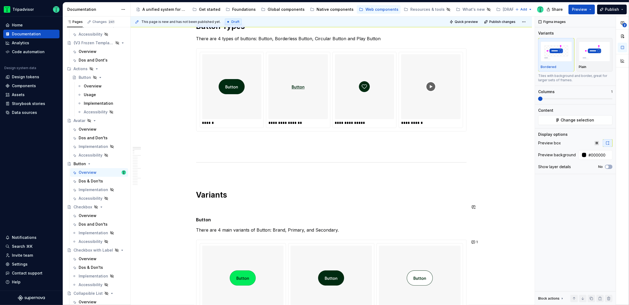
scroll to position [264, 0]
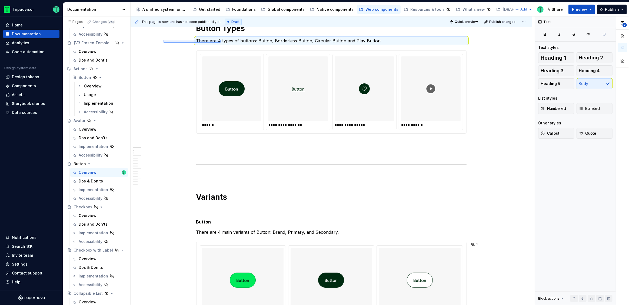
drag, startPoint x: 163, startPoint y: 40, endPoint x: 220, endPoint y: 43, distance: 57.1
click at [220, 43] on div "**********" at bounding box center [332, 160] width 404 height 289
copy h1 "Button Types"
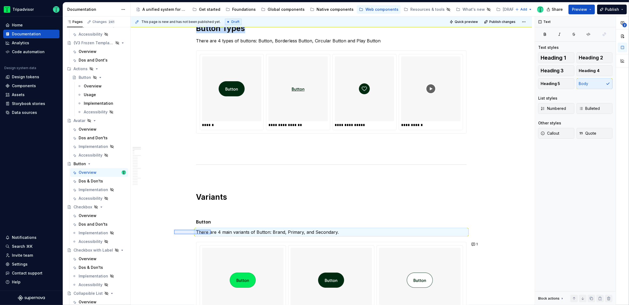
drag, startPoint x: 174, startPoint y: 230, endPoint x: 211, endPoint y: 235, distance: 37.0
click at [211, 235] on div "**********" at bounding box center [332, 160] width 404 height 289
copy h5 "Button"
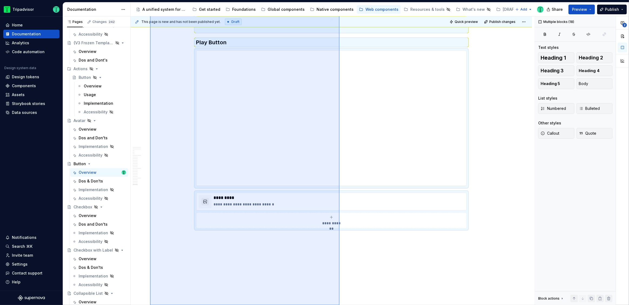
scroll to position [2680, 0]
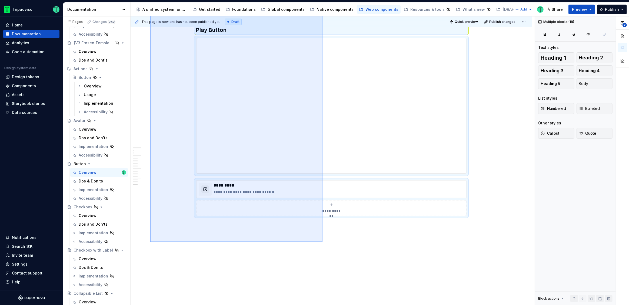
drag, startPoint x: 150, startPoint y: 59, endPoint x: 322, endPoint y: 242, distance: 251.7
click at [322, 242] on div "**********" at bounding box center [332, 160] width 404 height 289
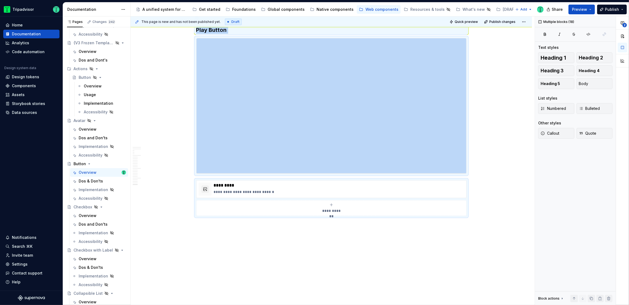
copy div "**********"
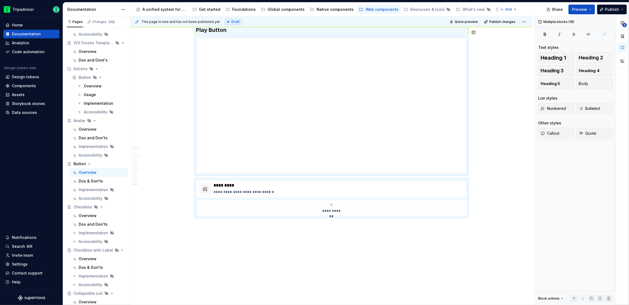
type textarea "*"
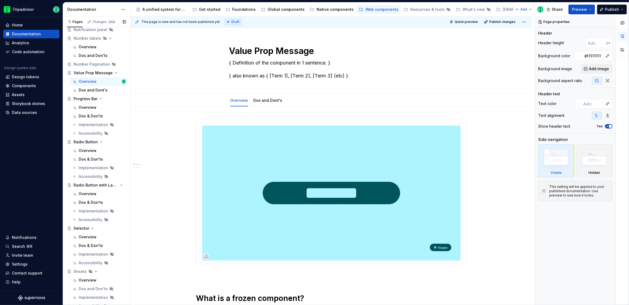
scroll to position [709, 0]
click at [113, 71] on button "Page tree" at bounding box center [115, 70] width 8 height 8
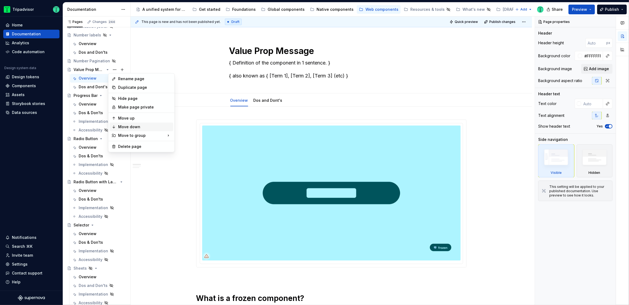
click at [122, 128] on div "Move down" at bounding box center [144, 126] width 53 height 5
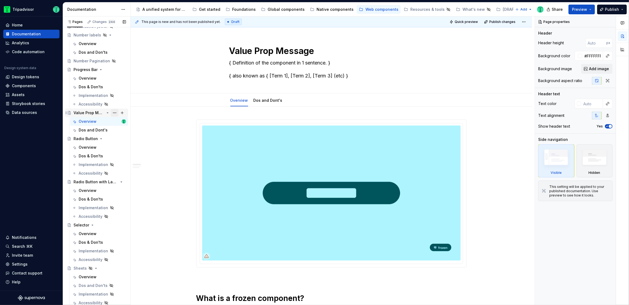
click at [112, 112] on button "Page tree" at bounding box center [115, 113] width 8 height 8
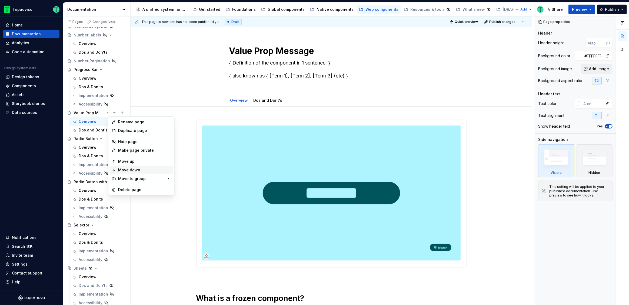
click at [116, 170] on div "Move down" at bounding box center [141, 170] width 64 height 9
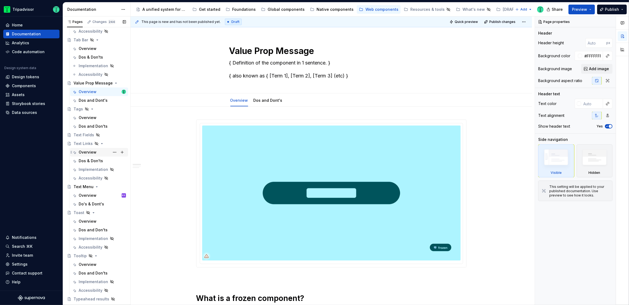
scroll to position [1176, 0]
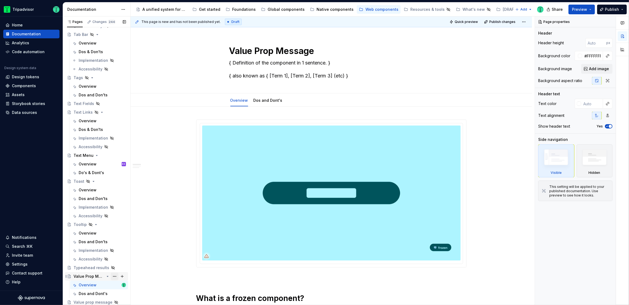
click at [111, 277] on button "Page tree" at bounding box center [115, 277] width 8 height 8
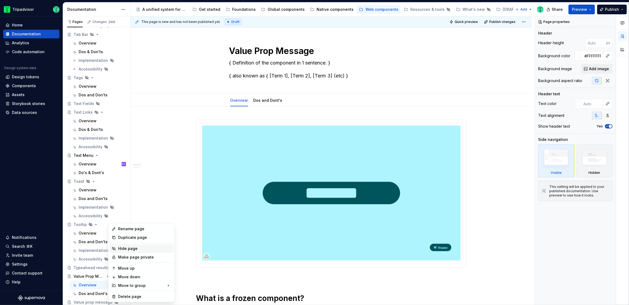
click at [127, 250] on div "Hide page" at bounding box center [144, 248] width 53 height 5
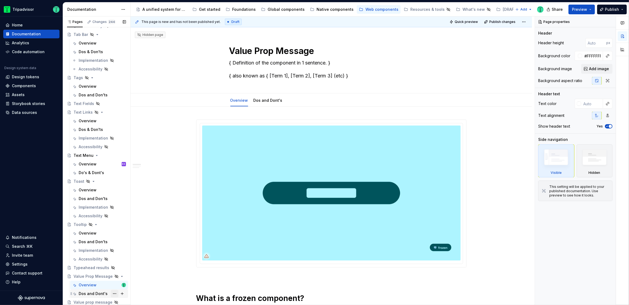
click at [113, 294] on button "Page tree" at bounding box center [115, 294] width 8 height 8
type textarea "*"
click at [132, 247] on div "Rename tab" at bounding box center [144, 246] width 53 height 5
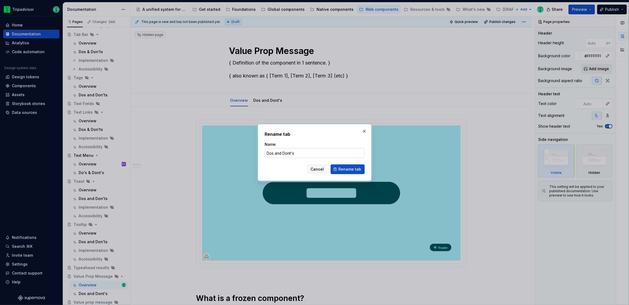
click at [278, 153] on input "Dos and Dont's" at bounding box center [315, 153] width 100 height 10
type input "Dos & Dont's"
click at [338, 166] on button "Rename tab" at bounding box center [347, 170] width 34 height 10
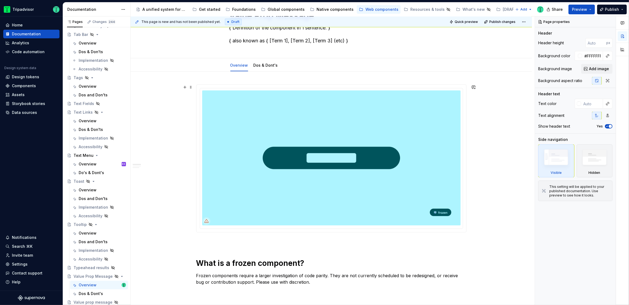
scroll to position [0, 0]
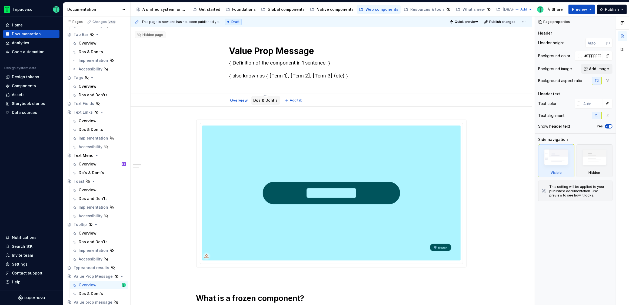
click at [266, 98] on div "Dos & Dont's" at bounding box center [265, 100] width 24 height 6
click at [269, 100] on link "Dos & Dont's" at bounding box center [265, 100] width 24 height 5
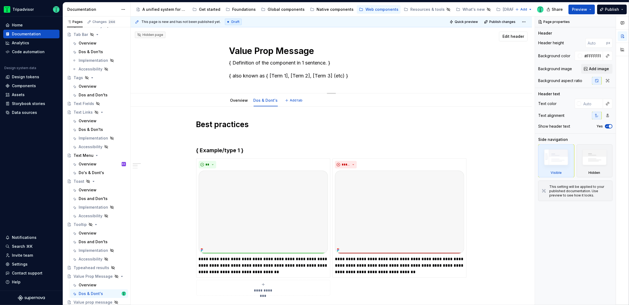
click at [264, 59] on textarea "{ Definition of the component in 1 sentence. } { also known as { [Term 1], [Ter…" at bounding box center [330, 70] width 204 height 22
paste textarea "A Value Prop Message is a UI component with a unique visual treatment that draw…"
type textarea "*"
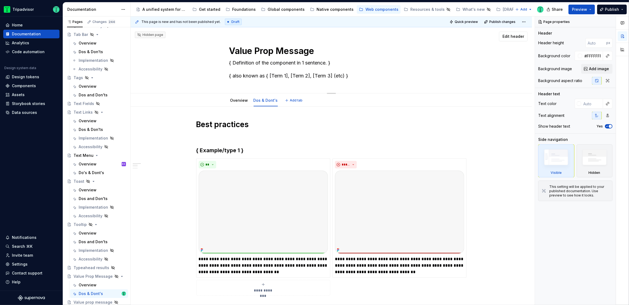
type textarea "A Value Prop Message is a UI component with a unique visual treatment that draw…"
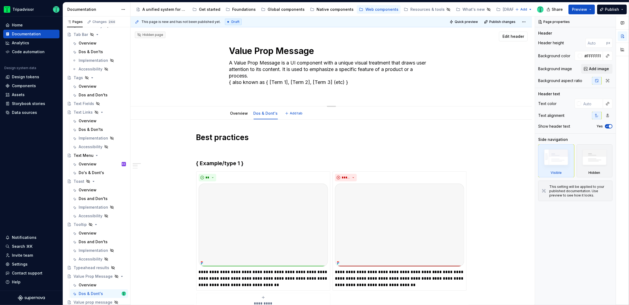
type textarea "*"
type textarea "A Value Prop Message is a UI component with a unique visual treatment that draw…"
type textarea "*"
type textarea "A Value Prop Message is a UI component with a unique visual treatment that draw…"
click at [286, 88] on textarea "A Value Prop Message is a UI component with a unique visual treatment that draw…" at bounding box center [330, 76] width 204 height 35
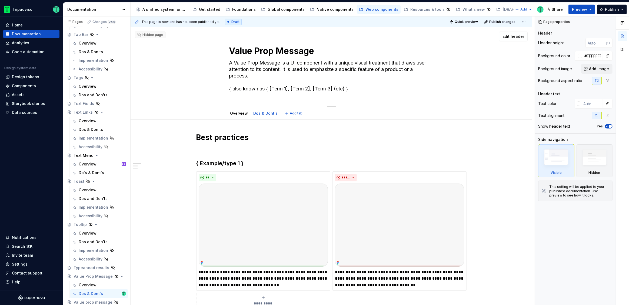
drag, startPoint x: 359, startPoint y: 88, endPoint x: 267, endPoint y: 88, distance: 92.4
click at [267, 88] on textarea "A Value Prop Message is a UI component with a unique visual treatment that draw…" at bounding box center [330, 76] width 204 height 35
paste textarea "A product feature highlight or feature callout"
type textarea "*"
type textarea "A Value Prop Message is a UI component with a unique visual treatment that draw…"
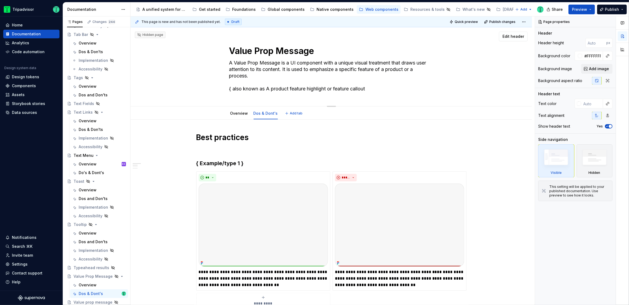
drag, startPoint x: 235, startPoint y: 88, endPoint x: 222, endPoint y: 89, distance: 13.2
click at [222, 89] on div "Value Prop Message A Value Prop Message is a UI component with a unique visual …" at bounding box center [331, 66] width 358 height 79
type textarea "*"
type textarea "A Value Prop Message is a UI component with a unique visual treatment that draw…"
click at [266, 91] on textarea "A Value Prop Message is a UI component with a unique visual treatment that draw…" at bounding box center [330, 76] width 204 height 35
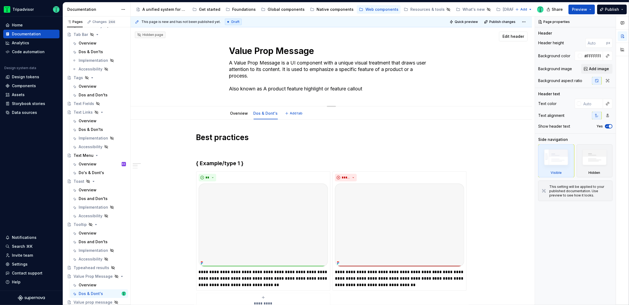
type textarea "*"
type textarea "A Value Prop Message is a UI component with a unique visual treatment that draw…"
type textarea "*"
type textarea "A Value Prop Message is a UI component with a unique visual treatment that draw…"
type textarea "*"
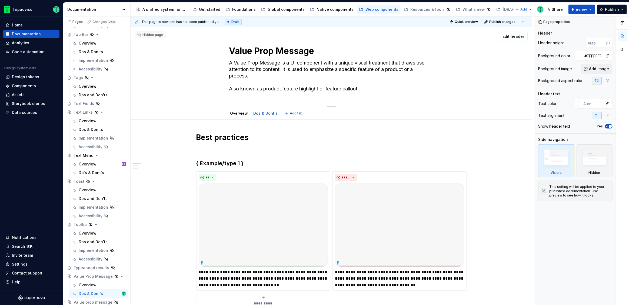
type textarea "A Value Prop Message is a UI component with a unique visual treatment that draw…"
type textarea "*"
type textarea "A Value Prop Message is a UI component with a unique visual treatment that draw…"
type textarea "*"
type textarea "A Value Prop Message is a UI component with a unique visual treatment that draw…"
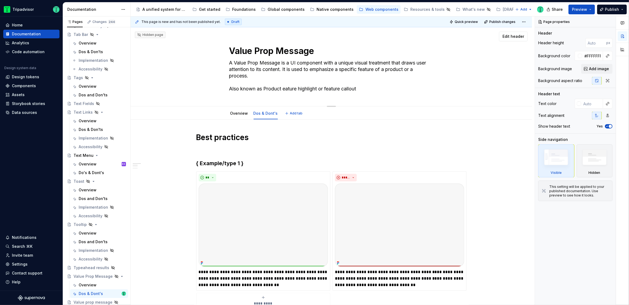
type textarea "*"
type textarea "A Value Prop Message is a UI component with a unique visual treatment that draw…"
type textarea "*"
type textarea "A Value Prop Message is a UI component with a unique visual treatment that draw…"
type textarea "*"
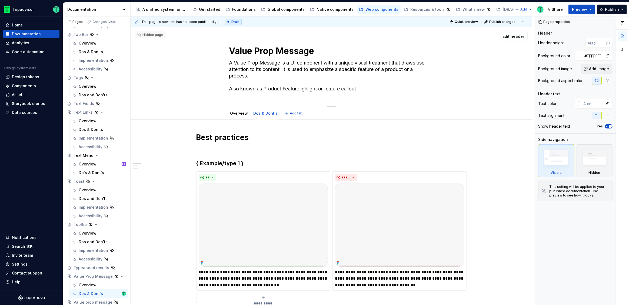
type textarea "A Value Prop Message is a UI component with a unique visual treatment that draw…"
type textarea "*"
type textarea "A Value Prop Message is a UI component with a unique visual treatment that draw…"
click at [309, 88] on textarea "A Value Prop Message is a UI component with a unique visual treatment that draw…" at bounding box center [330, 76] width 204 height 35
click at [302, 89] on textarea "A Value Prop Message is a UI component with a unique visual treatment that draw…" at bounding box center [330, 76] width 204 height 35
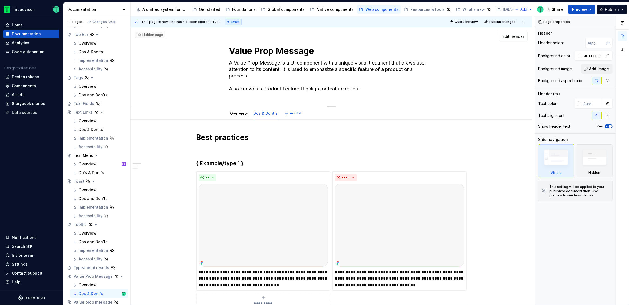
type textarea "*"
type textarea "A Value Prop Message is a UI component with a unique visual treatment that draw…"
type textarea "*"
type textarea "A Value Prop Message is a UI component with a unique visual treatment that draw…"
type textarea "*"
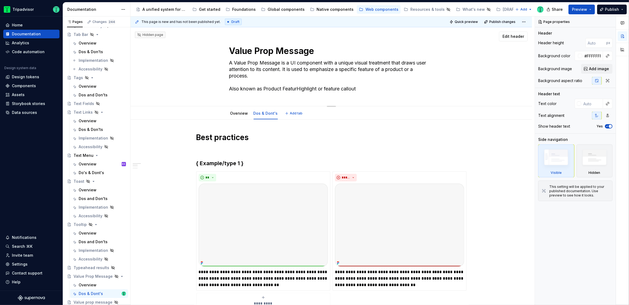
type textarea "A Value Prop Message is a UI component with a unique visual treatment that draw…"
type textarea "*"
type textarea "A Value Prop Message is a UI component with a unique visual treatment that draw…"
type textarea "*"
type textarea "A Value Prop Message is a UI component with a unique visual treatment that draw…"
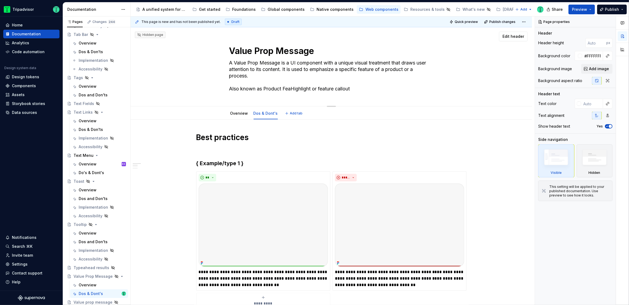
type textarea "*"
type textarea "A Value Prop Message is a UI component with a unique visual treatment that draw…"
type textarea "*"
type textarea "A Value Prop Message is a UI component with a unique visual treatment that draw…"
type textarea "*"
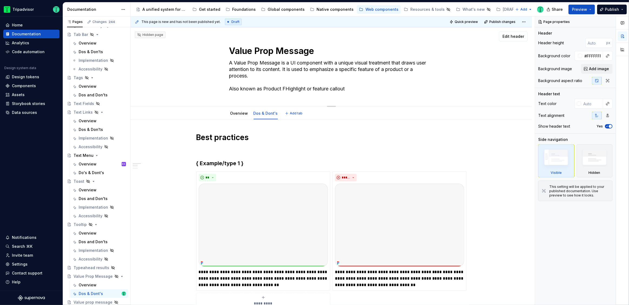
type textarea "A Value Prop Message is a UI component with a unique visual treatment that draw…"
type textarea "*"
type textarea "A Value Prop Message is a UI component with a unique visual treatment that draw…"
type textarea "*"
type textarea "A Value Prop Message is a UI component with a unique visual treatment that draw…"
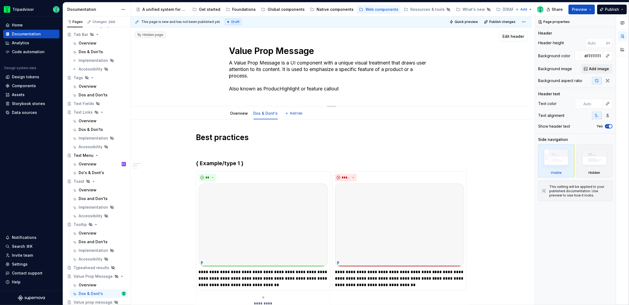
type textarea "*"
type textarea "A Value Prop Message is a UI component with a unique visual treatment that draw…"
type textarea "*"
type textarea "A Value Prop Message is a UI component with a unique visual treatment that draw…"
type textarea "*"
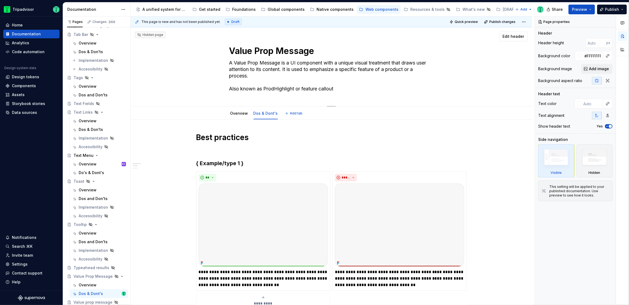
type textarea "A Value Prop Message is a UI component with a unique visual treatment that draw…"
type textarea "*"
type textarea "A Value Prop Message is a UI component with a unique visual treatment that draw…"
type textarea "*"
type textarea "A Value Prop Message is a UI component with a unique visual treatment that draw…"
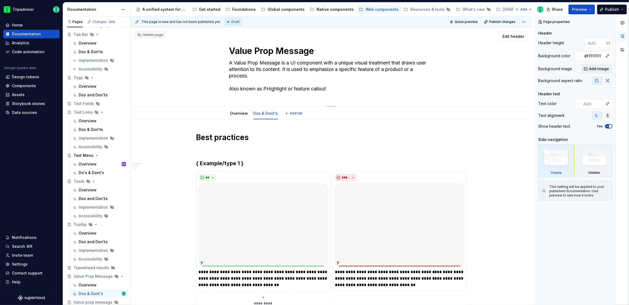
type textarea "*"
type textarea "A Value Prop Message is a UI component with a unique visual treatment that draw…"
type textarea "*"
type textarea "A Value Prop Message is a UI component with a unique visual treatment that draw…"
type textarea "*"
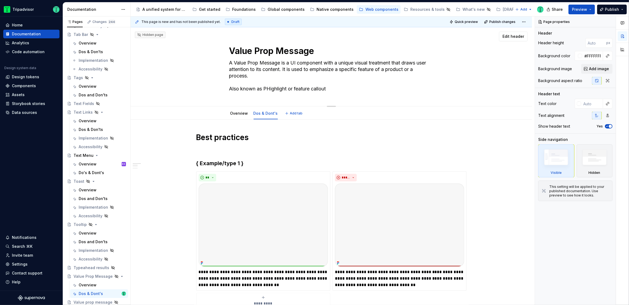
type textarea "A Value Prop Message is a UI component with a unique visual treatment that draw…"
type textarea "*"
type textarea "A Value Prop Message is a UI component with a unique visual treatment that draw…"
type textarea "*"
type textarea "A Value Prop Message is a UI component with a unique visual treatment that draw…"
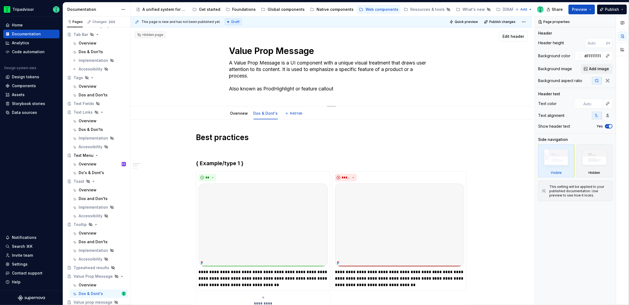
type textarea "*"
type textarea "A Value Prop Message is a UI component with a unique visual treatment that draw…"
type textarea "*"
type textarea "A Value Prop Message is a UI component with a unique visual treatment that draw…"
type textarea "*"
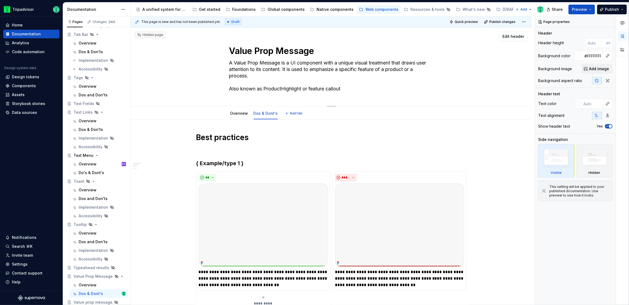
type textarea "A Value Prop Message is a UI component with a unique visual treatment that draw…"
type textarea "*"
type textarea "A Value Prop Message is a UI component with a unique visual treatment that draw…"
type textarea "*"
type textarea "A Value Prop Message is a UI component with a unique visual treatment that draw…"
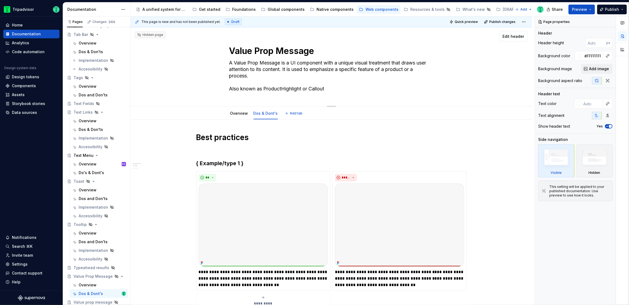
type textarea "*"
type textarea "A Value Prop Message is a UI component with a unique visual treatment that draw…"
type textarea "*"
type textarea "A Value Prop Message is a UI component with a unique visual treatment that draw…"
type textarea "*"
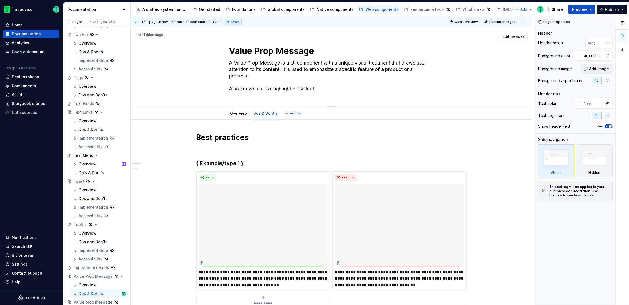
type textarea "A Value Prop Message is a UI component with a unique visual treatment that draw…"
type textarea "*"
type textarea "A Value Prop Message is a UI component with a unique visual treatment that draw…"
type textarea "*"
type textarea "A Value Prop Message is a UI component with a unique visual treatment that draw…"
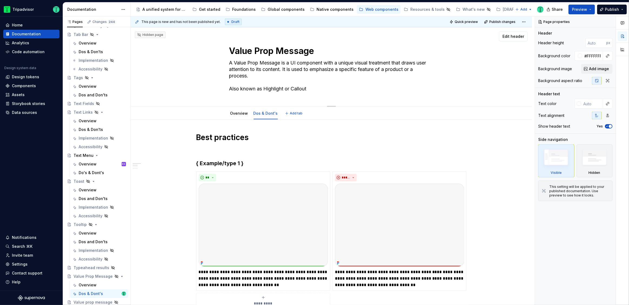
type textarea "*"
type textarea "A Value Prop Message is a UI component with a unique visual treatment that draw…"
type textarea "*"
type textarea "A Value Prop Message is a UI component with a unique visual treatment that draw…"
type textarea "*"
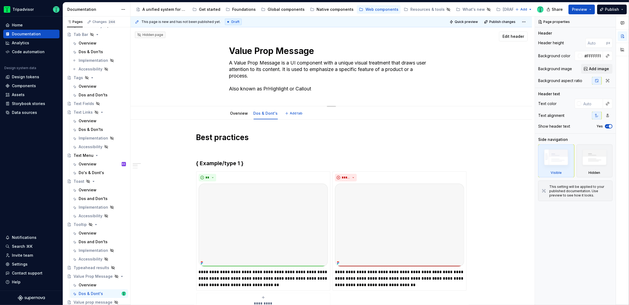
type textarea "A Value Prop Message is a UI component with a unique visual treatment that draw…"
type textarea "*"
type textarea "A Value Prop Message is a UI component with a unique visual treatment that draw…"
type textarea "*"
type textarea "A Value Prop Message is a UI component with a unique visual treatment that draw…"
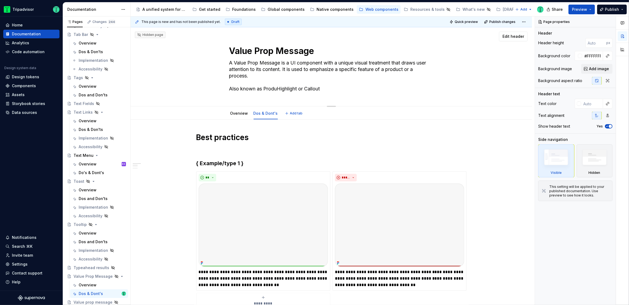
type textarea "*"
type textarea "A Value Prop Message is a UI component with a unique visual treatment that draw…"
type textarea "*"
type textarea "A Value Prop Message is a UI component with a unique visual treatment that draw…"
type textarea "*"
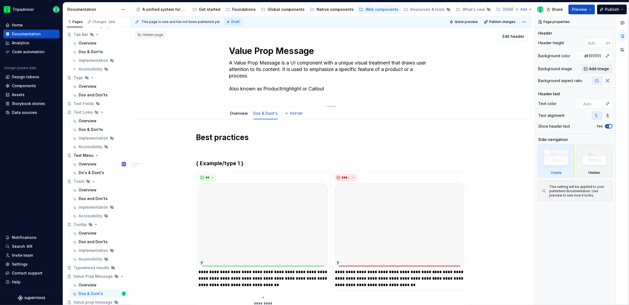
type textarea "A Value Prop Message is a UI component with a unique visual treatment that draw…"
type textarea "*"
type textarea "A Value Prop Message is a UI component with a unique visual treatment that draw…"
type textarea "*"
type textarea "A Value Prop Message is a UI component with a unique visual treatment that draw…"
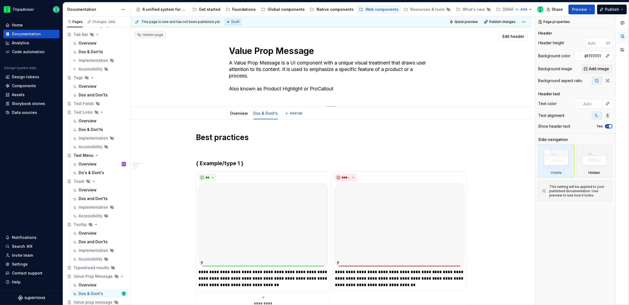
type textarea "*"
type textarea "A Value Prop Message is a UI component with a unique visual treatment that draw…"
type textarea "*"
type textarea "A Value Prop Message is a UI component with a unique visual treatment that draw…"
type textarea "*"
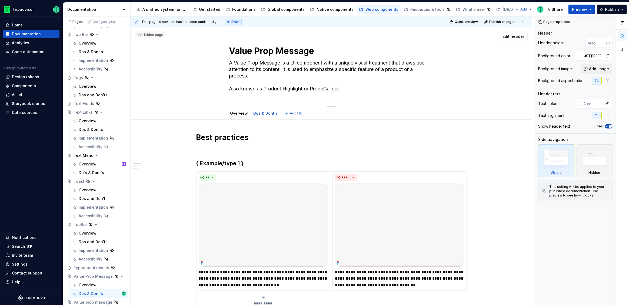
type textarea "A Value Prop Message is a UI component with a unique visual treatment that draw…"
type textarea "*"
type textarea "A Value Prop Message is a UI component with a unique visual treatment that draw…"
type textarea "*"
type textarea "A Value Prop Message is a UI component with a unique visual treatment that draw…"
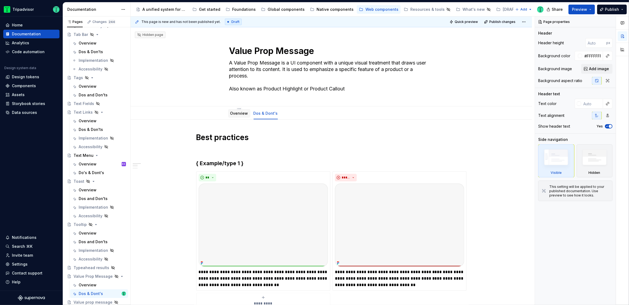
type textarea "*"
type textarea "A Value Prop Message is a UI component with a unique visual treatment that draw…"
click at [235, 115] on link "Overview" at bounding box center [239, 113] width 18 height 5
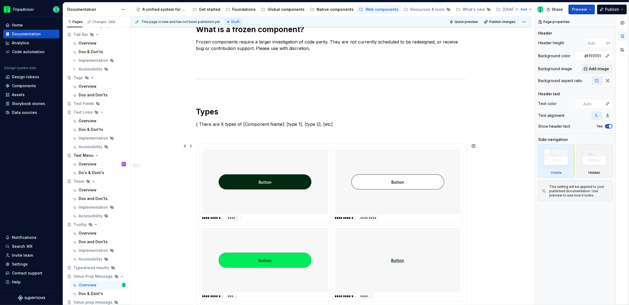
scroll to position [283, 0]
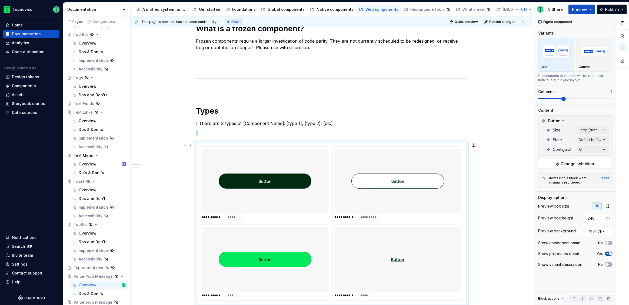
click at [235, 151] on img at bounding box center [265, 181] width 93 height 61
click at [570, 160] on button "Change selection" at bounding box center [575, 164] width 74 height 10
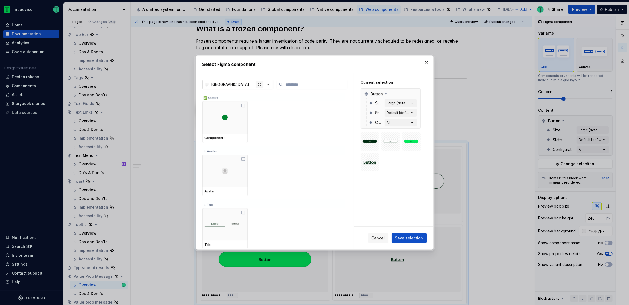
click at [256, 84] on div "button" at bounding box center [260, 85] width 8 height 8
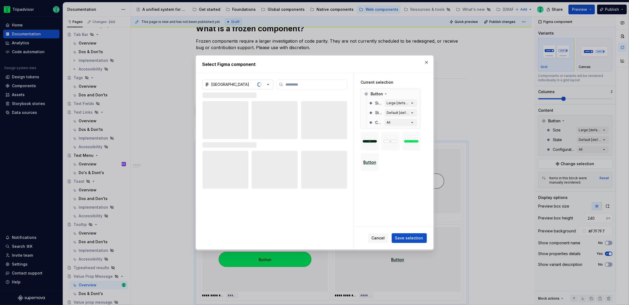
click at [241, 85] on div "Atlas Native Library" at bounding box center [230, 84] width 38 height 5
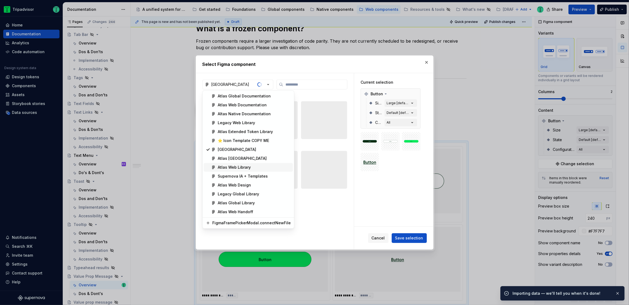
click at [242, 164] on span "Atlas Web Library" at bounding box center [248, 167] width 89 height 9
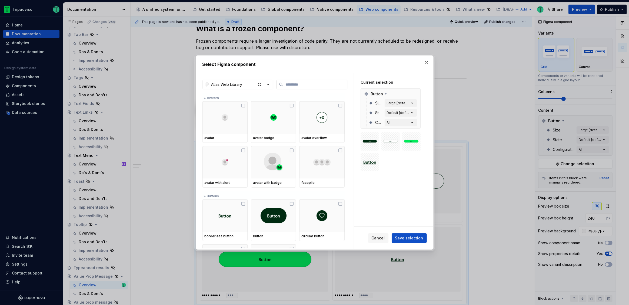
type textarea "*"
click at [298, 83] on input "search" at bounding box center [315, 84] width 64 height 5
type input "**"
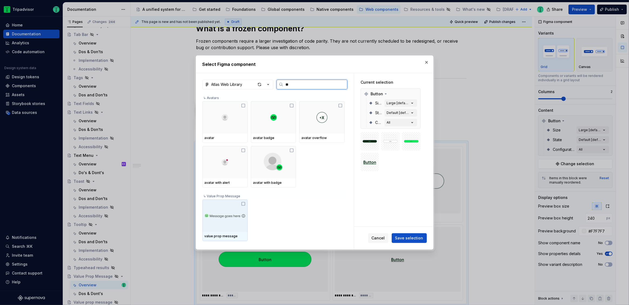
click at [245, 204] on icon at bounding box center [243, 204] width 4 height 4
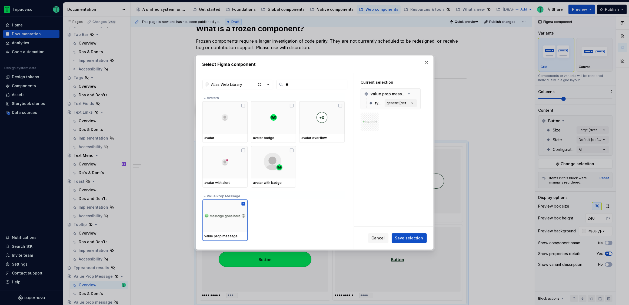
click at [415, 240] on span "Save selection" at bounding box center [409, 238] width 28 height 5
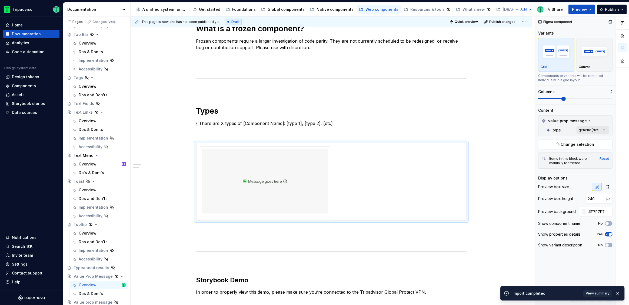
click at [584, 130] on div "Comments Open comments No comments yet Select ‘Comment’ from the block context …" at bounding box center [582, 160] width 94 height 289
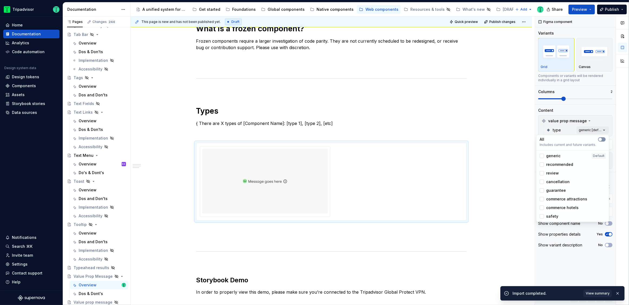
click at [601, 139] on span "button" at bounding box center [599, 139] width 3 height 3
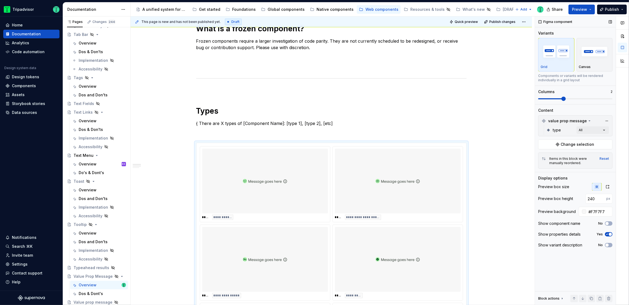
drag, startPoint x: 565, startPoint y: 98, endPoint x: 580, endPoint y: 99, distance: 14.3
click at [580, 99] on div "Comments Open comments No comments yet Select ‘Comment’ from the block context …" at bounding box center [582, 160] width 94 height 289
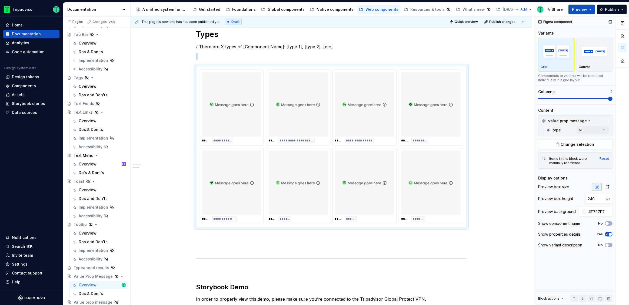
click at [612, 97] on span at bounding box center [610, 99] width 4 height 4
click at [494, 151] on div "**********" at bounding box center [330, 200] width 401 height 880
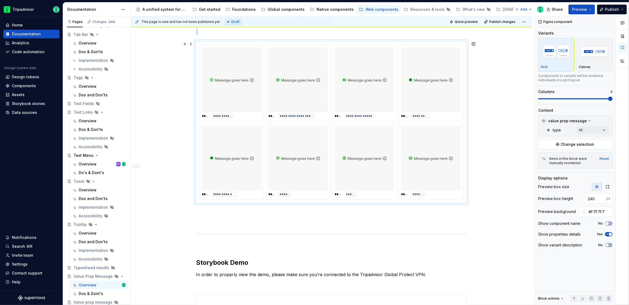
scroll to position [387, 0]
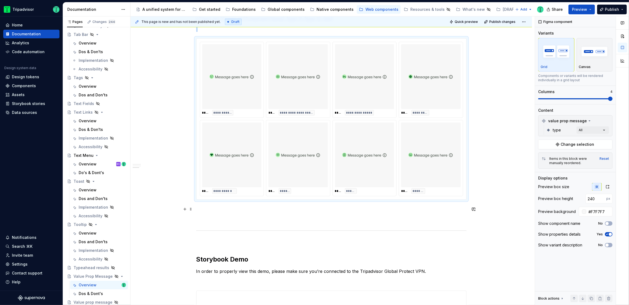
click at [213, 212] on p at bounding box center [331, 209] width 270 height 6
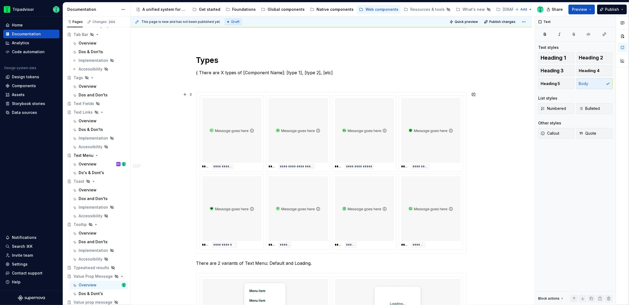
scroll to position [334, 0]
type textarea "*"
click at [205, 59] on h1 "Types" at bounding box center [331, 60] width 270 height 10
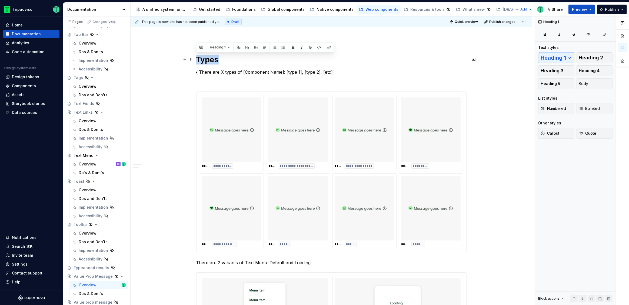
click at [205, 59] on h1 "Types" at bounding box center [331, 60] width 270 height 10
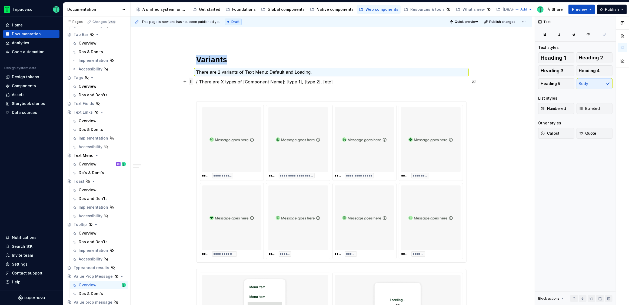
click at [191, 81] on span at bounding box center [191, 82] width 4 height 8
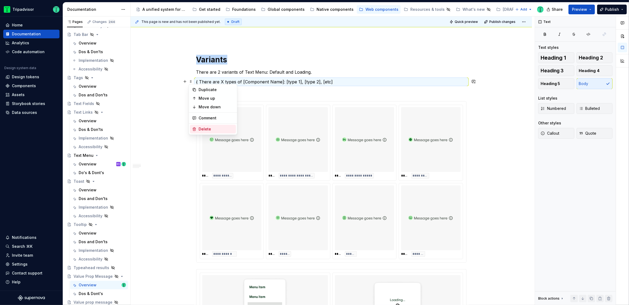
click at [201, 130] on div "Delete" at bounding box center [216, 128] width 35 height 5
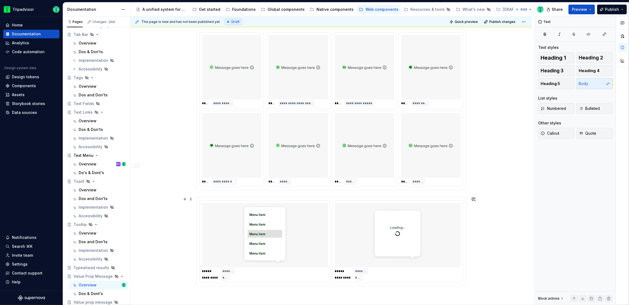
scroll to position [343, 0]
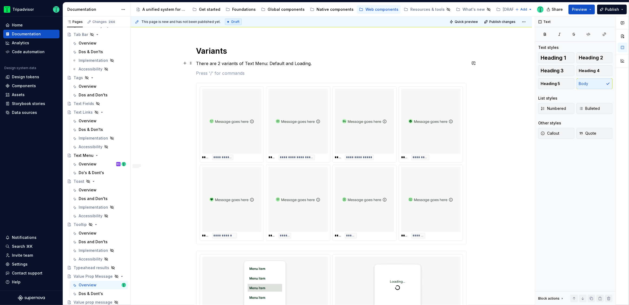
click at [276, 61] on p "There are 2 variants of Text Menu: Default and Loading." at bounding box center [331, 63] width 270 height 6
click at [277, 61] on p "There are 2 variants of Text Menu: Default and Loading." at bounding box center [331, 63] width 270 height 6
click at [267, 61] on p "There are 2 variants of Text Menu: Default and Loading." at bounding box center [331, 63] width 270 height 6
drag, startPoint x: 268, startPoint y: 62, endPoint x: 324, endPoint y: 61, distance: 56.2
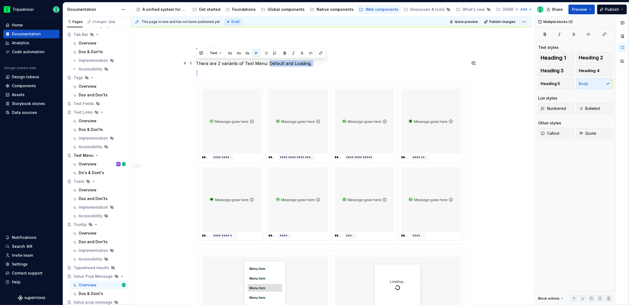
click at [324, 61] on p "There are 2 variants of Text Menu: Default and Loading." at bounding box center [331, 63] width 270 height 6
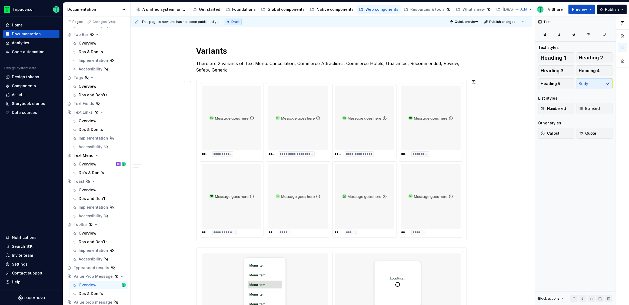
click at [504, 205] on div "**********" at bounding box center [330, 258] width 401 height 963
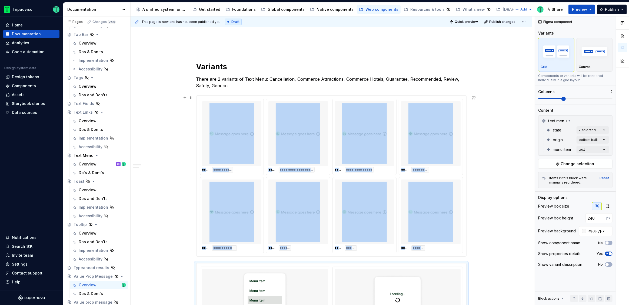
scroll to position [331, 0]
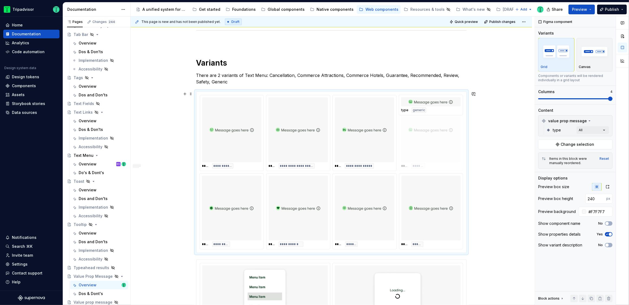
drag, startPoint x: 431, startPoint y: 199, endPoint x: 418, endPoint y: 135, distance: 65.0
click at [418, 135] on body "Tripadvisor Home Documentation Analytics Code automation Design system data Des…" at bounding box center [314, 152] width 629 height 305
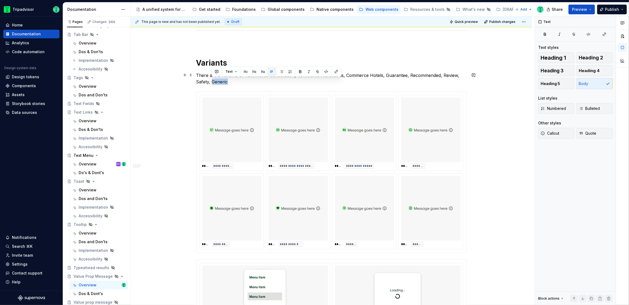
drag, startPoint x: 235, startPoint y: 79, endPoint x: 211, endPoint y: 81, distance: 24.2
click at [211, 81] on p "There are 2 variants of Text Menu: Cancellation, Commerce Attractions, Commerce…" at bounding box center [331, 78] width 270 height 13
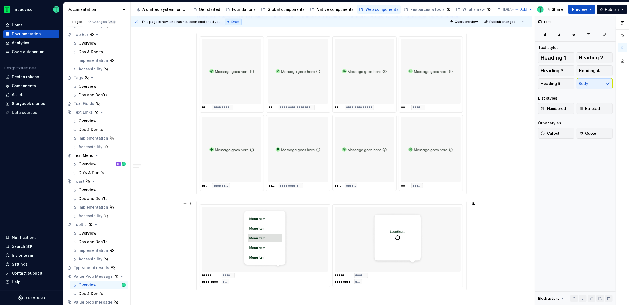
scroll to position [432, 0]
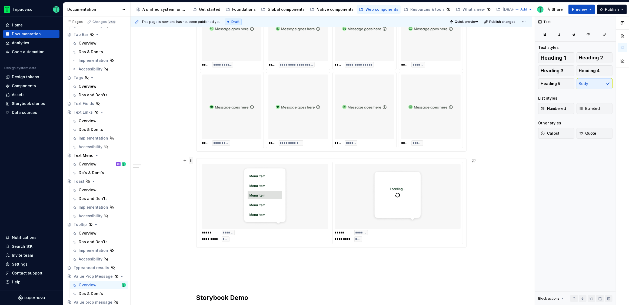
click at [190, 160] on span at bounding box center [191, 161] width 4 height 8
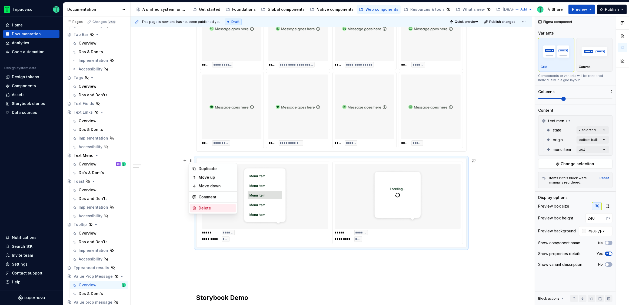
click at [203, 207] on div "Delete" at bounding box center [216, 208] width 35 height 5
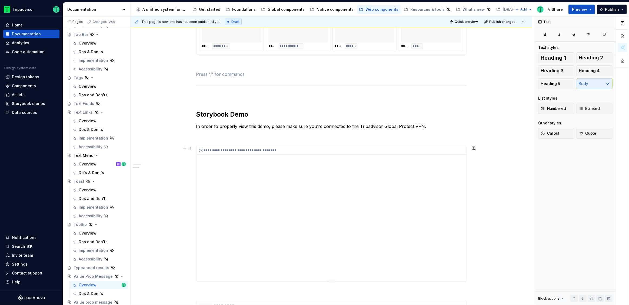
scroll to position [536, 0]
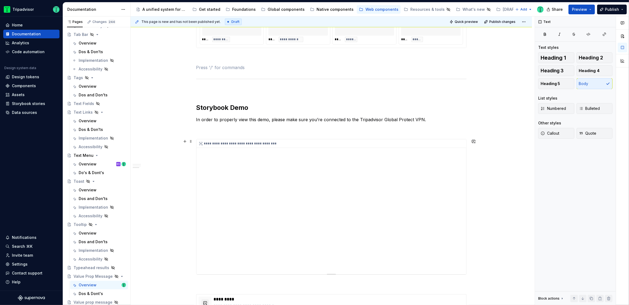
click at [328, 167] on div "**********" at bounding box center [331, 206] width 270 height 135
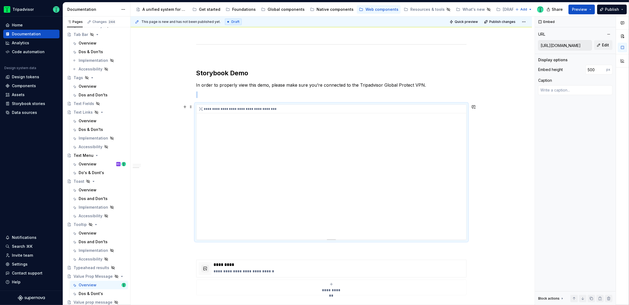
scroll to position [592, 0]
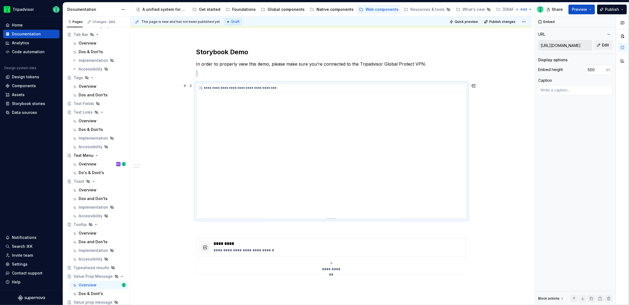
click at [442, 99] on div "**********" at bounding box center [331, 151] width 270 height 135
click at [602, 48] on button "Edit" at bounding box center [603, 45] width 18 height 10
type textarea "*"
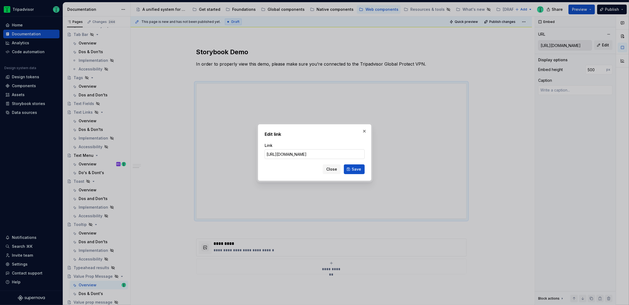
click at [343, 152] on input "https://webml.dev.tripadvisor.com//Story#@ta-atlas-design-system.bubble-rating_…" at bounding box center [315, 154] width 100 height 10
type input "https://webml.dev.tripadvisor.com/Storybook#@ta-fusion-elements.text-with-icon_…"
click at [311, 153] on input "https://webml.dev.tripadvisor.com/Storybook#@ta-fusion-elements.text-with-icon_…" at bounding box center [315, 154] width 100 height 10
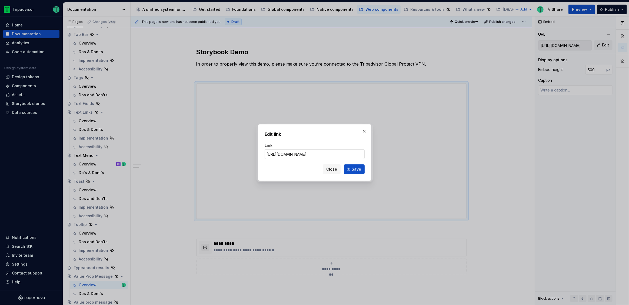
type textarea "*"
type input "https://webml.dev.tripadvisor.com/Story#@ta-fusion-elements.text-with-icon_pack…"
click button "Save" at bounding box center [354, 170] width 21 height 10
type textarea "*"
type input "https://webml.dev.tripadvisor.com/Story#@ta-fusion-elements.text-with-icon_pack…"
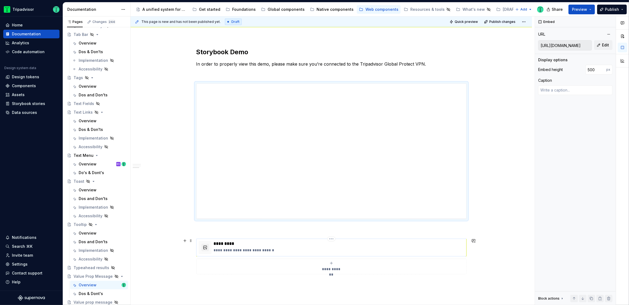
click at [276, 252] on p "**********" at bounding box center [339, 250] width 250 height 5
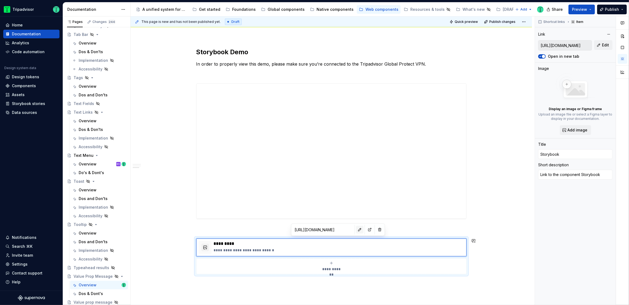
click at [356, 230] on button "button" at bounding box center [360, 230] width 8 height 8
type textarea "*"
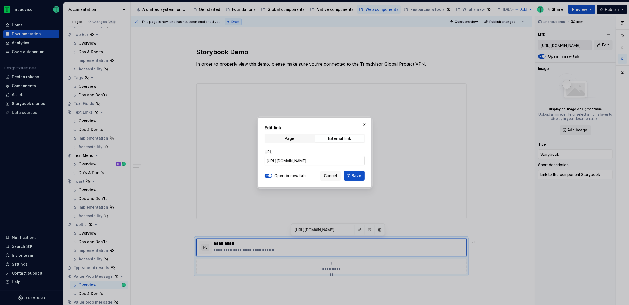
click at [322, 160] on input "[URL][DOMAIN_NAME]" at bounding box center [315, 161] width 100 height 10
paste input "fusion-elements.text-with-icon_packages_fusion-elements_text-with-icon_TextWith…"
type input "https://webml.dev.tripadvisor.com/Storybook#@ta-fusion-elements.text-with-icon_…"
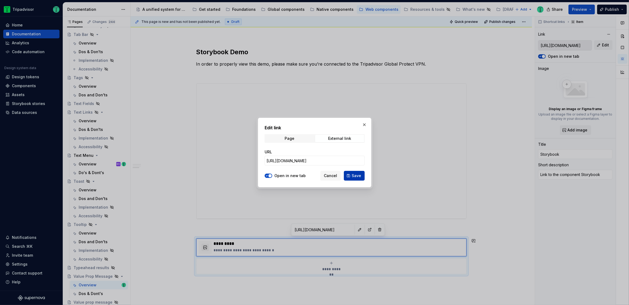
click at [355, 177] on span "Save" at bounding box center [356, 175] width 9 height 5
type textarea "*"
type input "https://webml.dev.tripadvisor.com/Storybook#@ta-fusion-elements.text-with-icon_…"
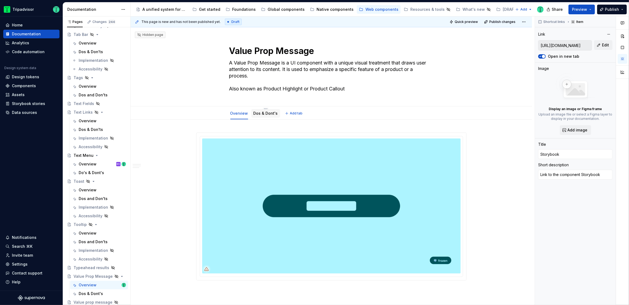
click at [266, 111] on link "Dos & Dont's" at bounding box center [265, 113] width 24 height 5
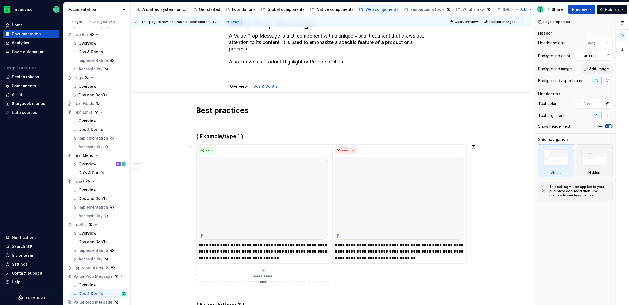
scroll to position [39, 0]
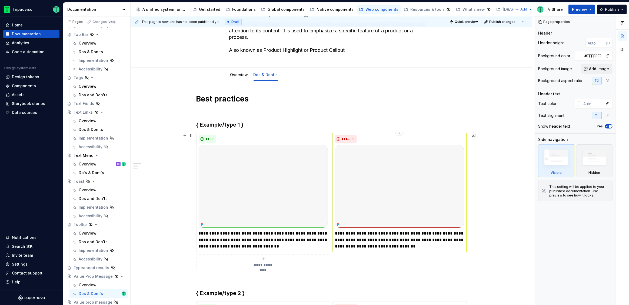
click at [361, 244] on p "**********" at bounding box center [399, 239] width 129 height 19
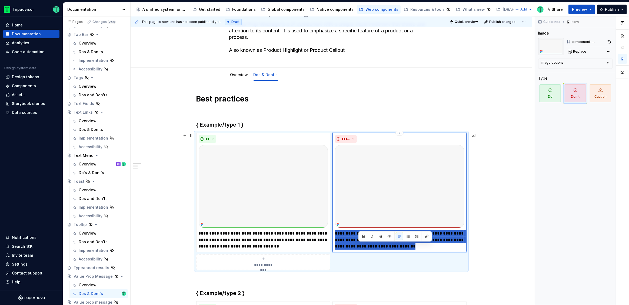
click at [361, 244] on p "**********" at bounding box center [399, 239] width 129 height 19
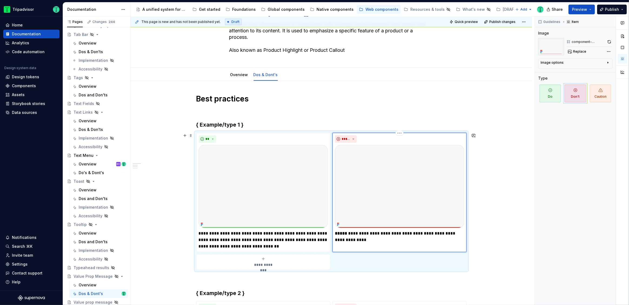
click at [431, 240] on p "**********" at bounding box center [399, 236] width 129 height 13
click at [275, 236] on p "**********" at bounding box center [263, 239] width 129 height 19
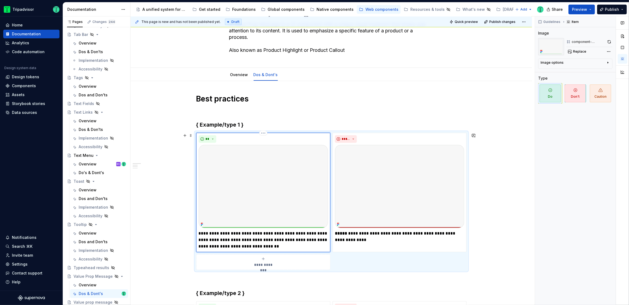
click at [250, 238] on p "**********" at bounding box center [263, 239] width 129 height 19
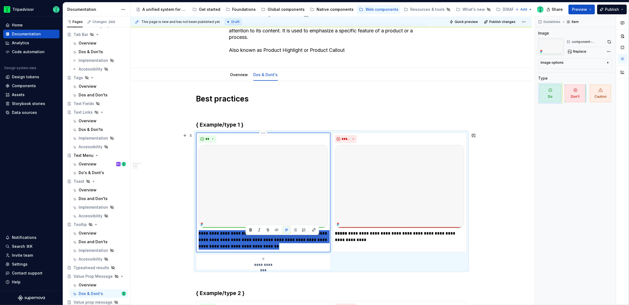
click at [250, 238] on p "**********" at bounding box center [263, 239] width 129 height 19
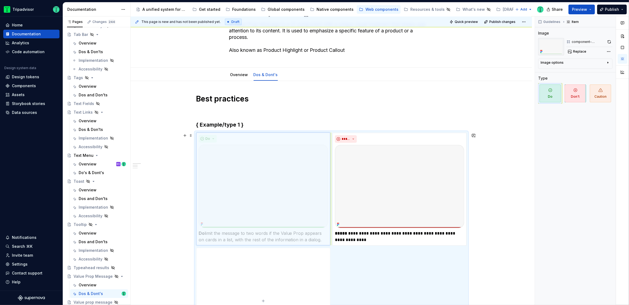
drag, startPoint x: 207, startPoint y: 229, endPoint x: 203, endPoint y: 229, distance: 4.3
click at [203, 229] on body "Tripadvisor Home Documentation Analytics Code automation Design system data Des…" at bounding box center [314, 152] width 629 height 305
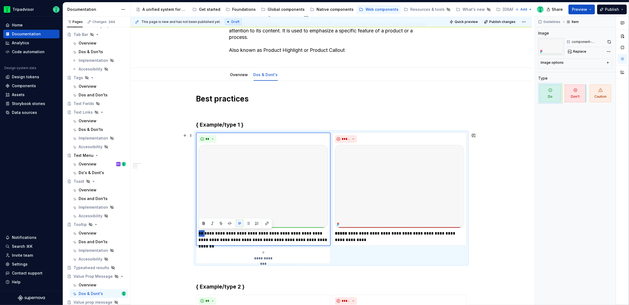
drag, startPoint x: 206, startPoint y: 232, endPoint x: 188, endPoint y: 230, distance: 17.7
type textarea "*"
click at [299, 234] on p "**********" at bounding box center [263, 236] width 129 height 13
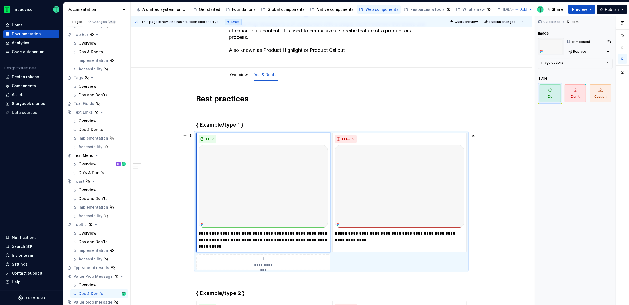
click at [341, 235] on strong "*****" at bounding box center [341, 234] width 12 height 4
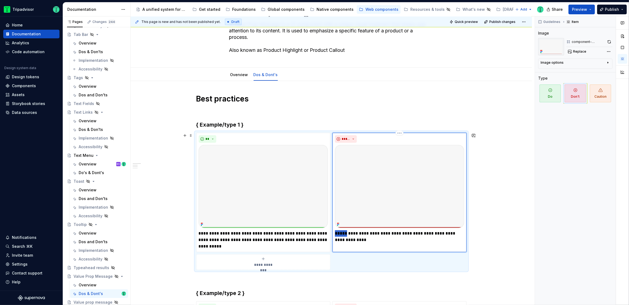
click at [341, 235] on strong "*****" at bounding box center [341, 234] width 12 height 4
type textarea "*"
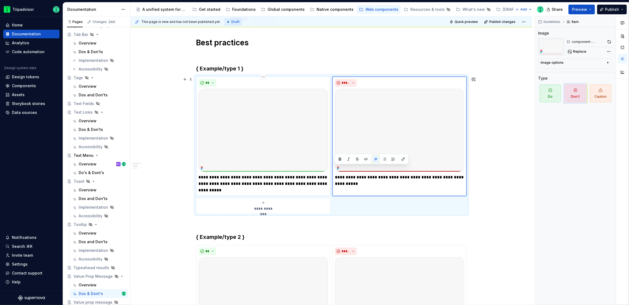
scroll to position [101, 0]
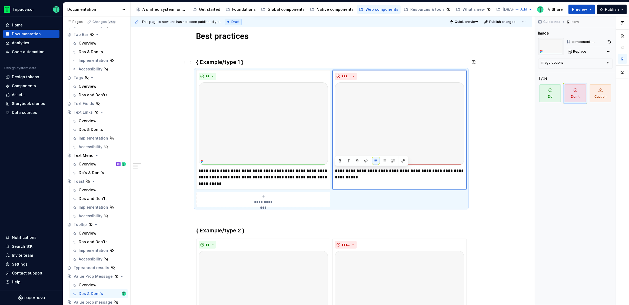
click at [225, 61] on h3 "{ Example/type 1 }" at bounding box center [331, 62] width 270 height 8
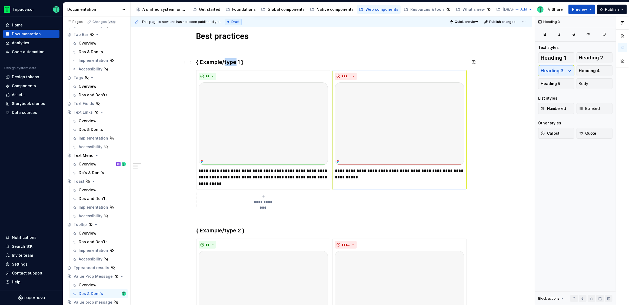
click at [225, 61] on h3 "{ Example/type 1 }" at bounding box center [331, 62] width 270 height 8
click at [220, 231] on h3 "{ Example/type 2 }" at bounding box center [331, 231] width 270 height 8
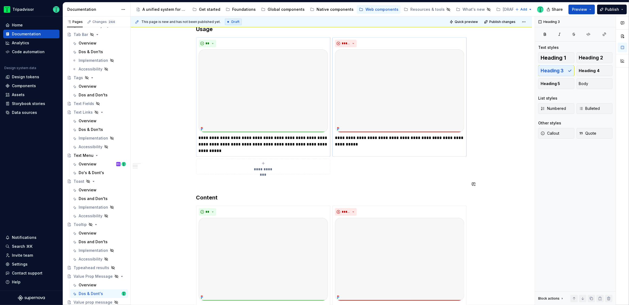
scroll to position [135, 0]
click at [288, 141] on p "**********" at bounding box center [263, 144] width 129 height 19
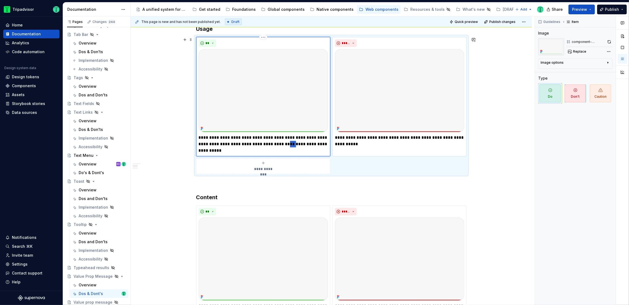
click at [288, 141] on p "**********" at bounding box center [263, 144] width 129 height 19
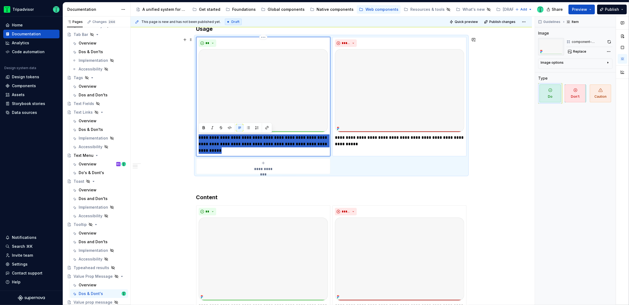
click at [288, 141] on p "**********" at bounding box center [263, 144] width 129 height 19
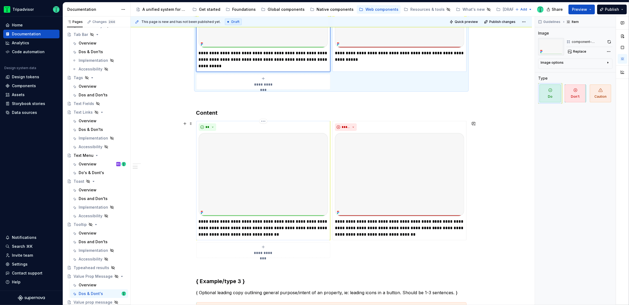
click at [283, 232] on p "**********" at bounding box center [263, 228] width 129 height 19
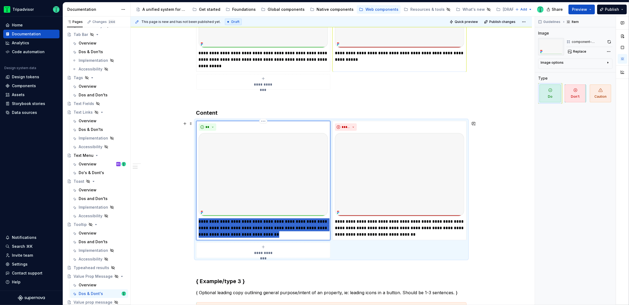
click at [283, 232] on p "**********" at bounding box center [263, 228] width 129 height 19
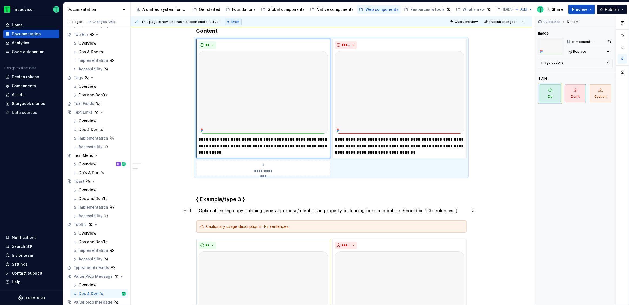
scroll to position [319, 0]
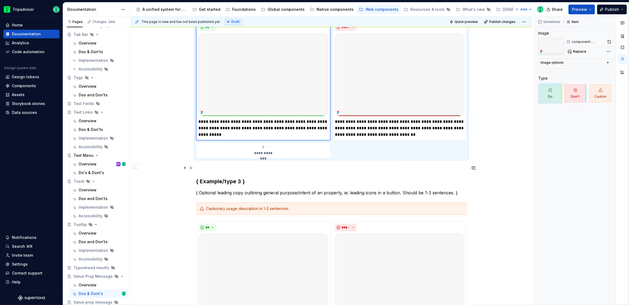
click at [155, 178] on div "**********" at bounding box center [332, 160] width 404 height 289
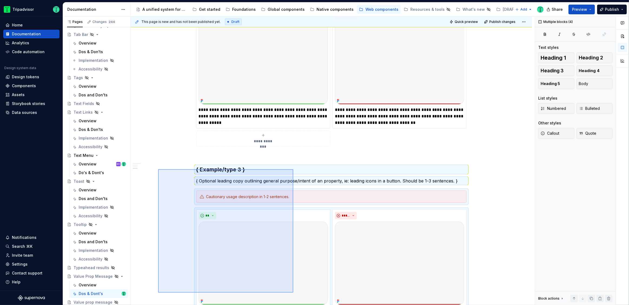
drag, startPoint x: 158, startPoint y: 181, endPoint x: 293, endPoint y: 292, distance: 174.7
click at [293, 293] on div "**********" at bounding box center [332, 160] width 404 height 289
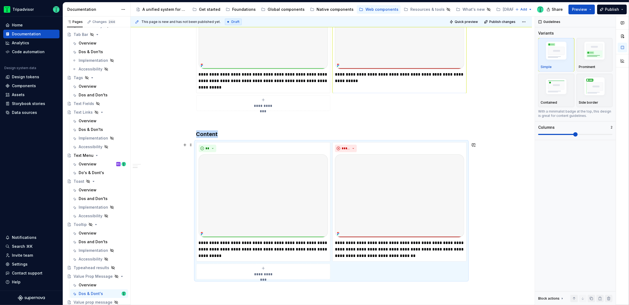
scroll to position [198, 0]
click at [250, 76] on p "**********" at bounding box center [263, 80] width 129 height 19
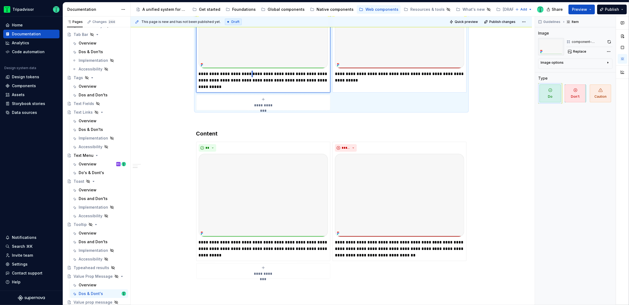
click at [250, 76] on p "**********" at bounding box center [263, 80] width 129 height 19
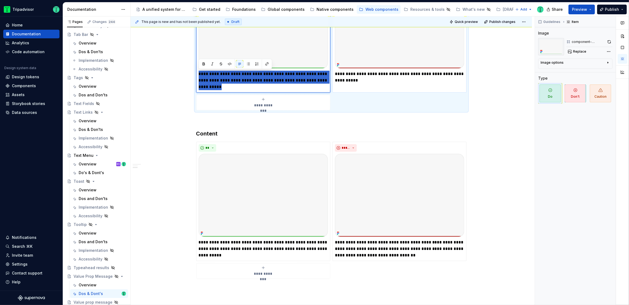
click at [250, 76] on p "**********" at bounding box center [263, 80] width 129 height 19
click at [174, 160] on div "**********" at bounding box center [332, 160] width 404 height 289
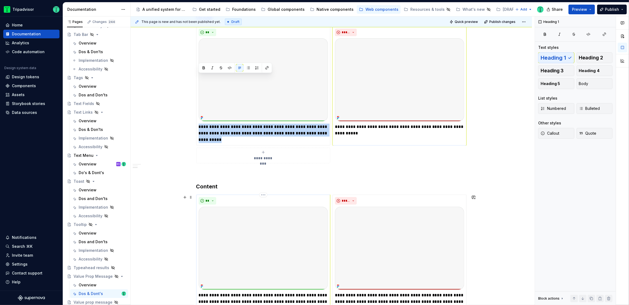
scroll to position [100, 0]
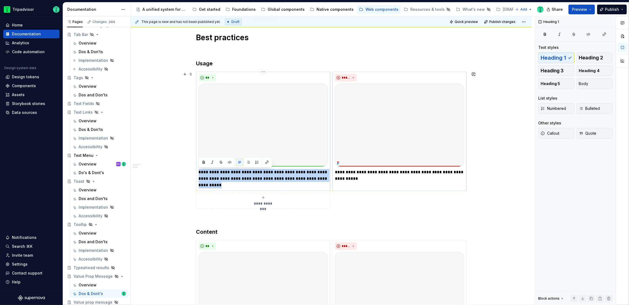
click at [239, 181] on p "**********" at bounding box center [263, 178] width 129 height 19
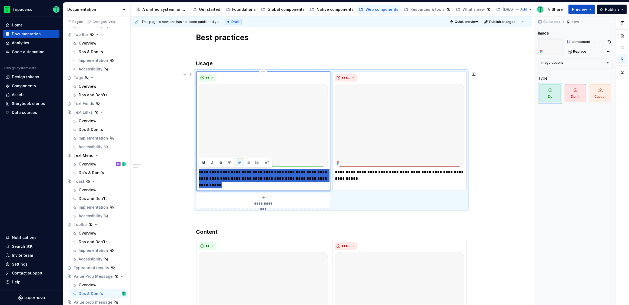
click at [239, 181] on p "**********" at bounding box center [263, 178] width 129 height 19
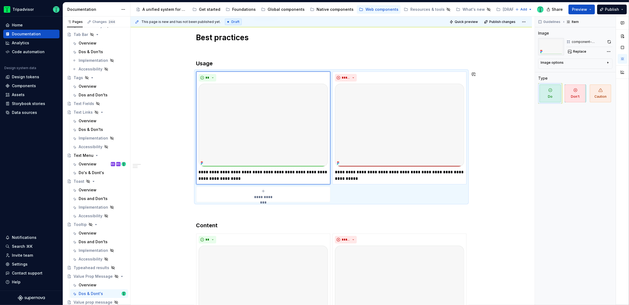
click at [508, 205] on div "**********" at bounding box center [330, 244] width 401 height 449
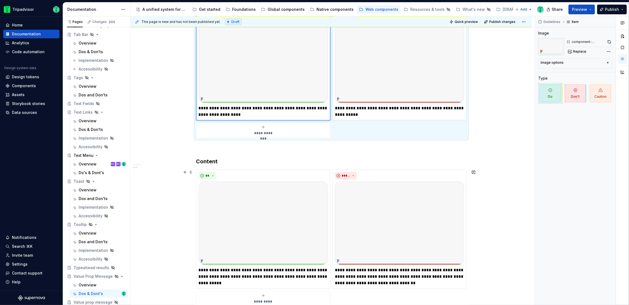
scroll to position [182, 0]
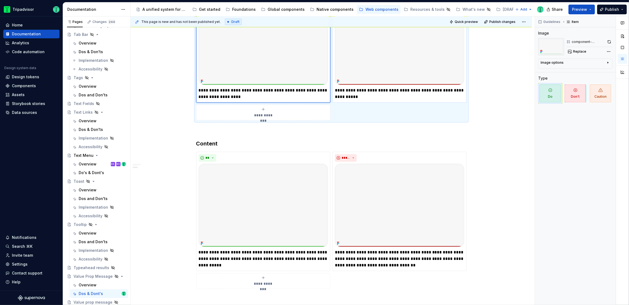
drag, startPoint x: 242, startPoint y: 96, endPoint x: 258, endPoint y: 97, distance: 15.9
click at [242, 96] on p "**********" at bounding box center [263, 93] width 129 height 13
click at [510, 112] on div "**********" at bounding box center [330, 162] width 401 height 449
click at [262, 97] on p "**********" at bounding box center [263, 93] width 129 height 13
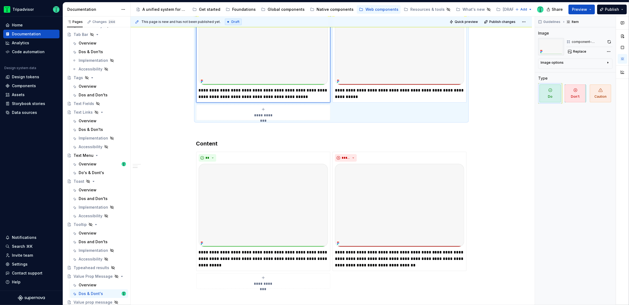
click at [500, 116] on div "**********" at bounding box center [330, 162] width 401 height 449
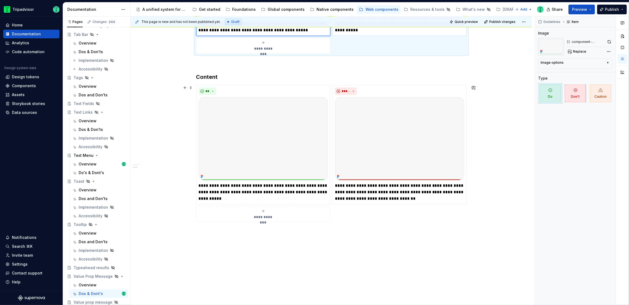
scroll to position [251, 0]
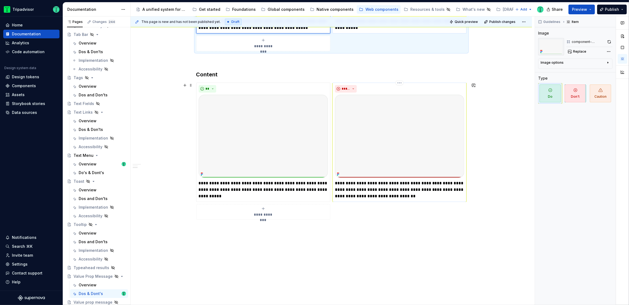
click at [376, 196] on p "**********" at bounding box center [399, 189] width 129 height 19
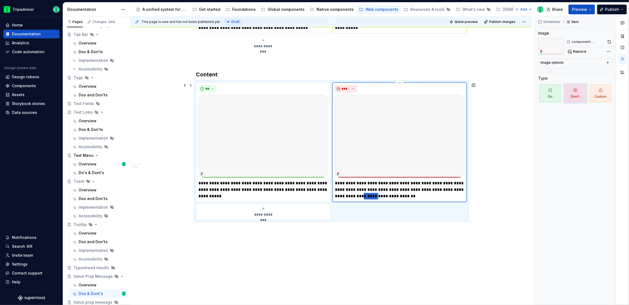
click at [376, 196] on p "**********" at bounding box center [399, 189] width 129 height 19
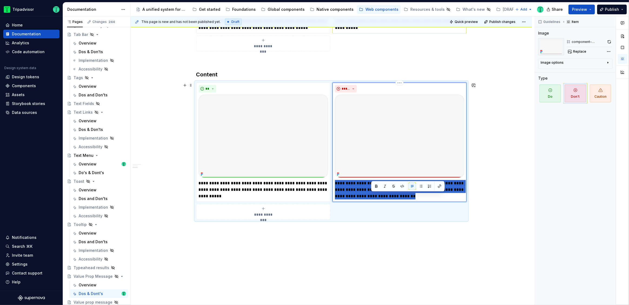
click at [376, 196] on p "**********" at bounding box center [399, 189] width 129 height 19
type textarea "*"
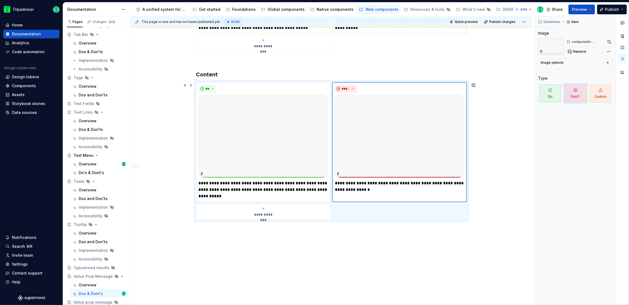
type textarea "*"
click at [503, 171] on div "**********" at bounding box center [330, 93] width 401 height 449
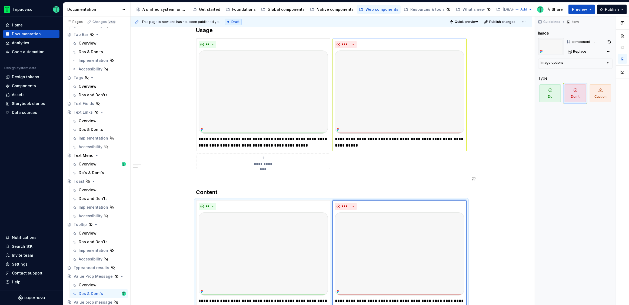
click at [503, 172] on div "**********" at bounding box center [330, 210] width 401 height 449
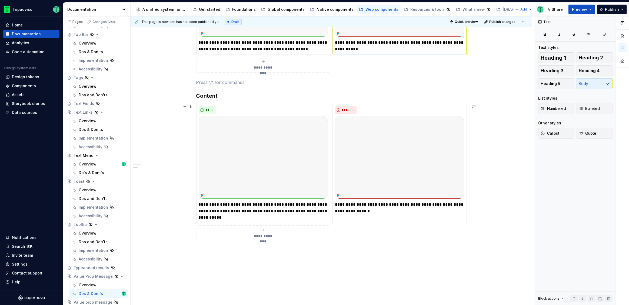
scroll to position [197, 0]
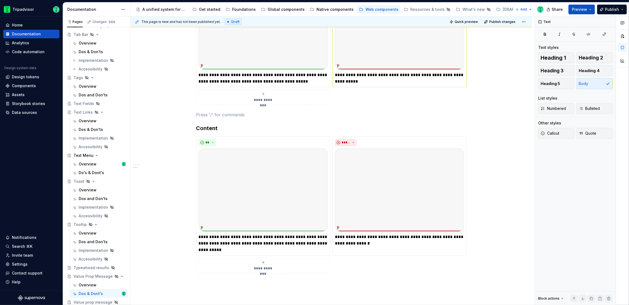
click at [295, 97] on div "**********" at bounding box center [263, 97] width 129 height 11
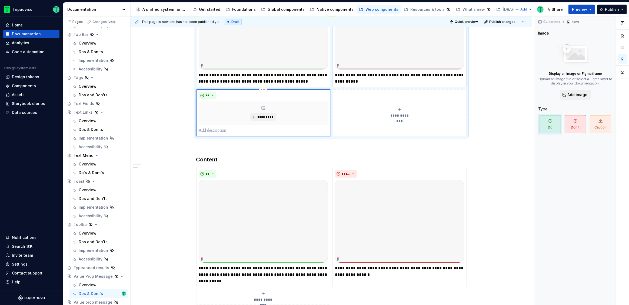
click at [236, 130] on p at bounding box center [263, 131] width 129 height 6
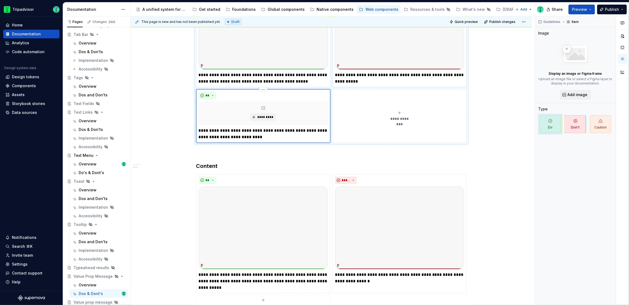
click at [310, 130] on p "**********" at bounding box center [263, 134] width 129 height 13
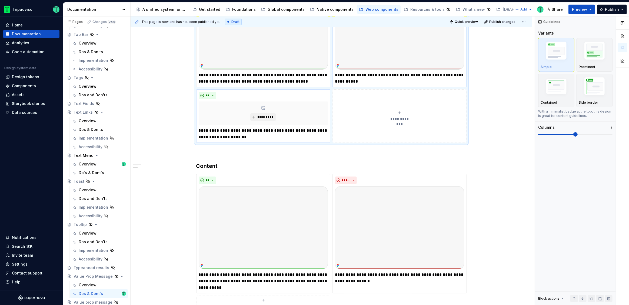
scroll to position [155, 0]
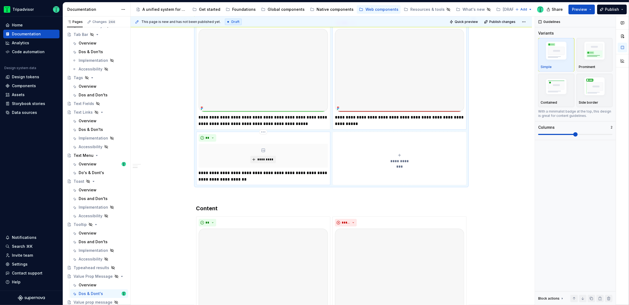
click at [276, 180] on p "**********" at bounding box center [263, 176] width 129 height 13
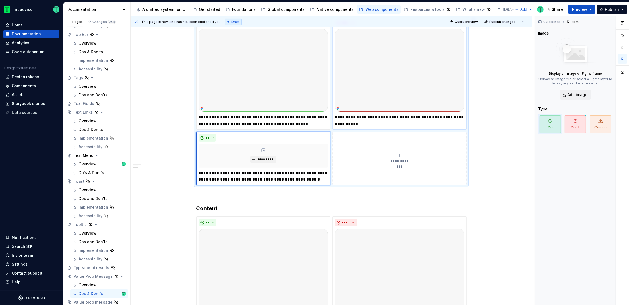
type textarea "*"
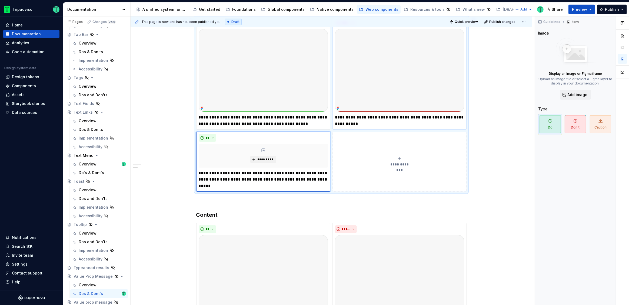
click at [401, 158] on icon "submit" at bounding box center [399, 158] width 4 height 4
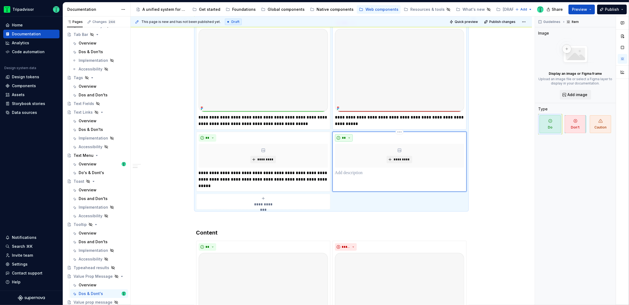
click at [345, 136] on span "**" at bounding box center [344, 138] width 4 height 4
click at [353, 154] on div "Don't" at bounding box center [356, 156] width 10 height 5
click at [386, 179] on div "***** *********" at bounding box center [399, 162] width 134 height 60
click at [370, 172] on p at bounding box center [399, 173] width 129 height 6
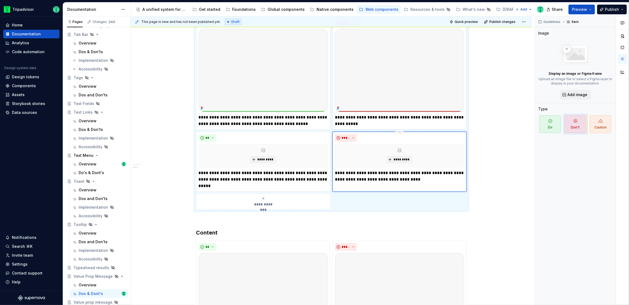
click at [417, 176] on p "**********" at bounding box center [399, 176] width 129 height 13
click at [176, 189] on div "**********" at bounding box center [330, 220] width 401 height 511
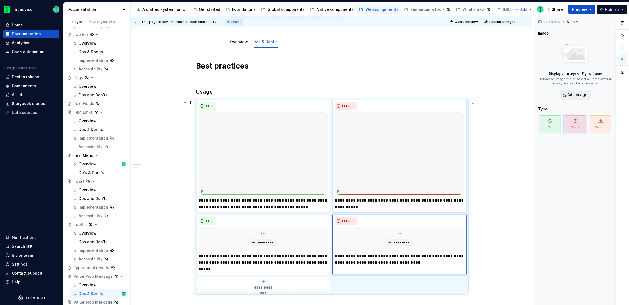
scroll to position [68, 0]
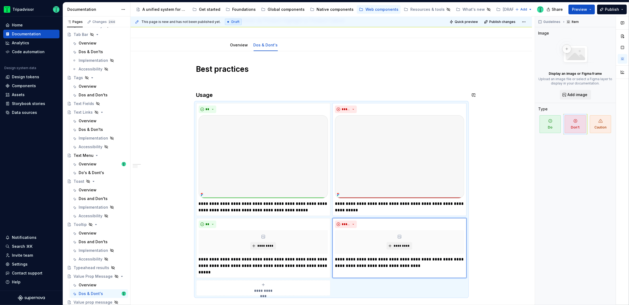
type textarea "*"
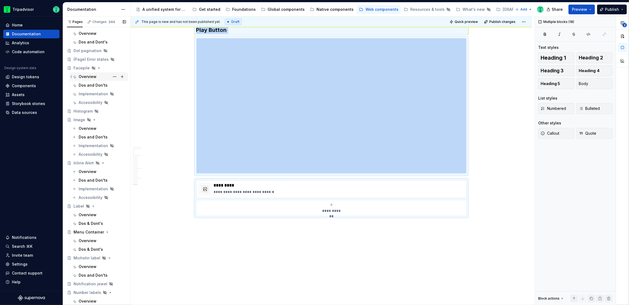
scroll to position [458, 0]
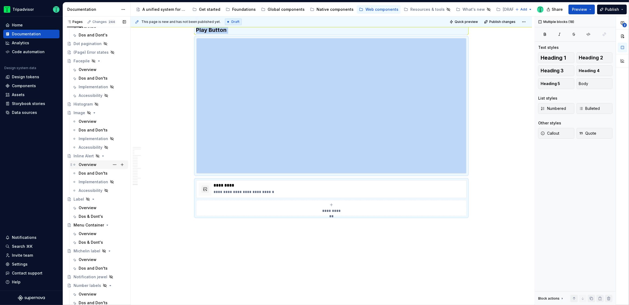
click at [88, 168] on div "Overview" at bounding box center [102, 165] width 47 height 8
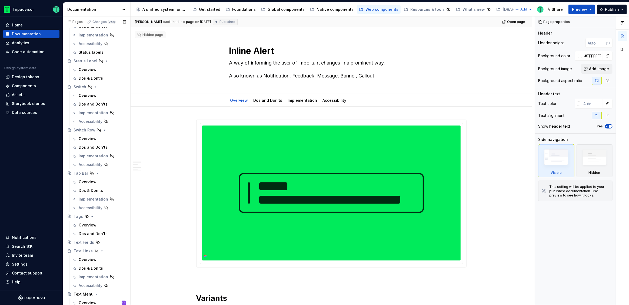
scroll to position [1159, 0]
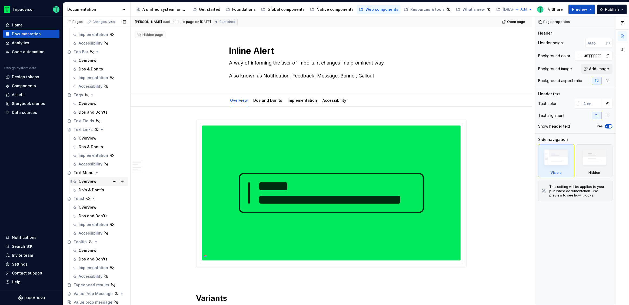
click at [96, 180] on div "Overview BS" at bounding box center [102, 182] width 47 height 8
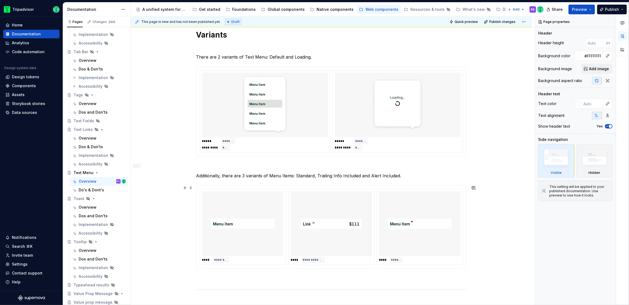
scroll to position [346, 0]
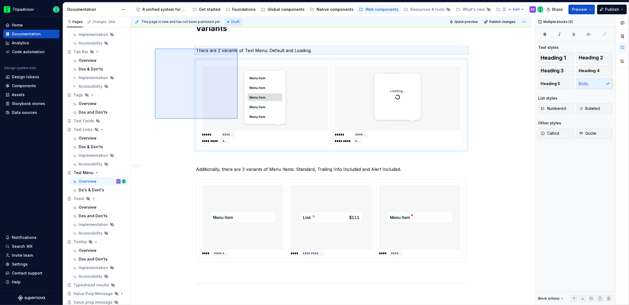
drag, startPoint x: 155, startPoint y: 49, endPoint x: 237, endPoint y: 119, distance: 108.5
click at [237, 119] on div "**********" at bounding box center [332, 160] width 404 height 289
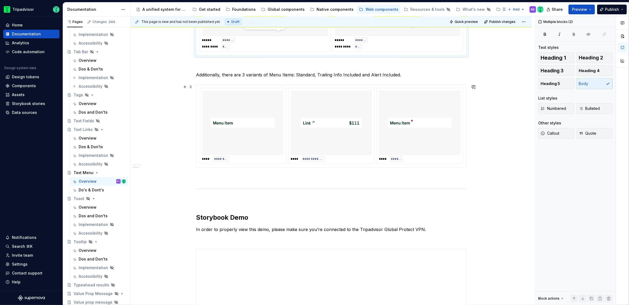
scroll to position [441, 0]
type textarea "*"
